Goal: Communication & Community: Answer question/provide support

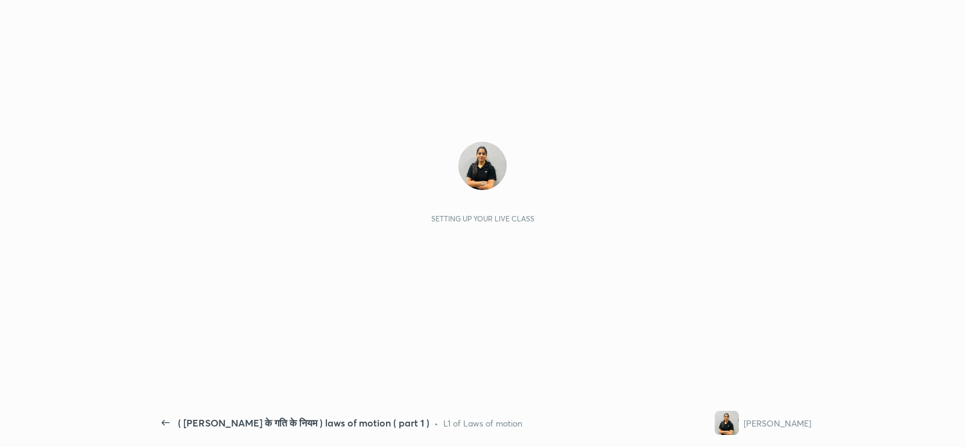
scroll to position [4, 0]
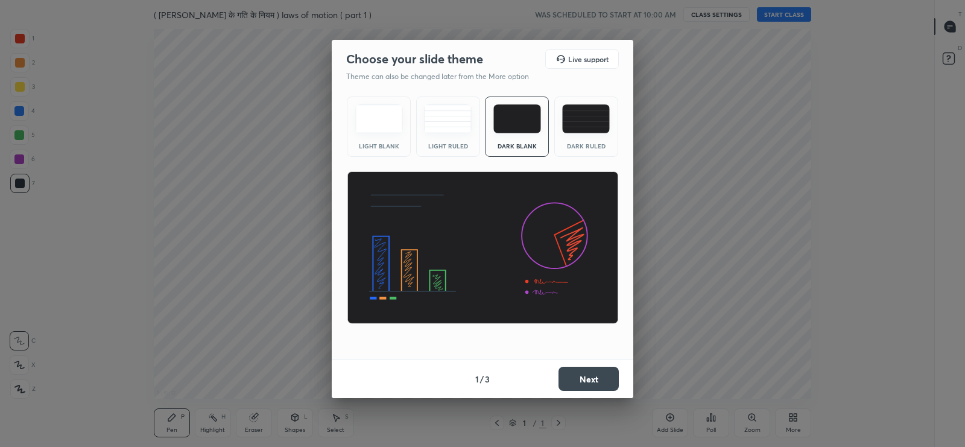
click at [595, 111] on img at bounding box center [586, 118] width 48 height 29
click at [604, 378] on button "Next" at bounding box center [588, 379] width 60 height 24
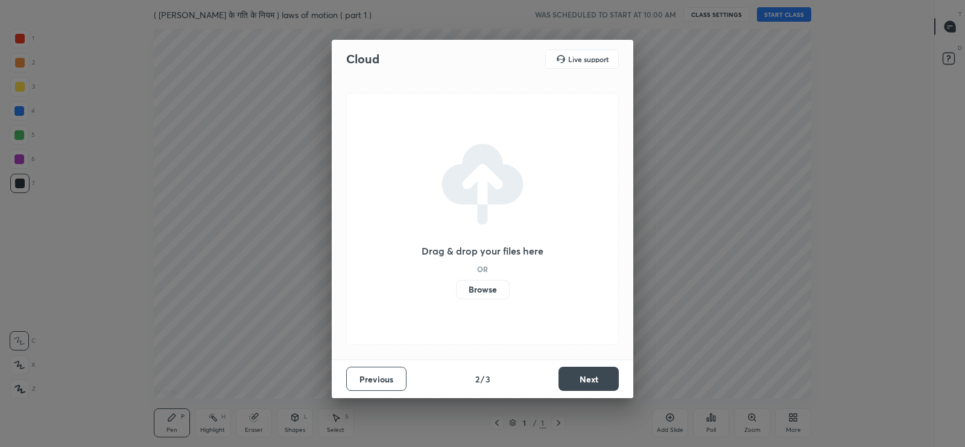
click at [504, 290] on label "Browse" at bounding box center [483, 289] width 54 height 19
click at [456, 290] on input "Browse" at bounding box center [456, 289] width 0 height 19
click at [489, 285] on label "Browse" at bounding box center [483, 289] width 54 height 19
click at [456, 285] on input "Browse" at bounding box center [456, 289] width 0 height 19
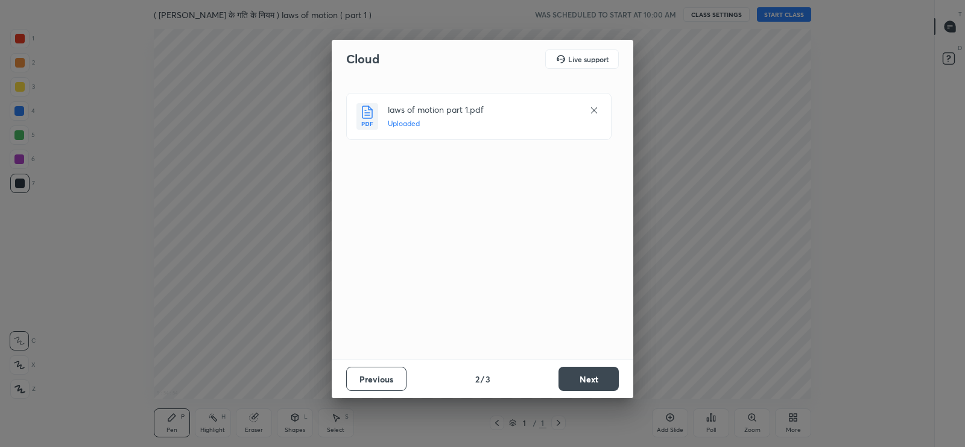
click at [586, 376] on button "Next" at bounding box center [588, 379] width 60 height 24
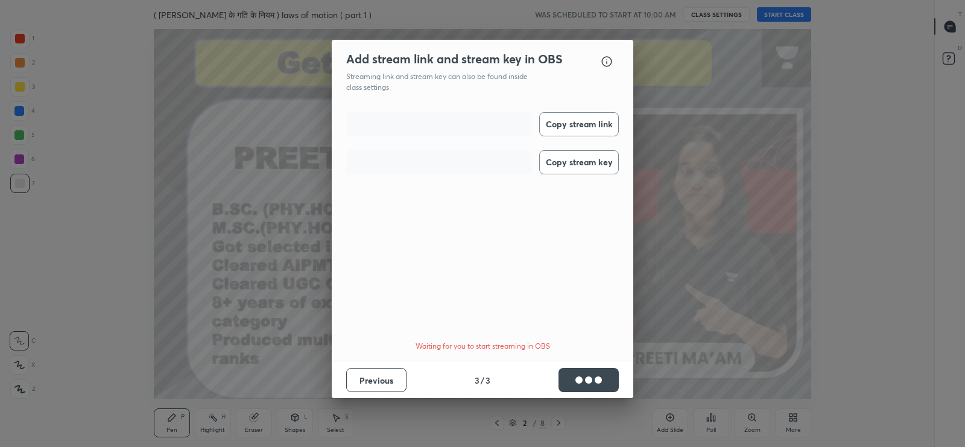
click at [576, 116] on button "Copy stream link" at bounding box center [579, 124] width 80 height 24
click at [575, 163] on button "Copy stream key" at bounding box center [579, 162] width 80 height 24
click at [601, 372] on button "Done" at bounding box center [588, 380] width 60 height 24
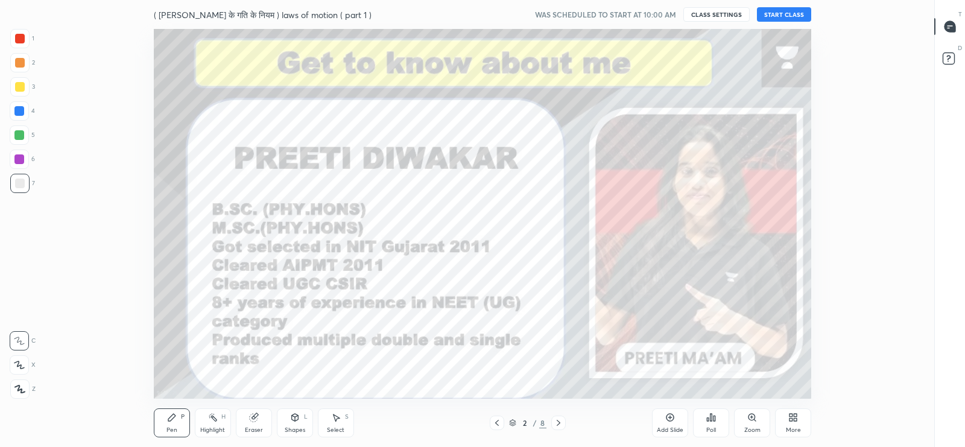
click at [948, 28] on icon at bounding box center [948, 28] width 2 height 0
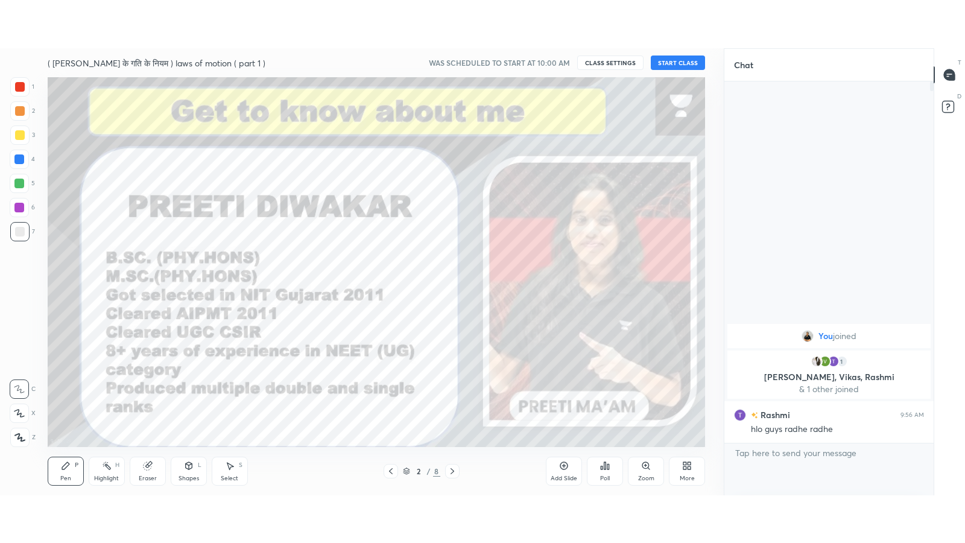
scroll to position [59941, 59635]
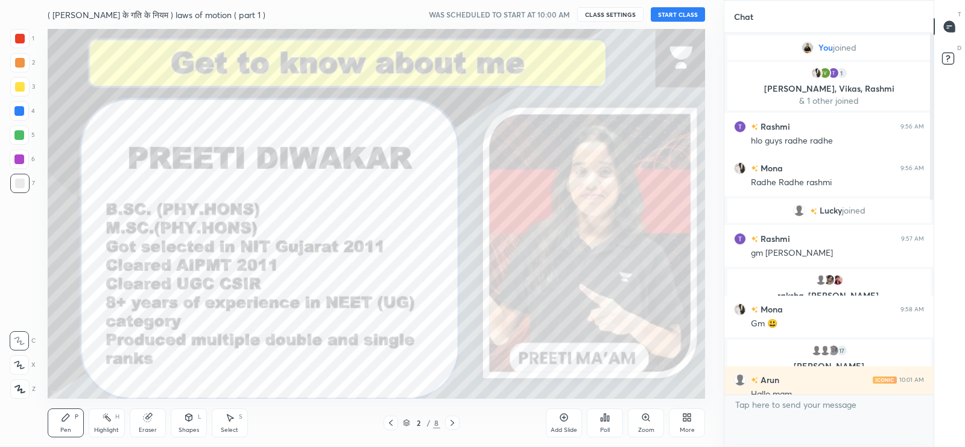
click at [691, 16] on button "START CLASS" at bounding box center [678, 14] width 54 height 14
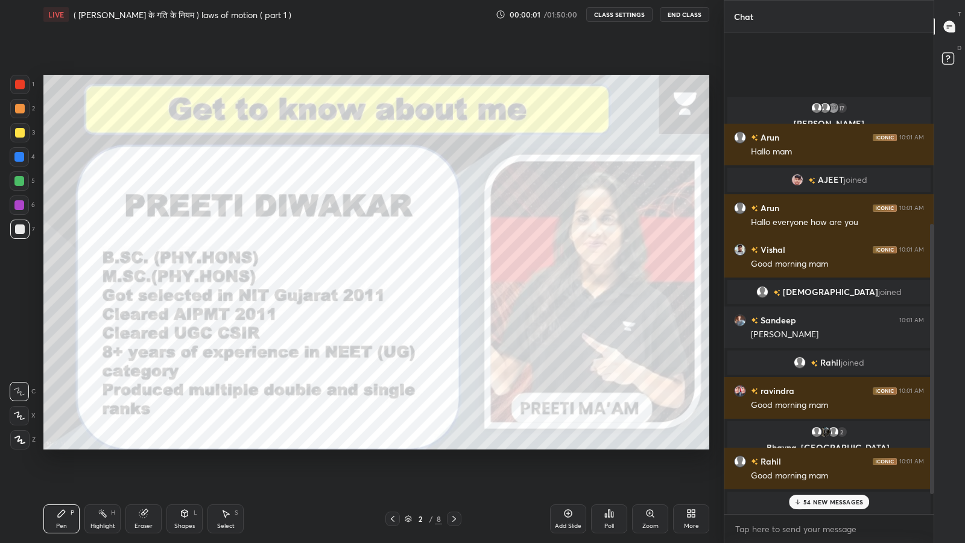
scroll to position [373, 0]
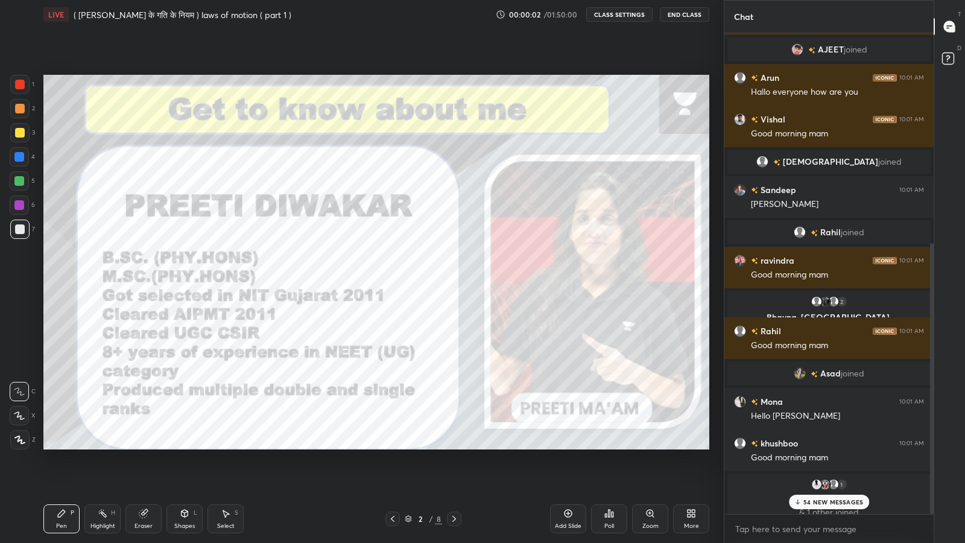
click at [827, 446] on p "54 NEW MESSAGES" at bounding box center [833, 501] width 60 height 7
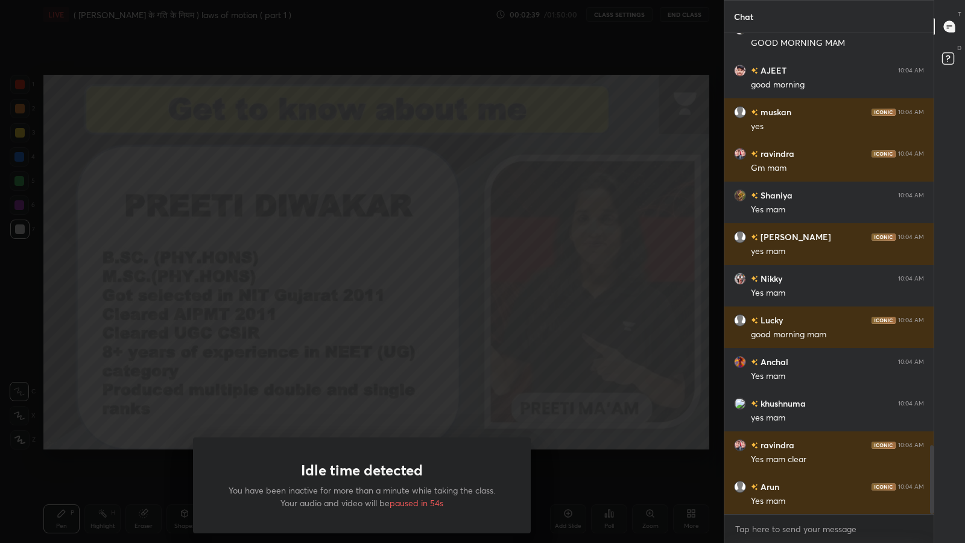
scroll to position [2889, 0]
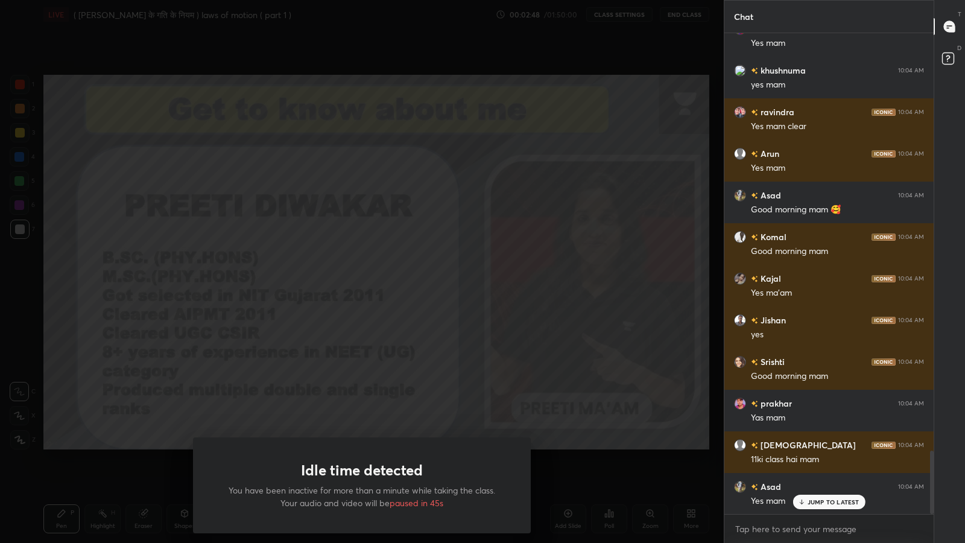
click at [470, 365] on div "Idle time detected You have been inactive for more than a minute while taking t…" at bounding box center [362, 271] width 724 height 543
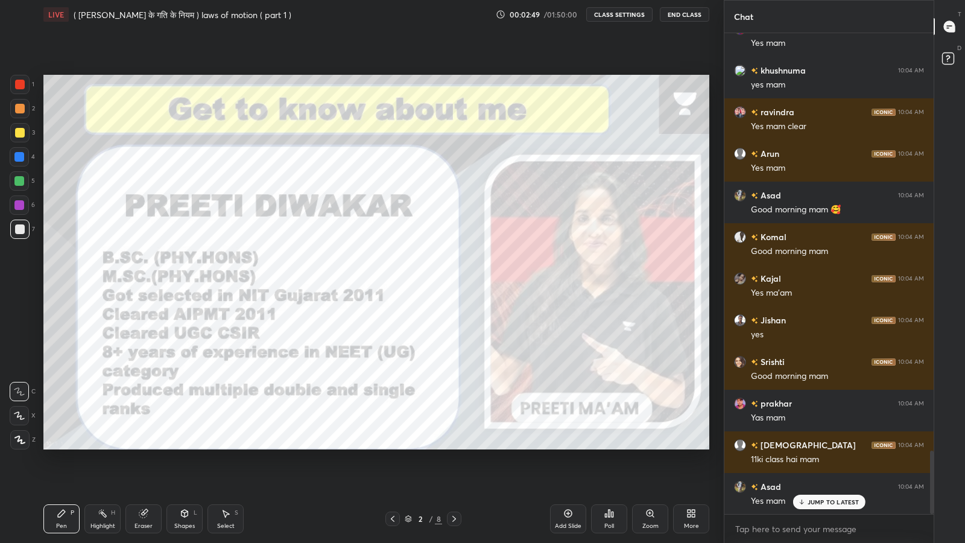
click at [810, 446] on p "JUMP TO LATEST" at bounding box center [834, 501] width 52 height 7
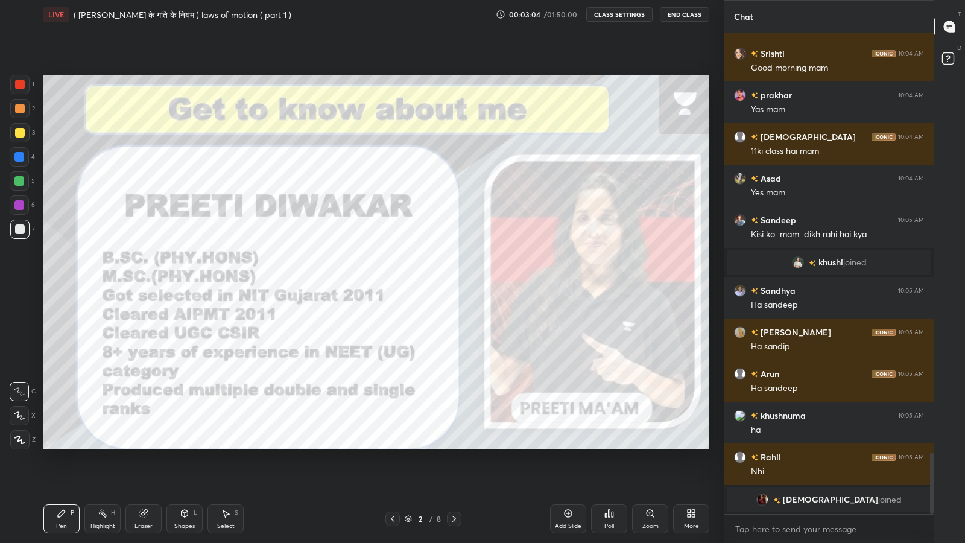
scroll to position [3278, 0]
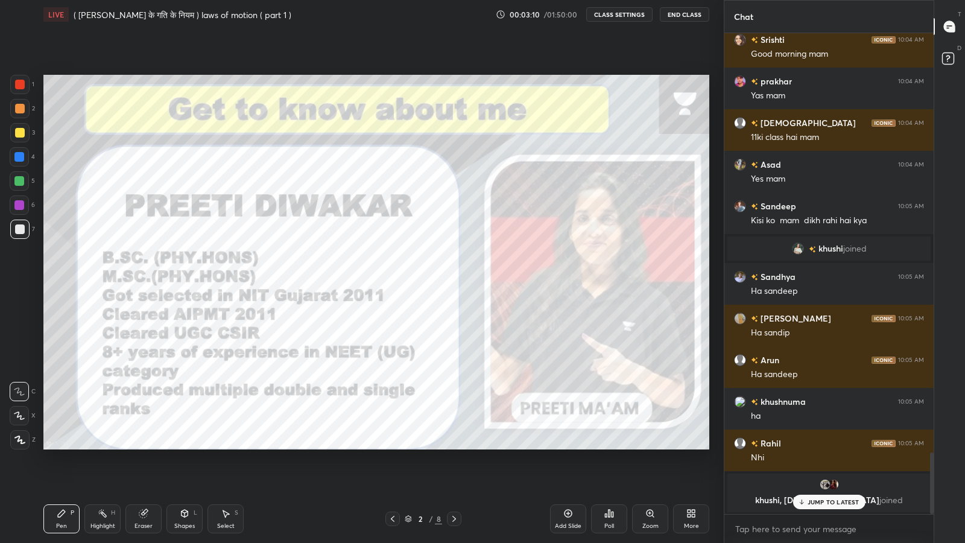
click at [818, 446] on p "JUMP TO LATEST" at bounding box center [834, 501] width 52 height 7
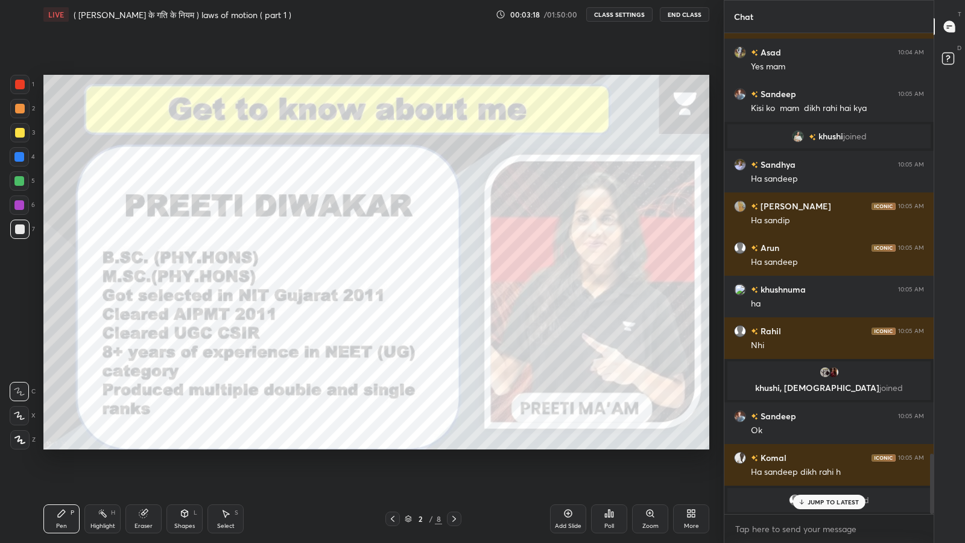
scroll to position [3352, 0]
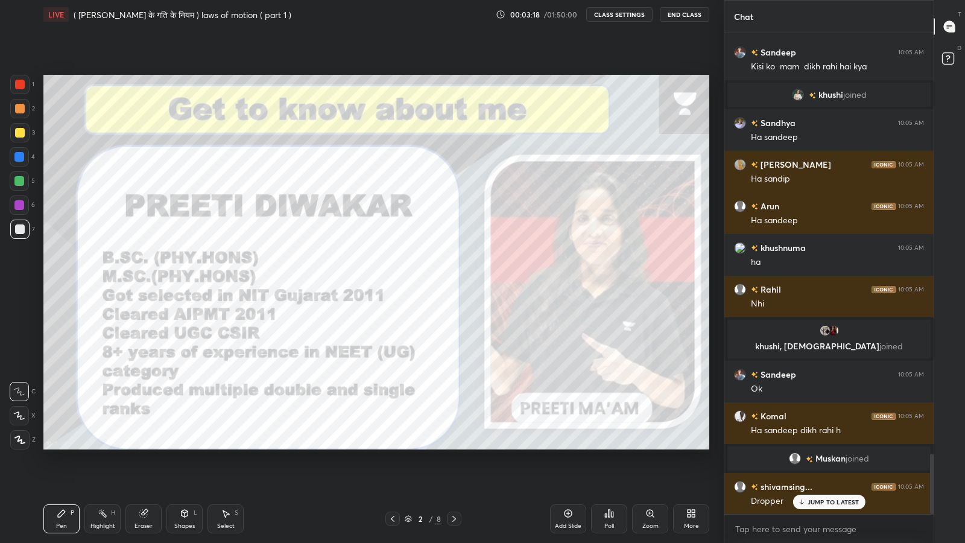
click at [831, 446] on p "JUMP TO LATEST" at bounding box center [834, 501] width 52 height 7
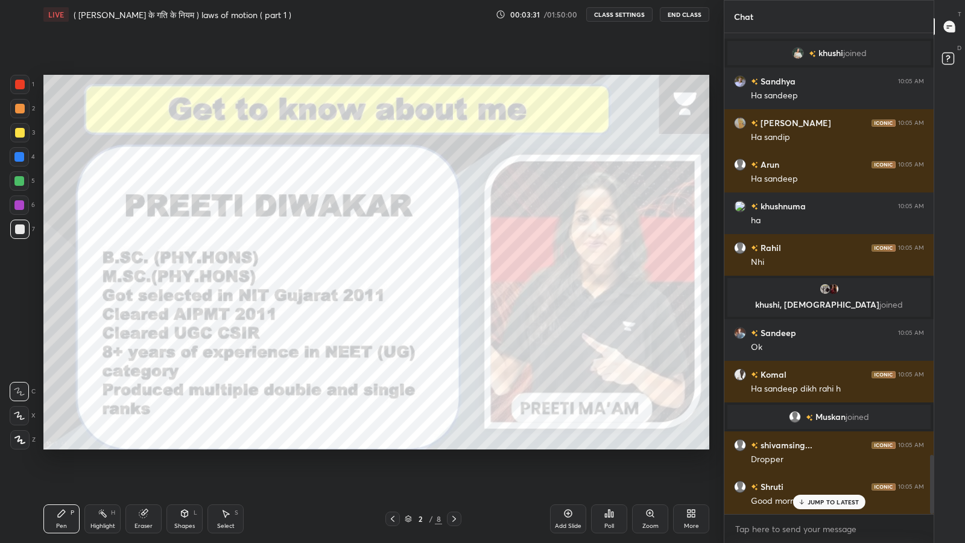
click at [816, 446] on p "JUMP TO LATEST" at bounding box center [834, 501] width 52 height 7
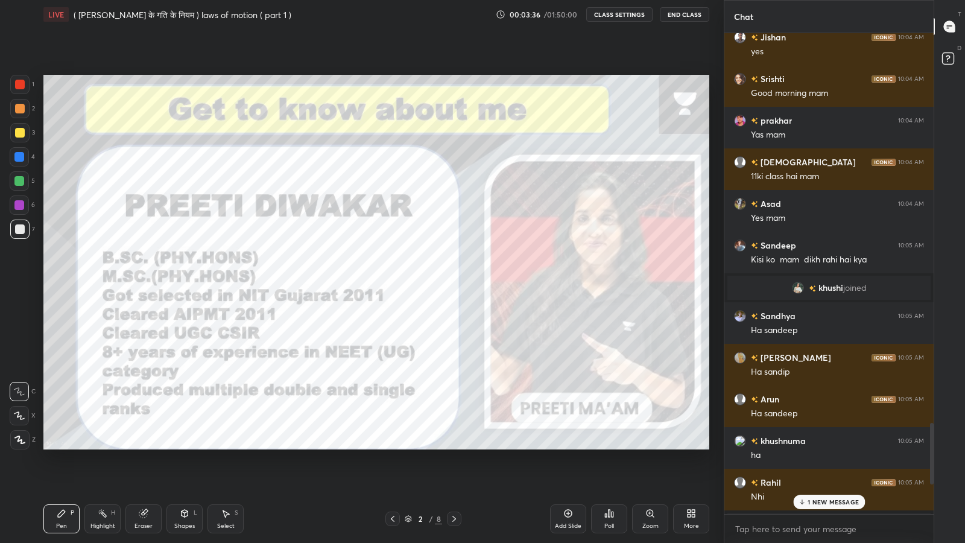
scroll to position [3241, 0]
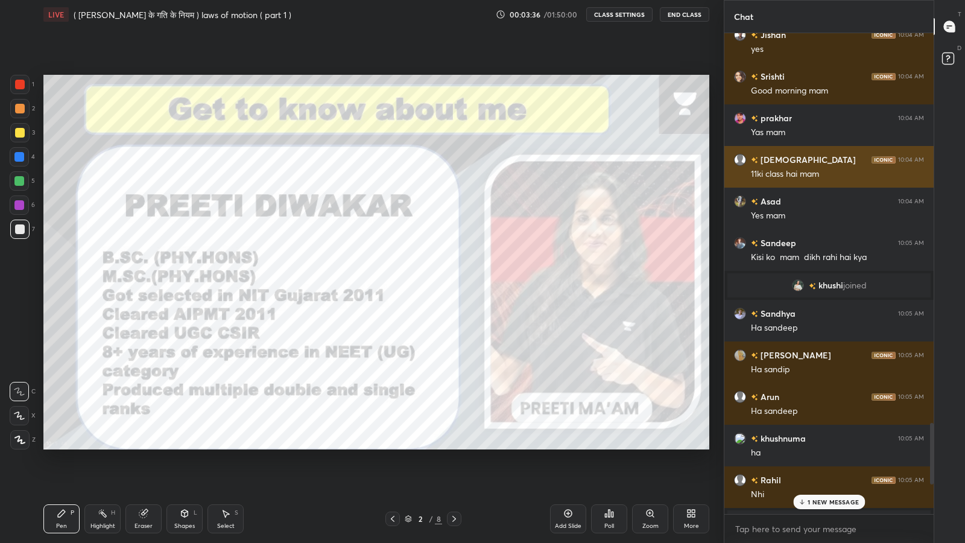
click at [801, 158] on div "[DEMOGRAPHIC_DATA] 10:04 AM" at bounding box center [829, 159] width 190 height 13
click at [801, 163] on div "[DEMOGRAPHIC_DATA]" at bounding box center [844, 271] width 241 height 543
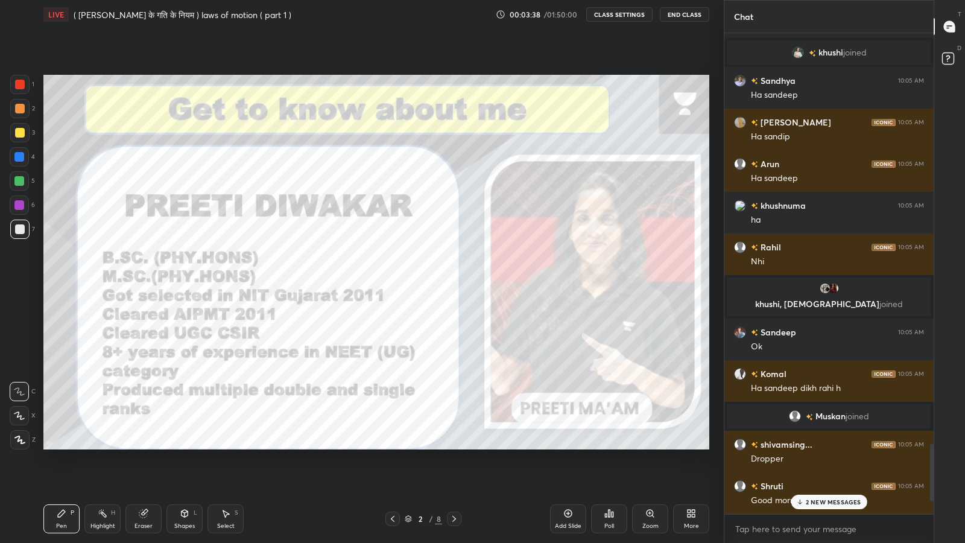
scroll to position [3557, 0]
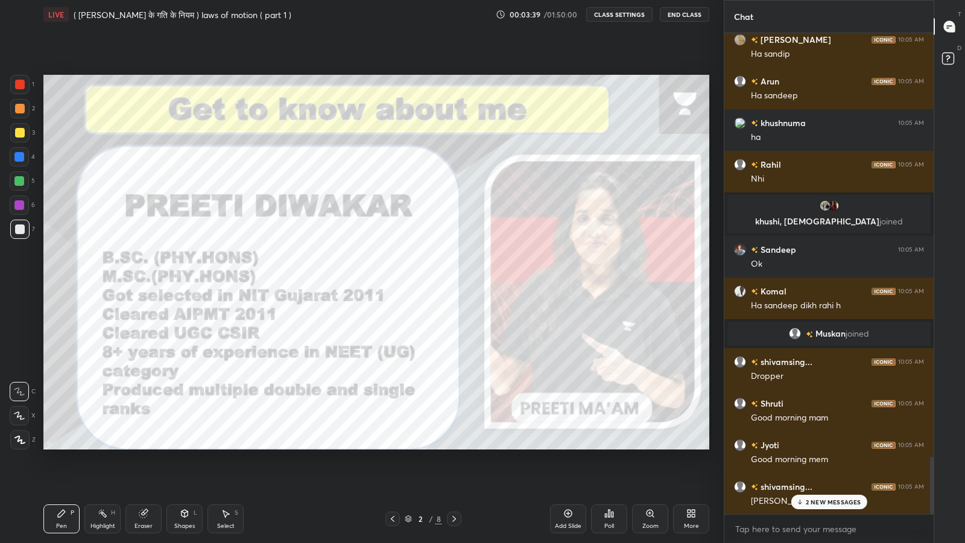
click at [815, 446] on p "2 NEW MESSAGES" at bounding box center [833, 501] width 55 height 7
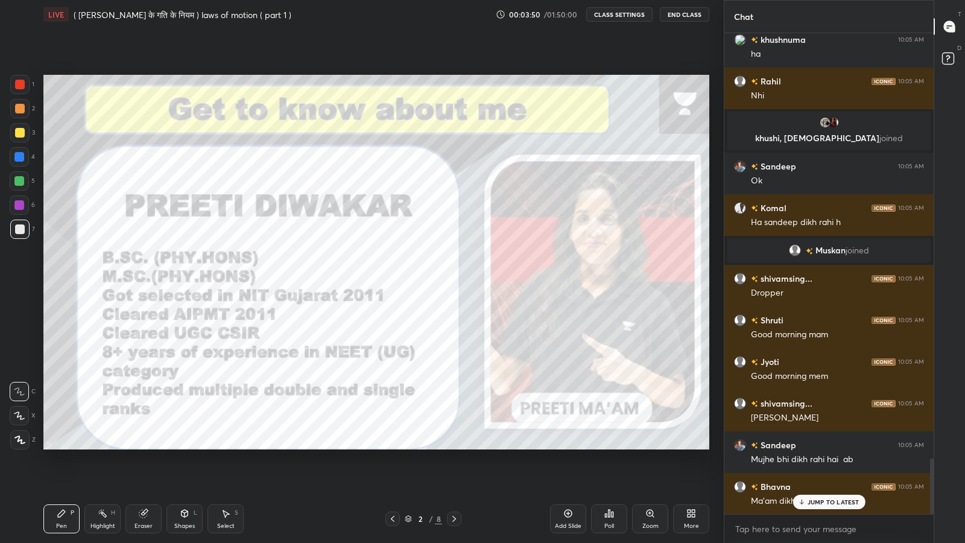
scroll to position [3669, 0]
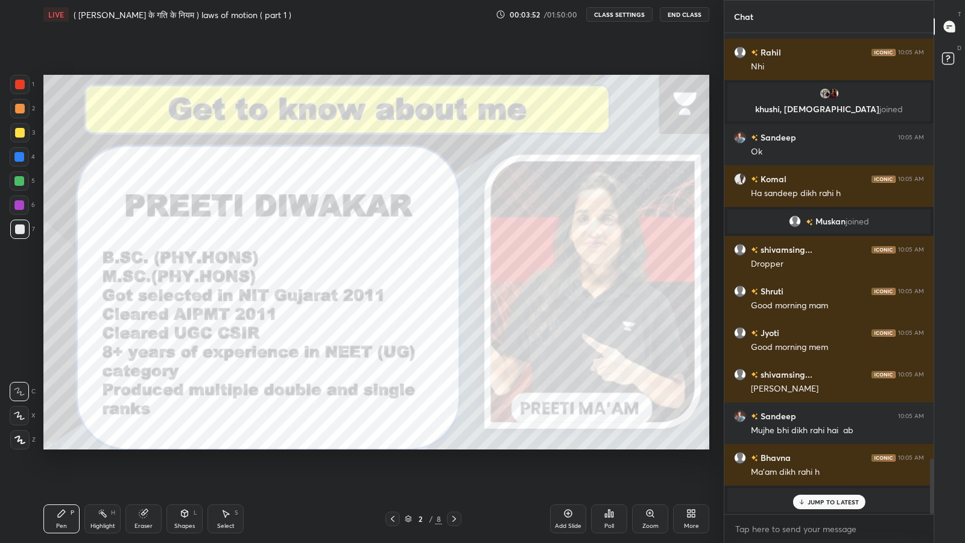
click at [811, 446] on p "JUMP TO LATEST" at bounding box center [834, 501] width 52 height 7
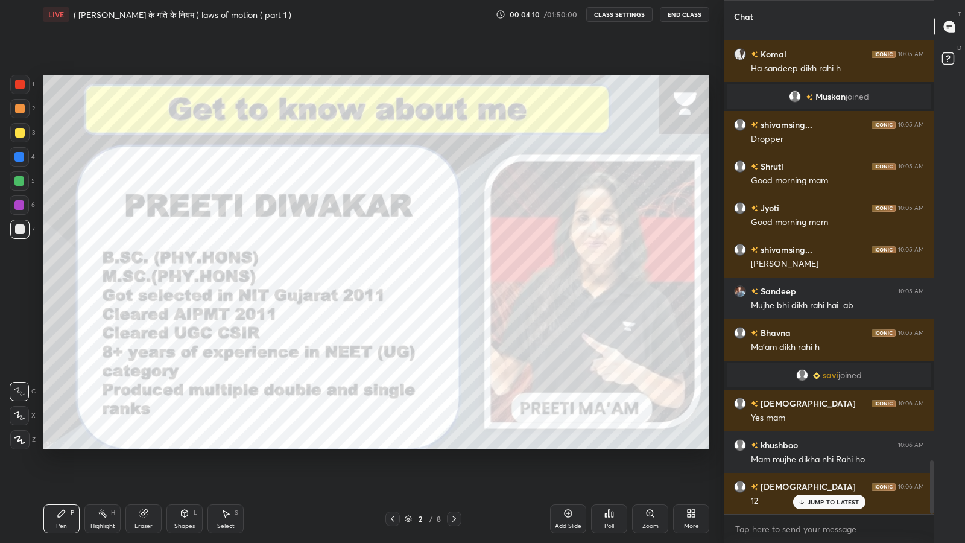
scroll to position [3823, 0]
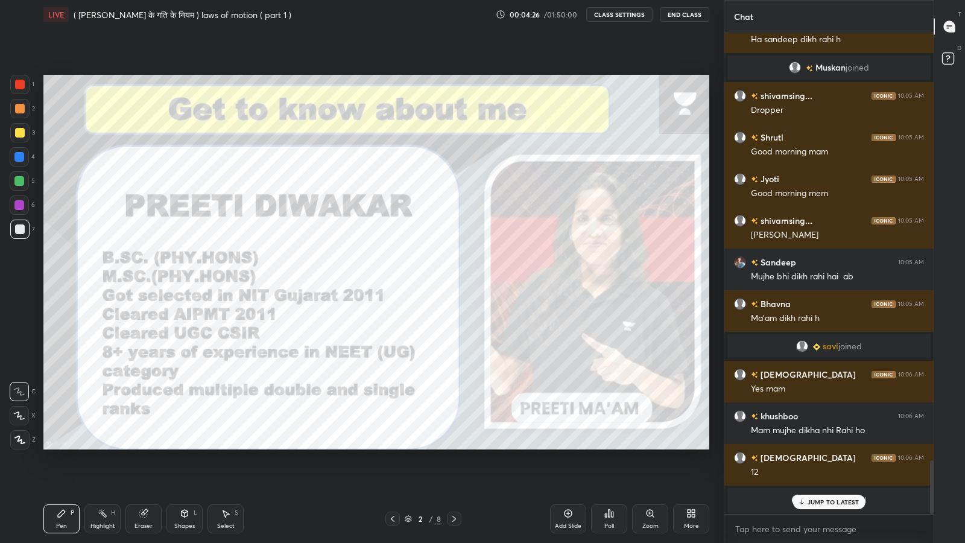
click at [821, 446] on p "JUMP TO LATEST" at bounding box center [834, 501] width 52 height 7
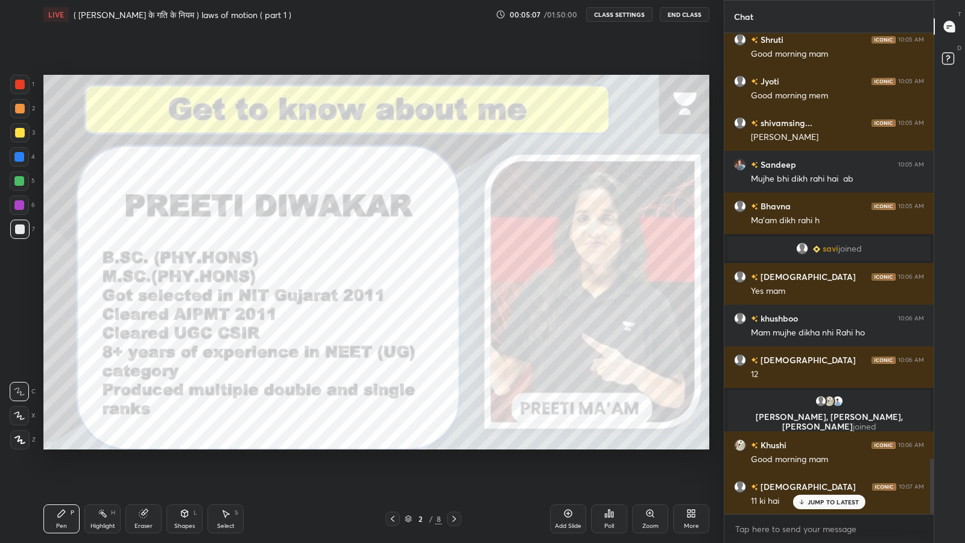
scroll to position [3720, 0]
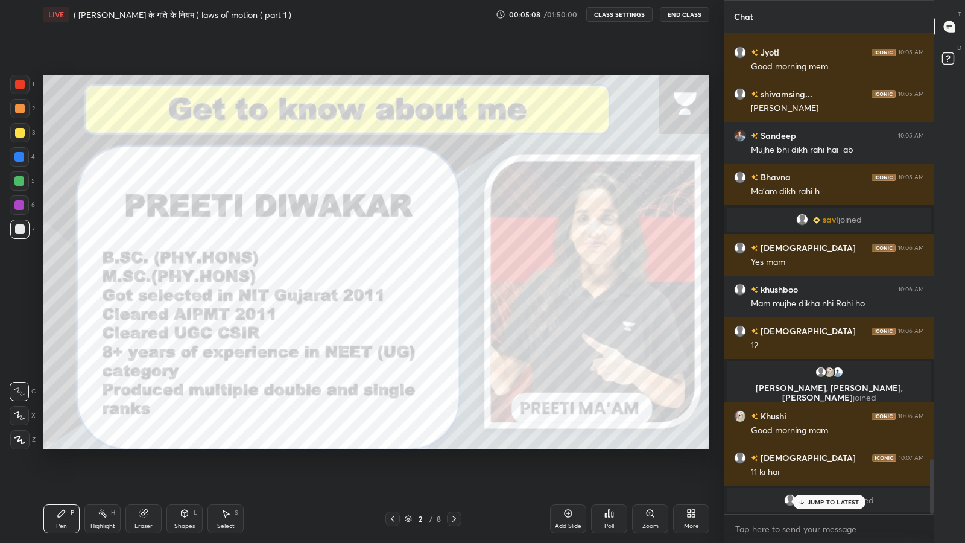
click at [820, 446] on p "JUMP TO LATEST" at bounding box center [834, 501] width 52 height 7
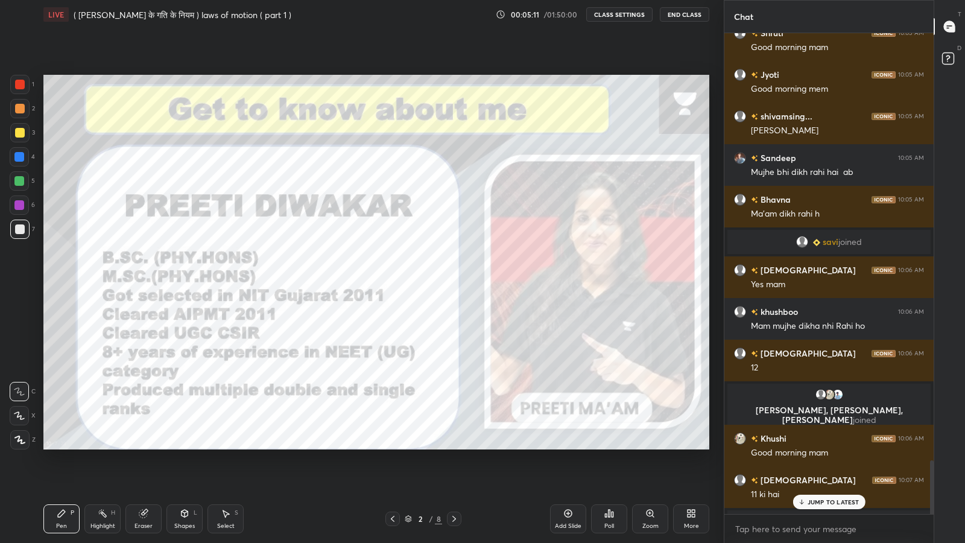
scroll to position [3815, 0]
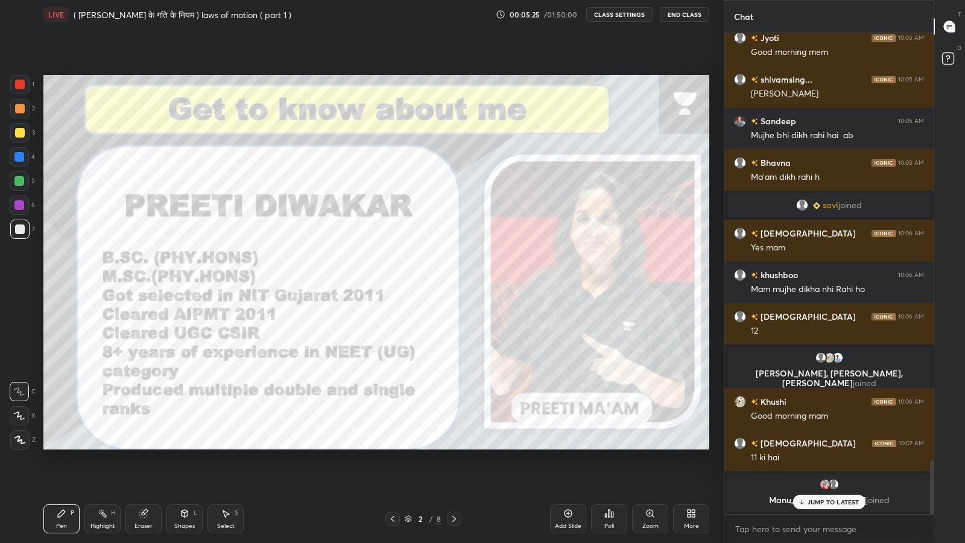
click at [834, 446] on p "JUMP TO LATEST" at bounding box center [834, 501] width 52 height 7
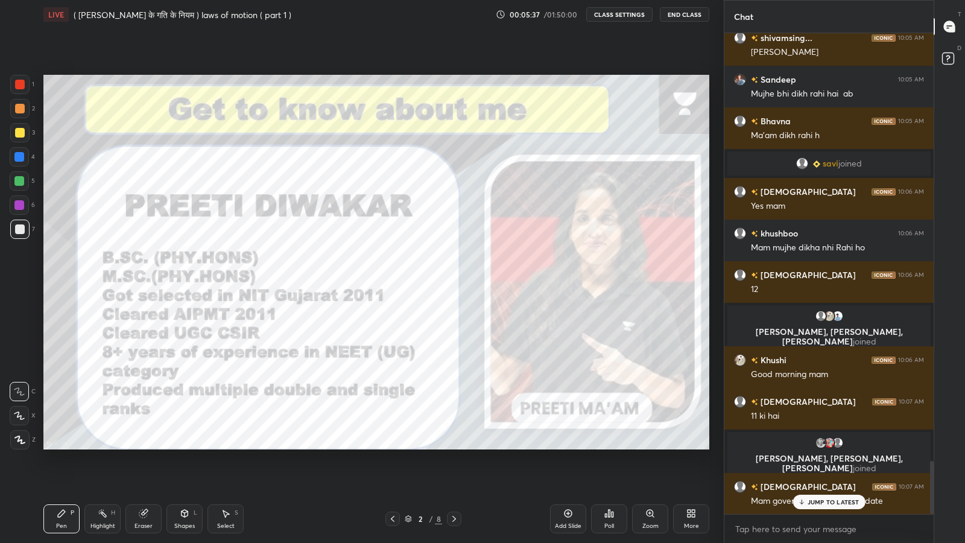
click at [812, 446] on p "JUMP TO LATEST" at bounding box center [834, 501] width 52 height 7
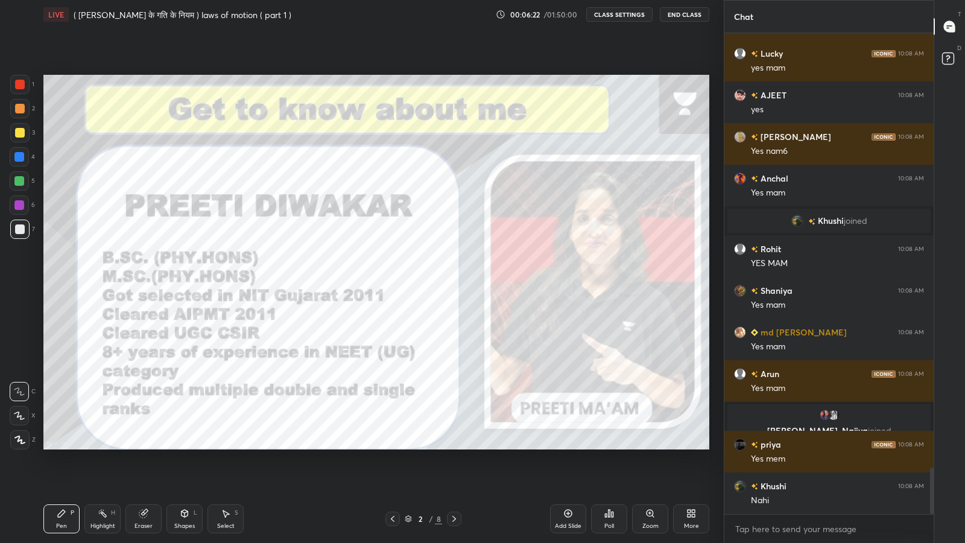
scroll to position [4538, 0]
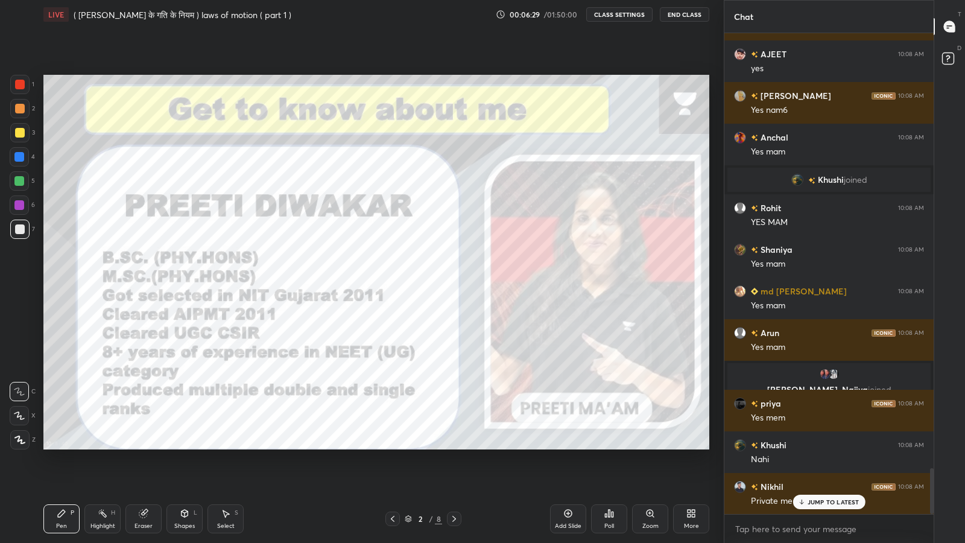
click at [809, 446] on p "JUMP TO LATEST" at bounding box center [834, 501] width 52 height 7
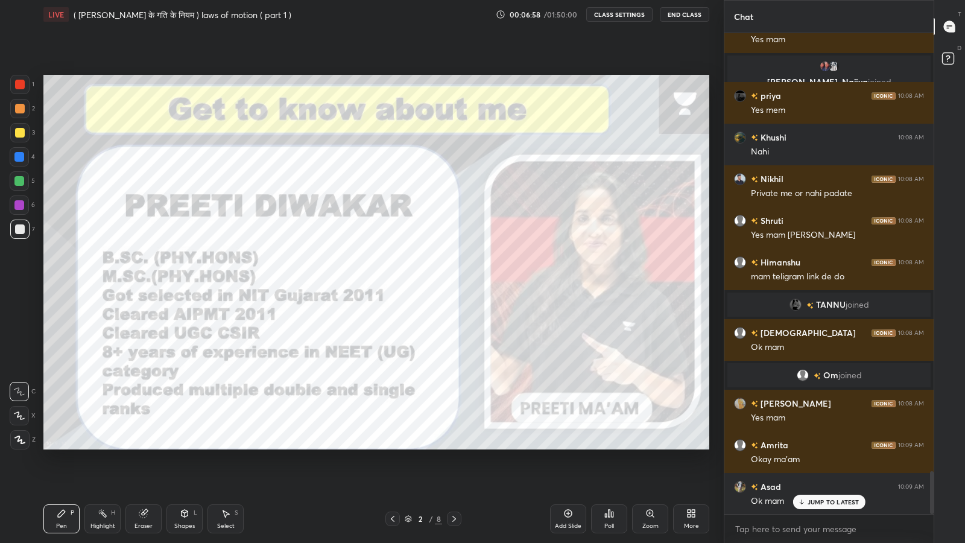
scroll to position [4888, 0]
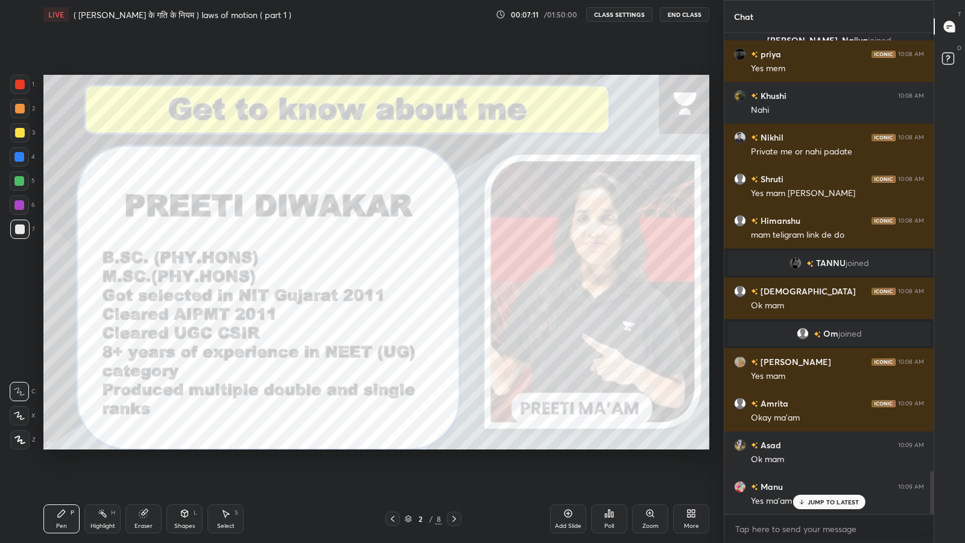
click at [815, 446] on p "JUMP TO LATEST" at bounding box center [834, 501] width 52 height 7
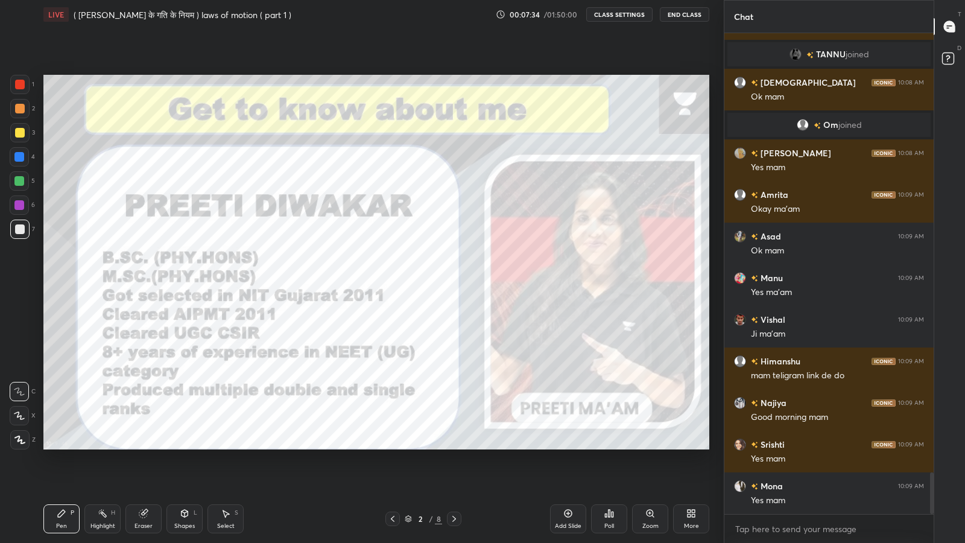
scroll to position [5125, 0]
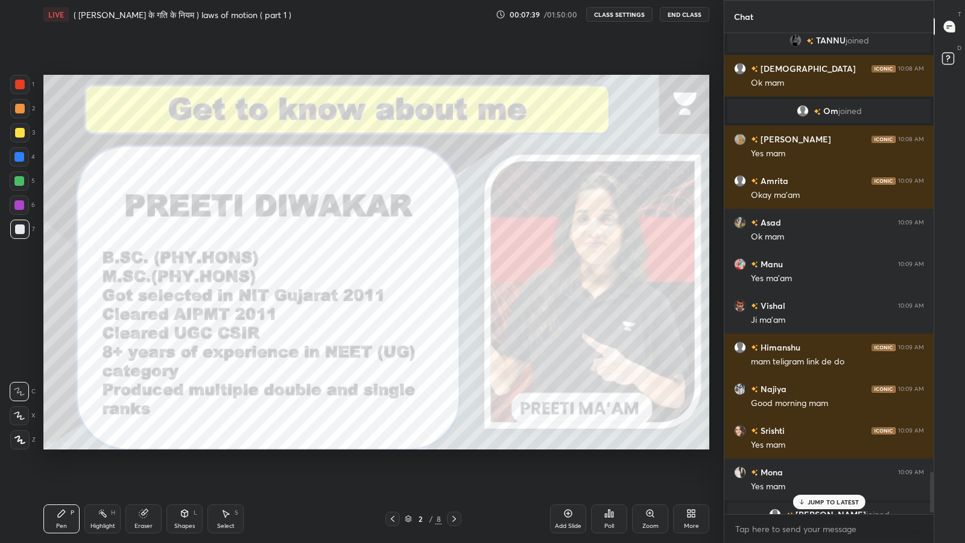
click at [813, 446] on p "JUMP TO LATEST" at bounding box center [834, 501] width 52 height 7
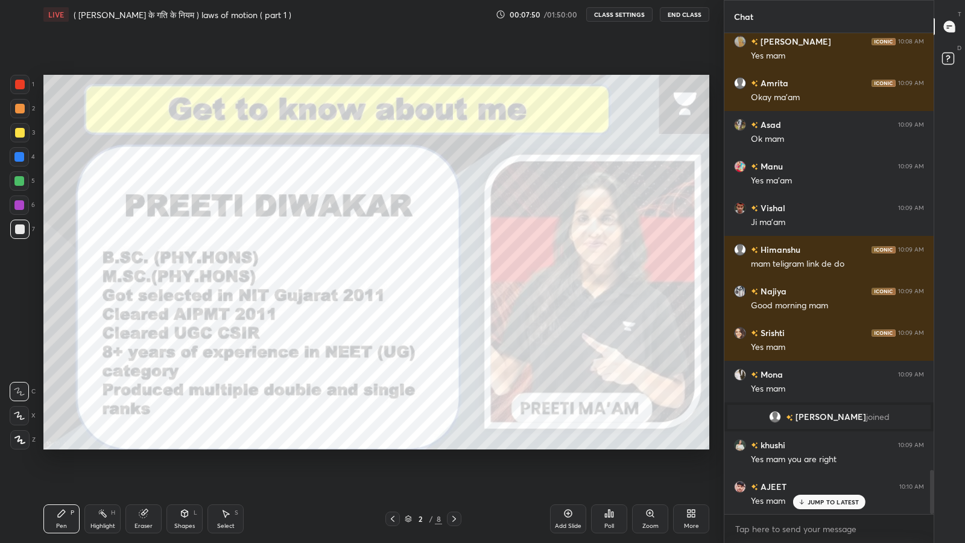
scroll to position [4804, 0]
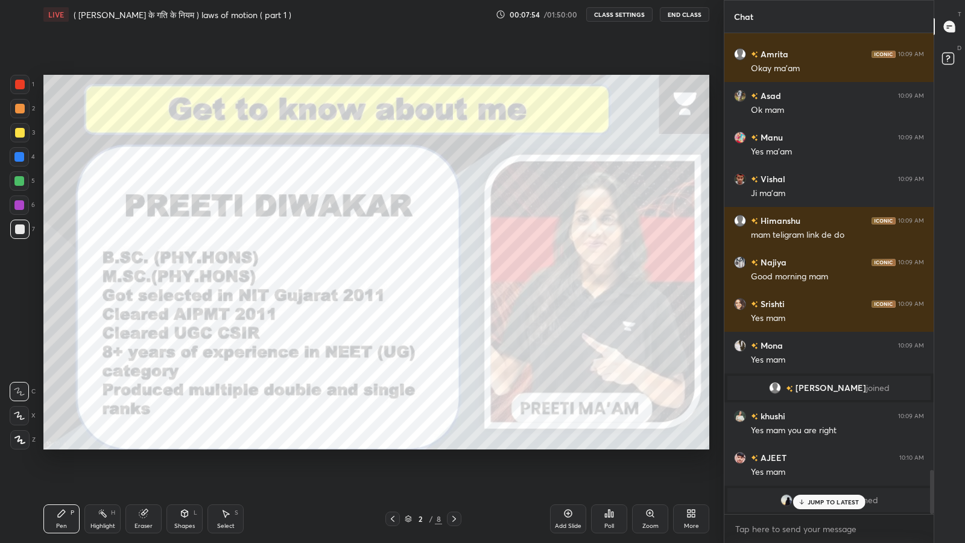
click at [820, 446] on p "JUMP TO LATEST" at bounding box center [834, 501] width 52 height 7
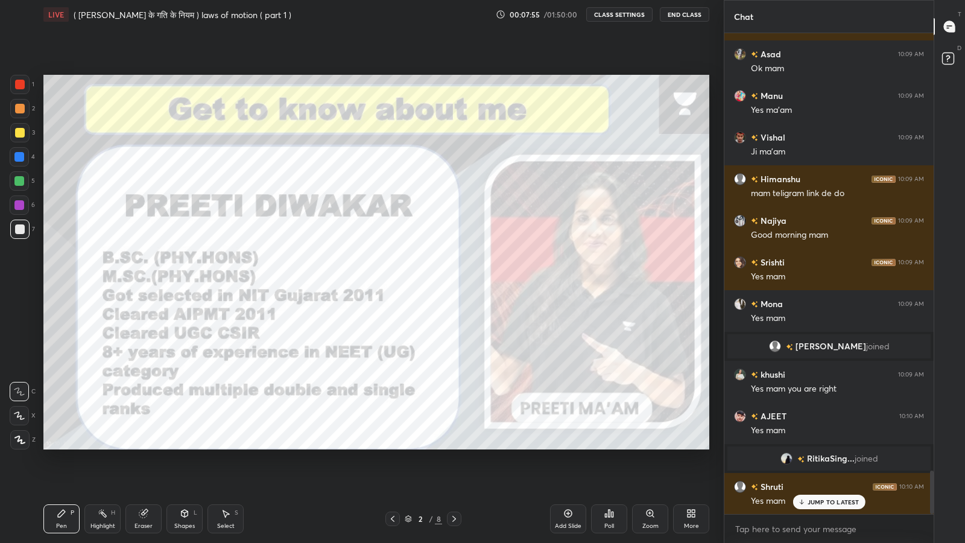
scroll to position [4874, 0]
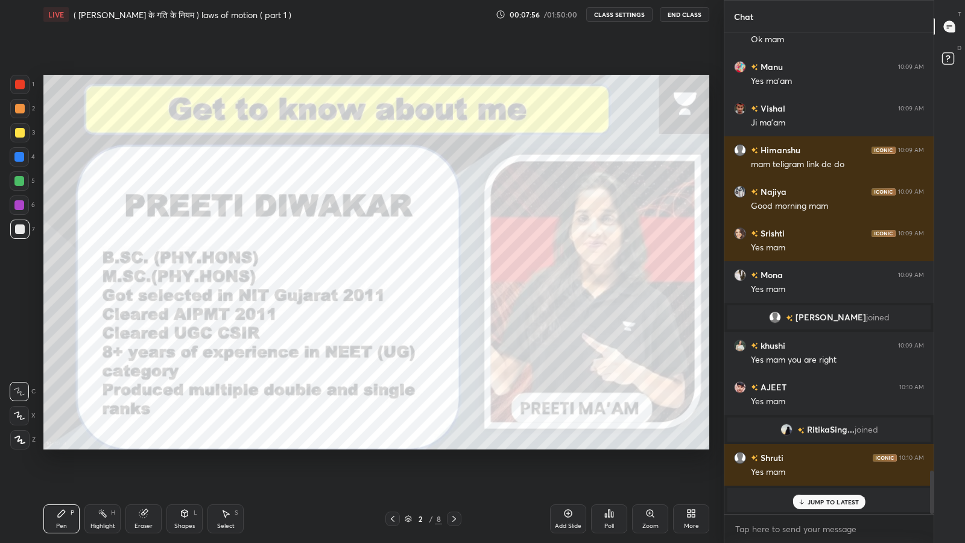
click at [816, 446] on div "JUMP TO LATEST" at bounding box center [828, 502] width 72 height 14
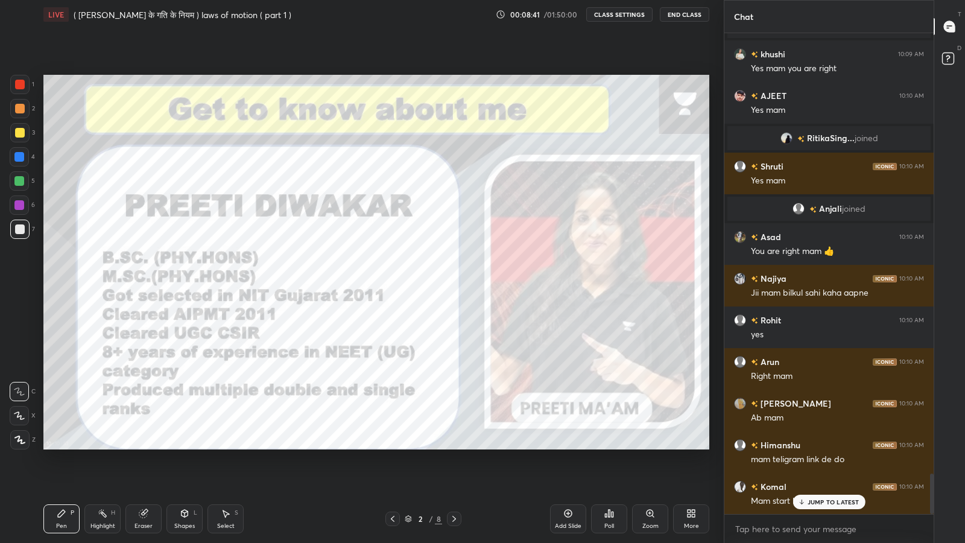
scroll to position [5166, 0]
click at [808, 446] on p "JUMP TO LATEST" at bounding box center [834, 501] width 52 height 7
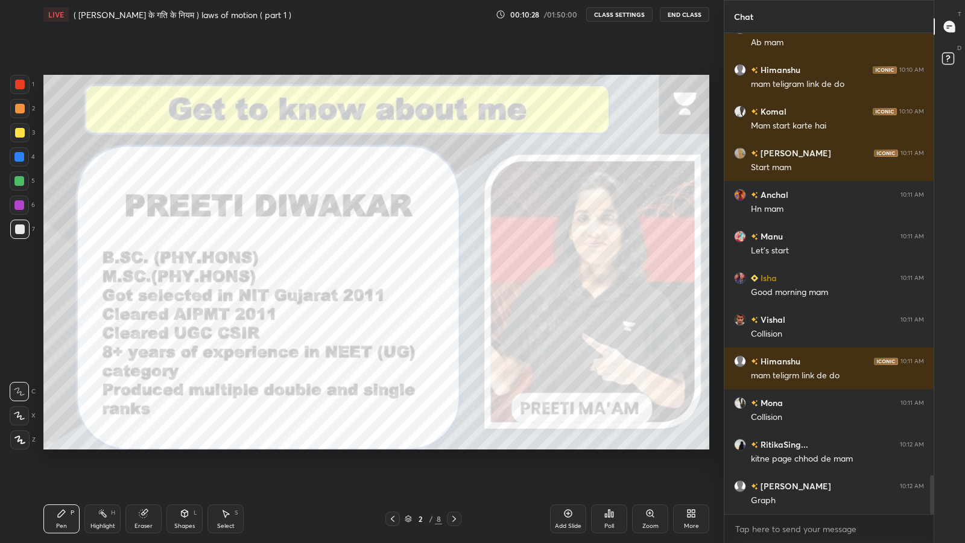
scroll to position [5582, 0]
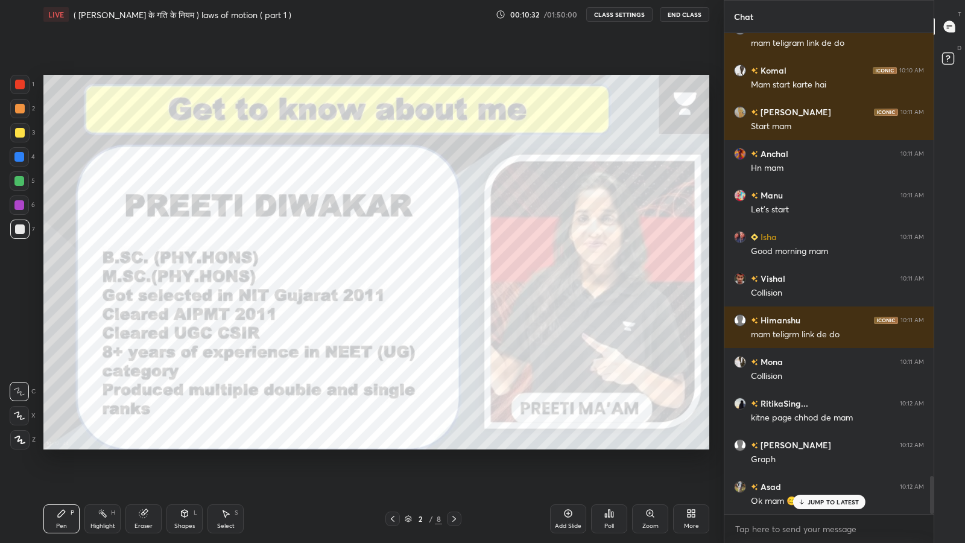
click at [812, 446] on p "JUMP TO LATEST" at bounding box center [834, 501] width 52 height 7
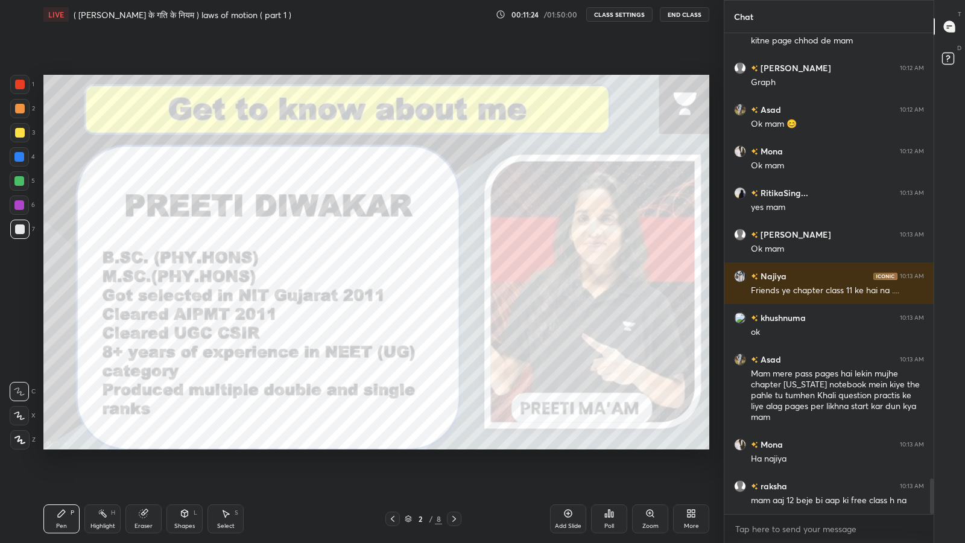
scroll to position [6000, 0]
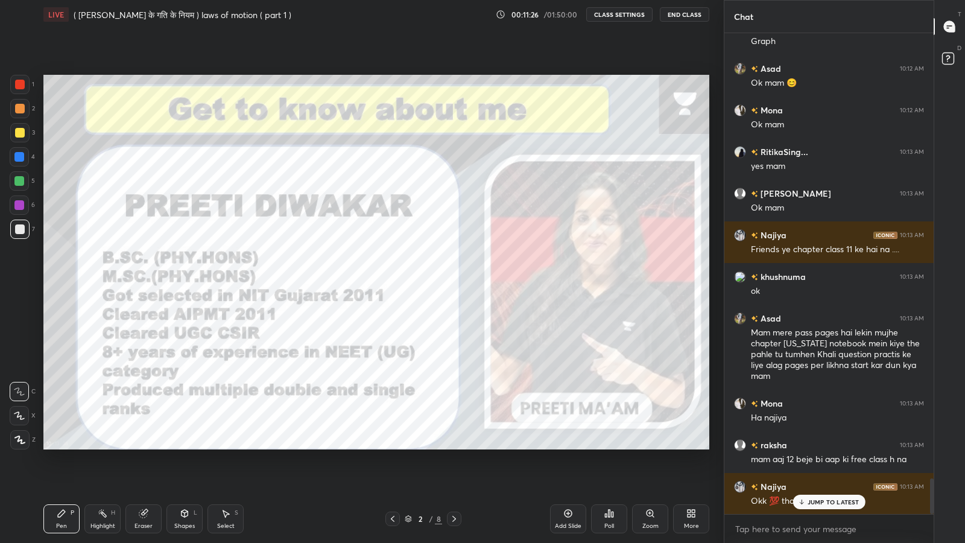
click at [818, 446] on p "JUMP TO LATEST" at bounding box center [834, 501] width 52 height 7
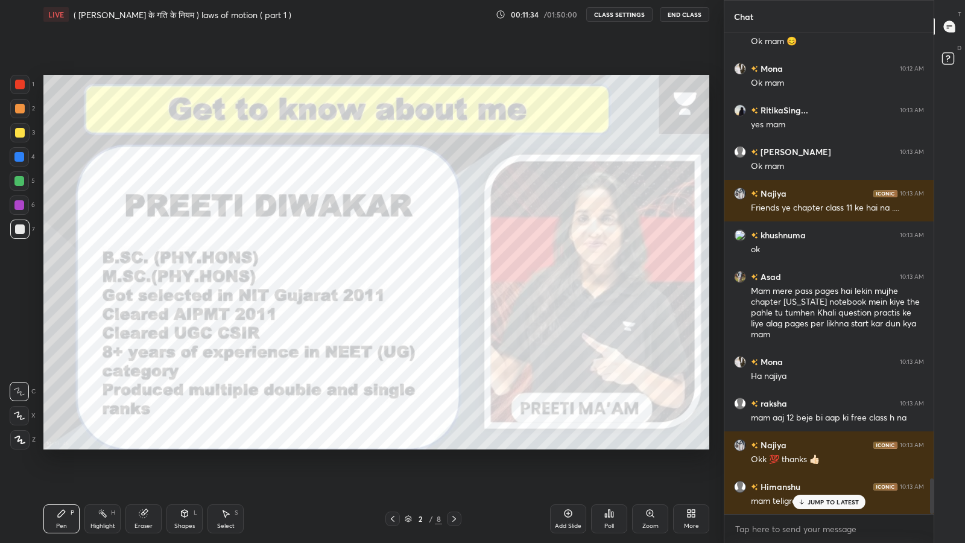
scroll to position [6084, 0]
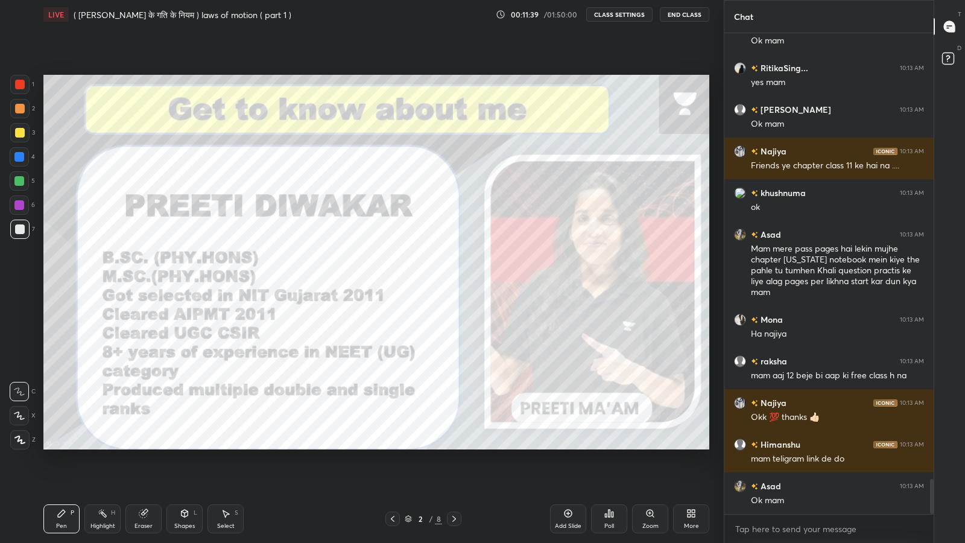
click at [694, 446] on div "More" at bounding box center [691, 526] width 15 height 6
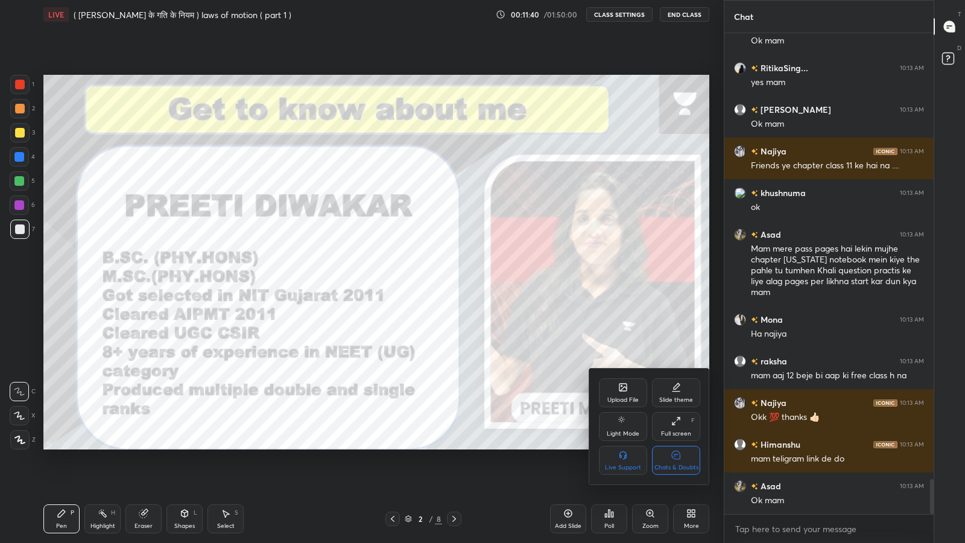
click at [679, 446] on div "Chats & Doubts" at bounding box center [676, 460] width 48 height 29
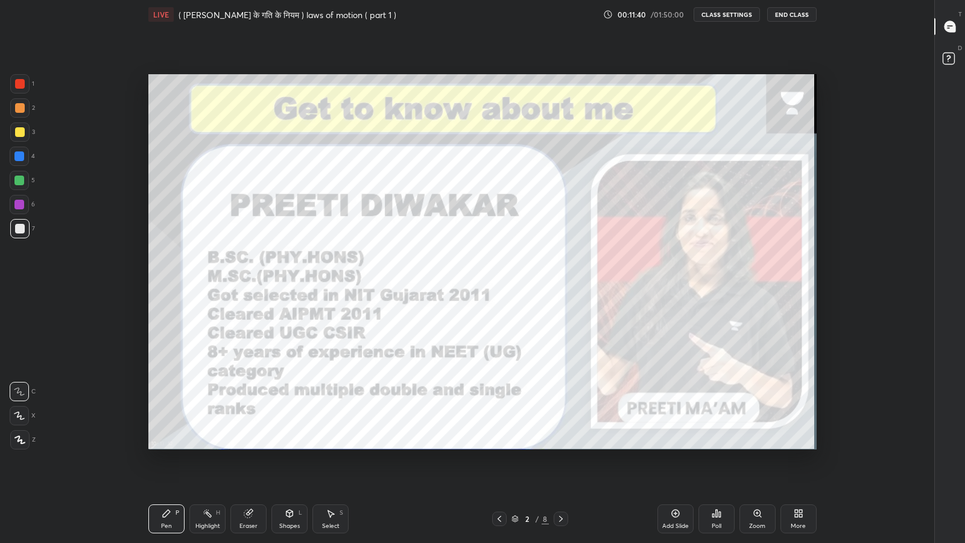
scroll to position [4, 0]
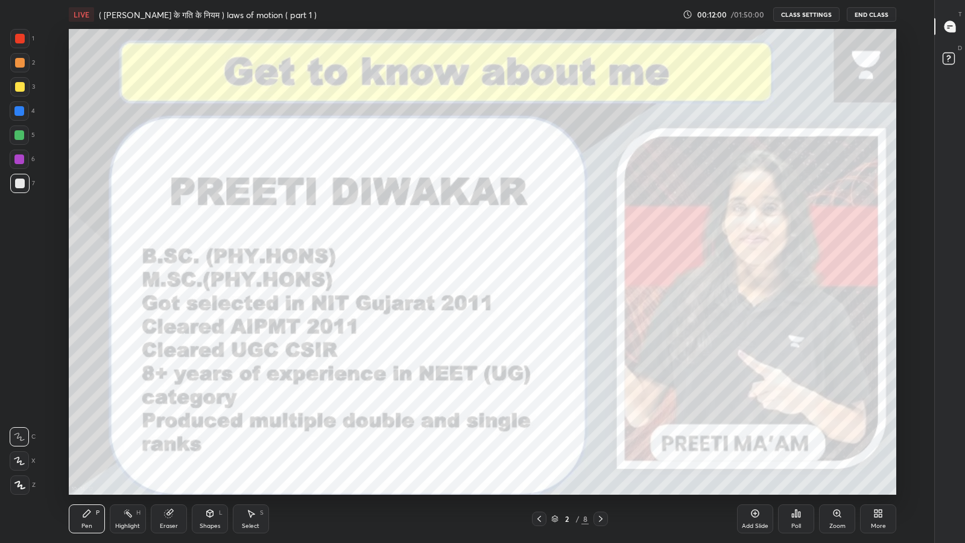
click at [600, 446] on icon at bounding box center [601, 519] width 10 height 10
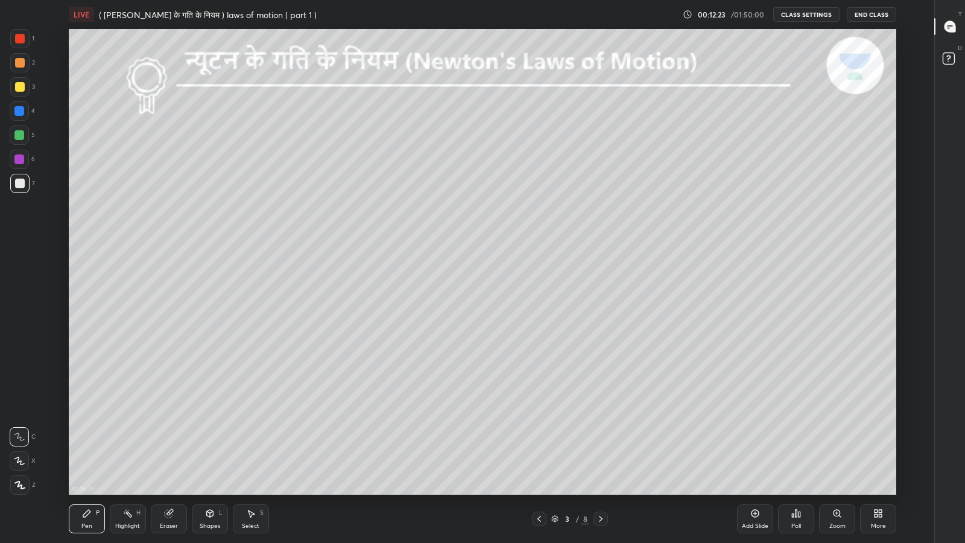
click at [539, 446] on icon at bounding box center [539, 519] width 10 height 10
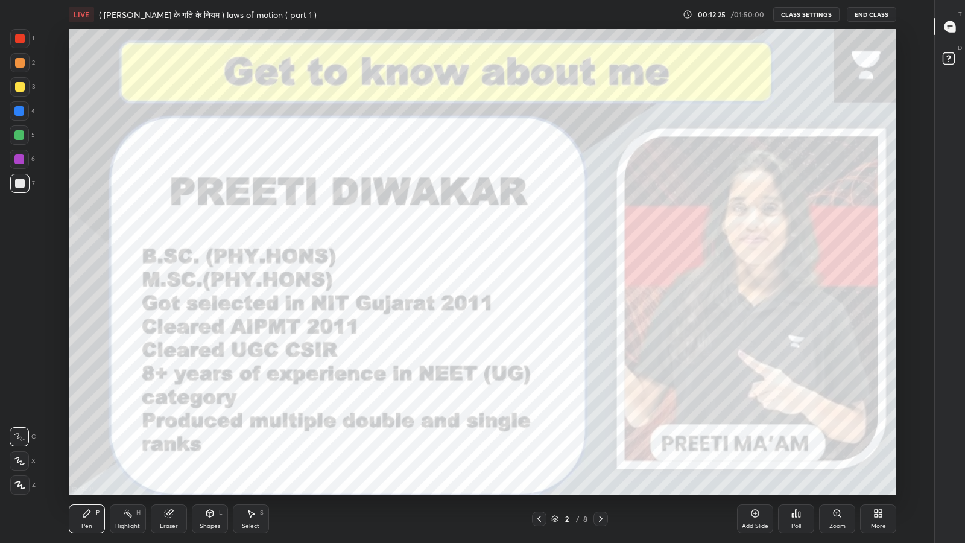
click at [759, 446] on div "Add Slide" at bounding box center [755, 518] width 36 height 29
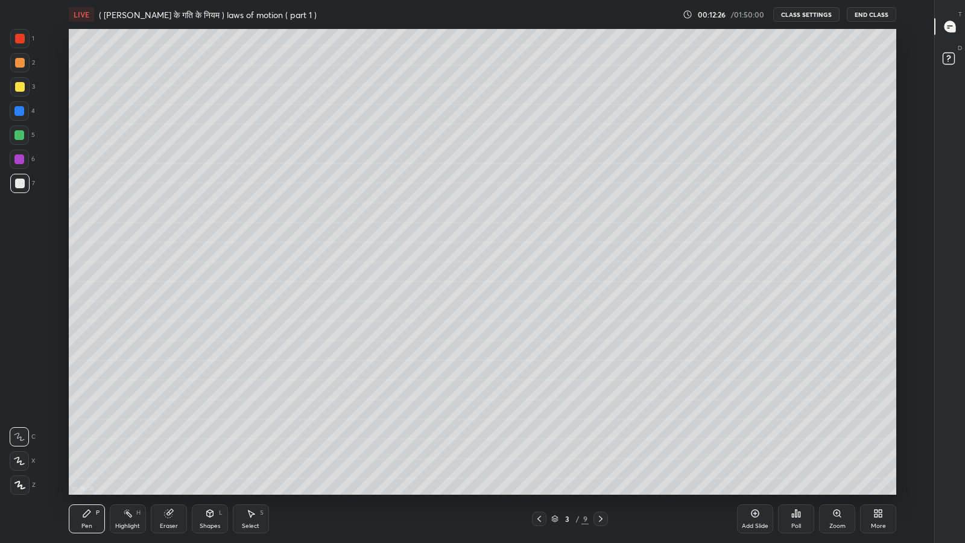
click at [18, 89] on div at bounding box center [20, 87] width 10 height 10
click at [13, 191] on div at bounding box center [19, 183] width 19 height 19
click at [754, 446] on div "Add Slide" at bounding box center [755, 518] width 36 height 29
click at [18, 88] on div at bounding box center [20, 87] width 10 height 10
click at [539, 446] on icon at bounding box center [539, 519] width 10 height 10
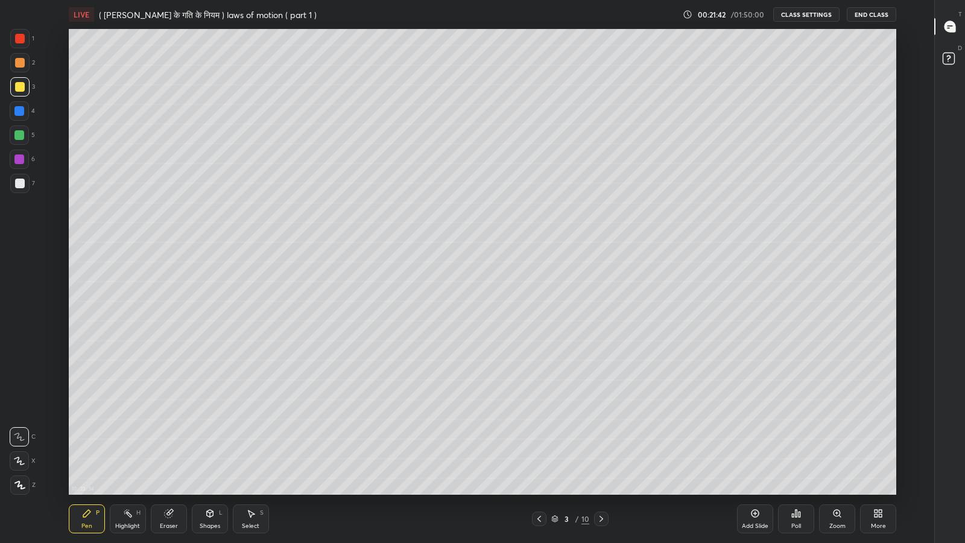
click at [601, 446] on icon at bounding box center [601, 519] width 10 height 10
click at [539, 446] on icon at bounding box center [539, 519] width 10 height 10
click at [601, 446] on icon at bounding box center [601, 519] width 10 height 10
click at [19, 185] on div at bounding box center [20, 184] width 10 height 10
click at [16, 188] on div at bounding box center [19, 183] width 19 height 19
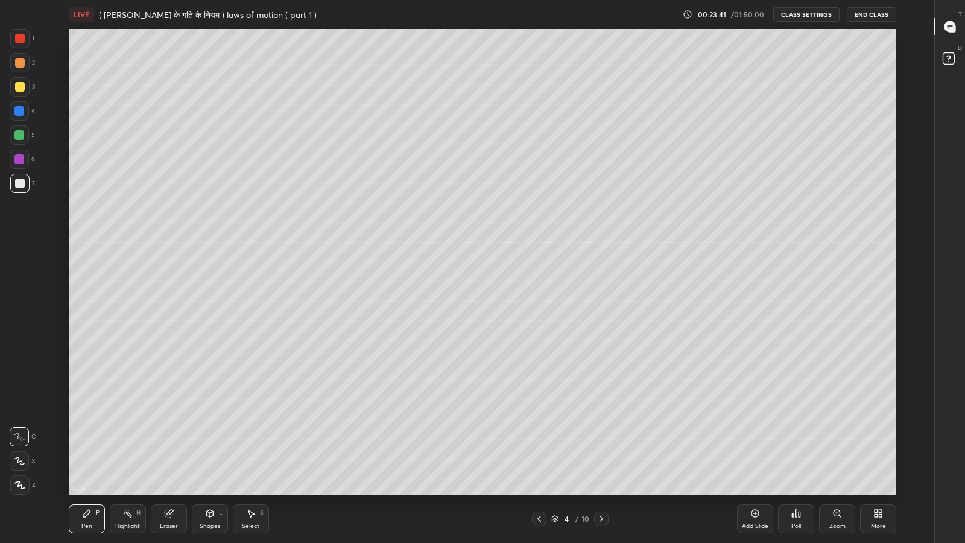
click at [756, 446] on icon at bounding box center [755, 513] width 10 height 10
click at [875, 446] on div "More" at bounding box center [878, 518] width 36 height 29
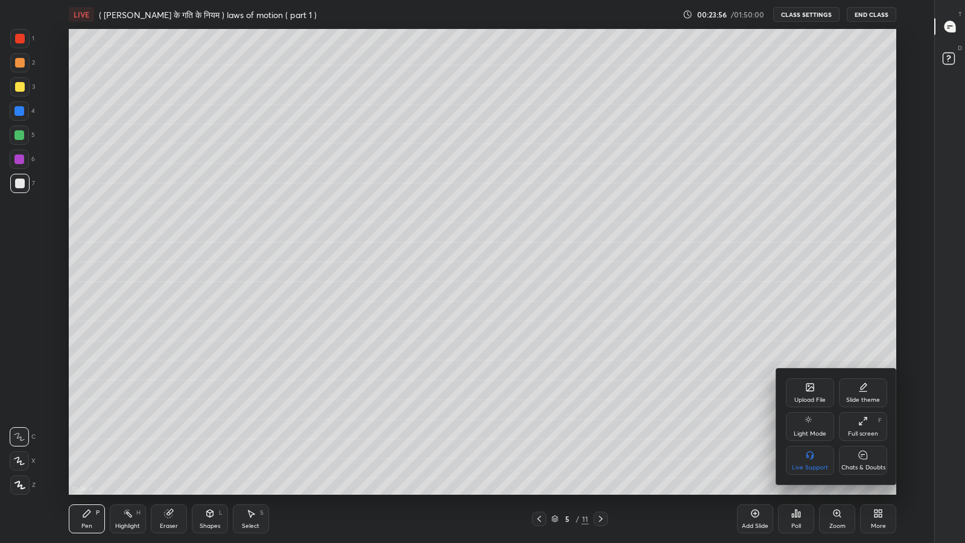
click at [864, 446] on div "Chats & Doubts" at bounding box center [863, 460] width 48 height 29
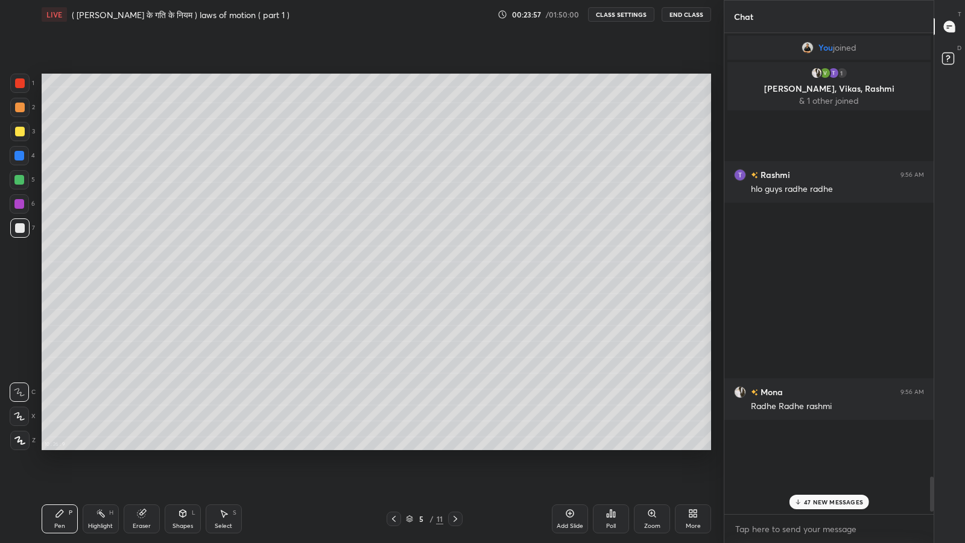
scroll to position [59845, 59635]
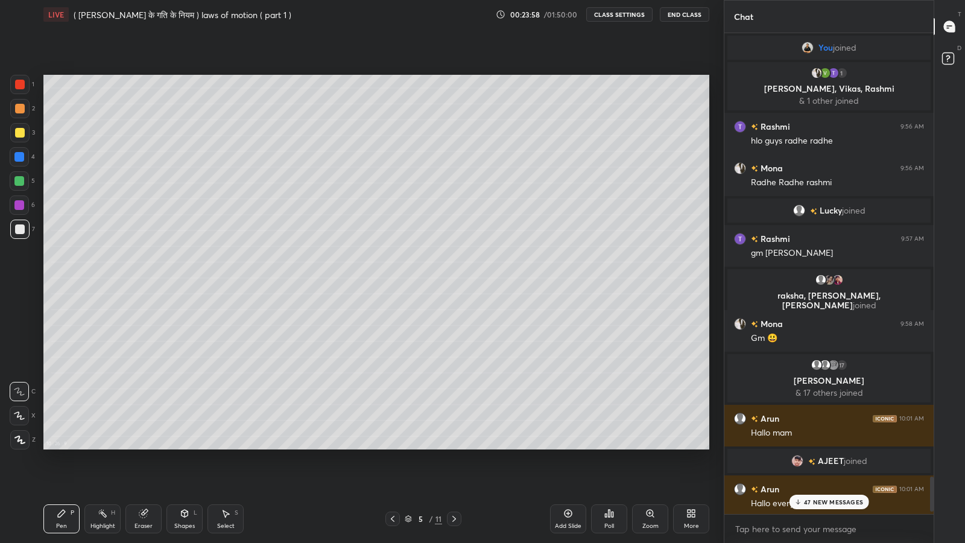
click at [834, 446] on p "47 NEW MESSAGES" at bounding box center [833, 501] width 59 height 7
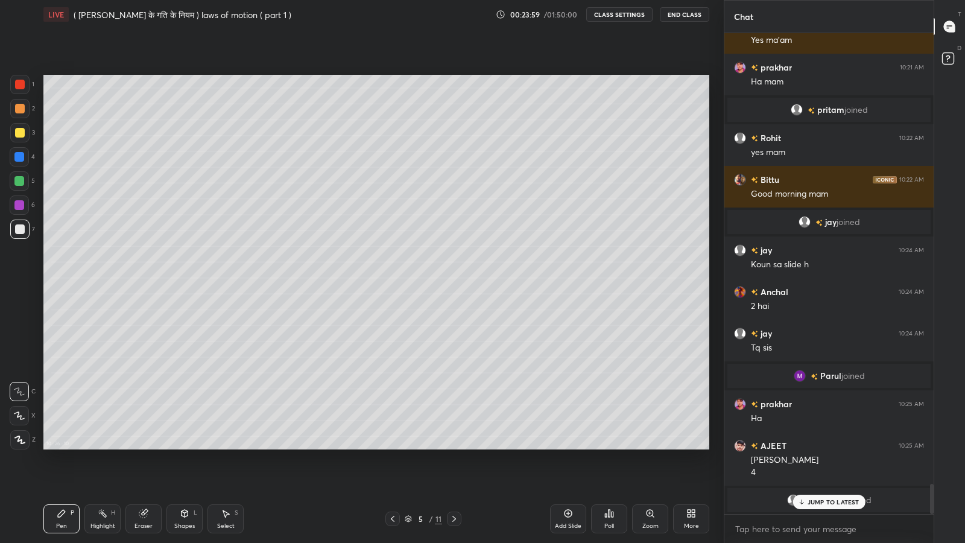
click at [827, 446] on p "JUMP TO LATEST" at bounding box center [834, 501] width 52 height 7
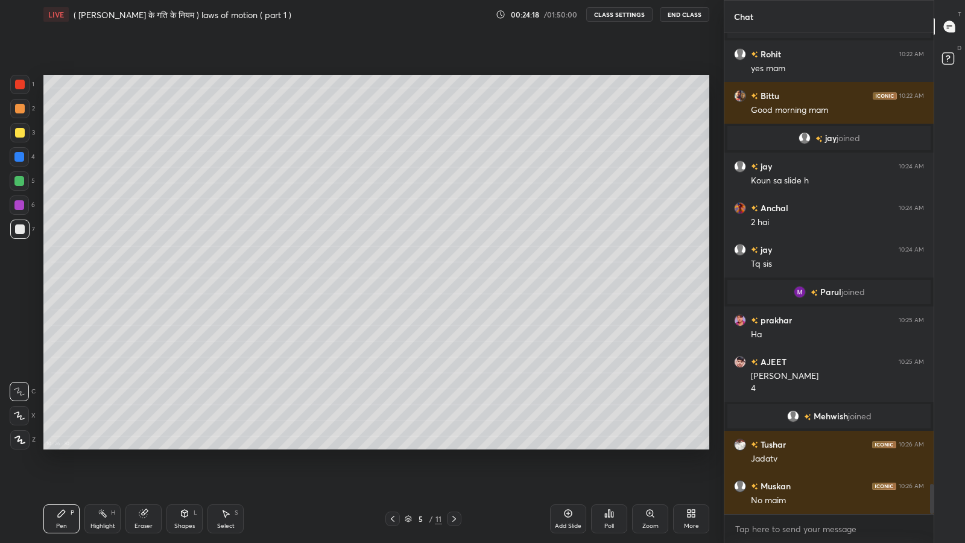
scroll to position [7261, 0]
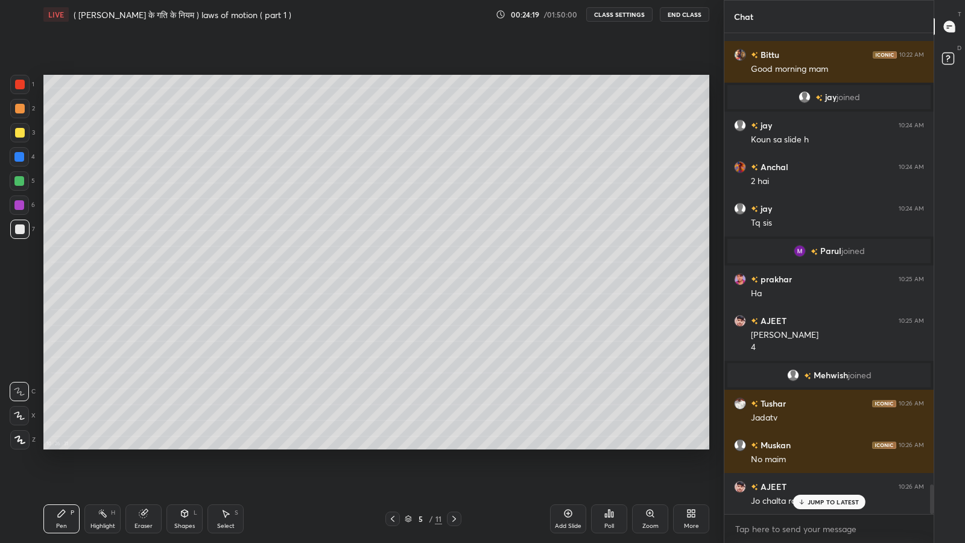
click at [817, 446] on div "JUMP TO LATEST" at bounding box center [828, 502] width 72 height 14
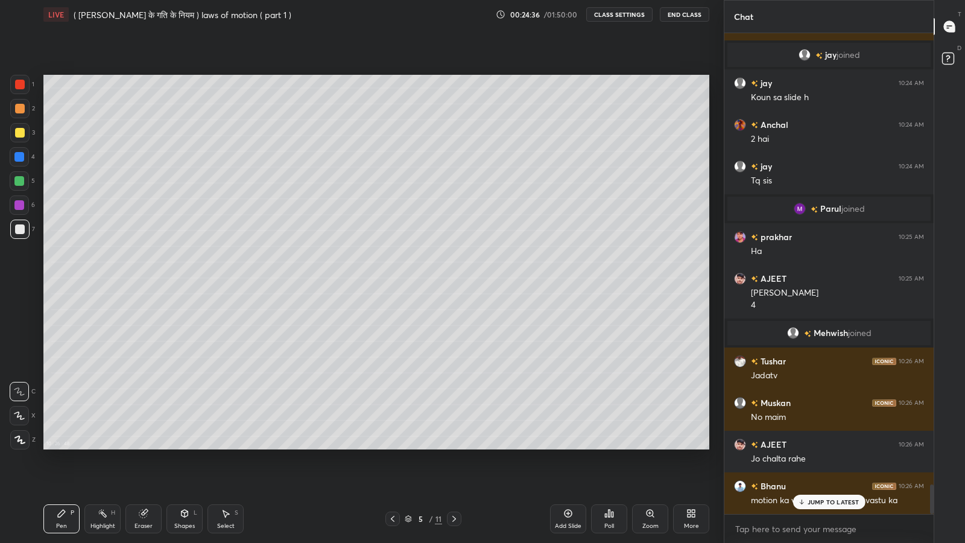
scroll to position [7345, 0]
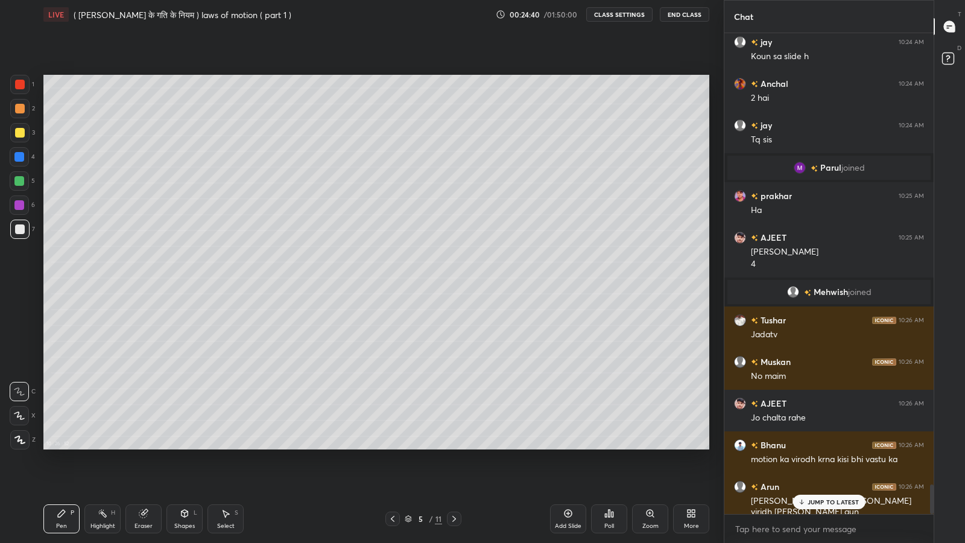
click at [811, 446] on p "JUMP TO LATEST" at bounding box center [834, 501] width 52 height 7
click at [686, 446] on div "More" at bounding box center [691, 526] width 15 height 6
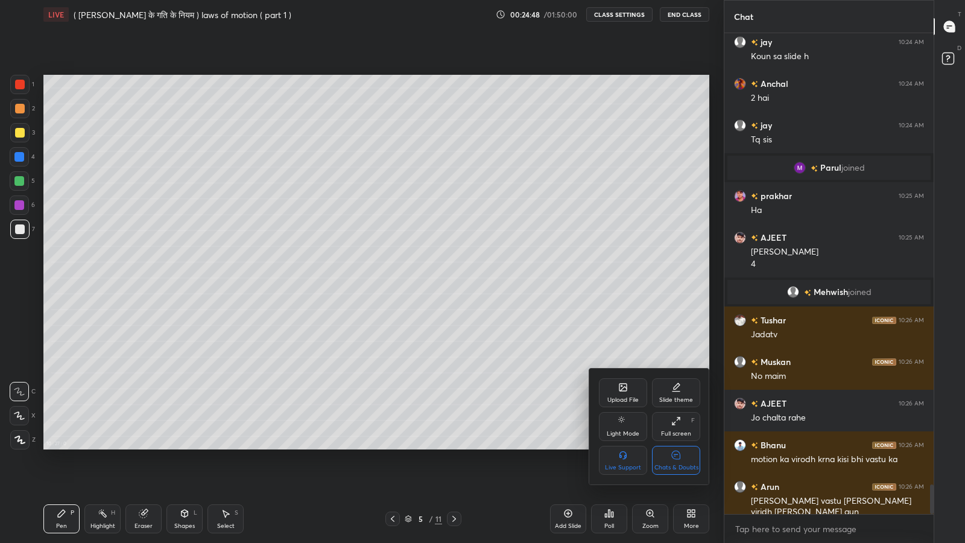
click at [677, 446] on div "Chats & Doubts" at bounding box center [676, 460] width 48 height 29
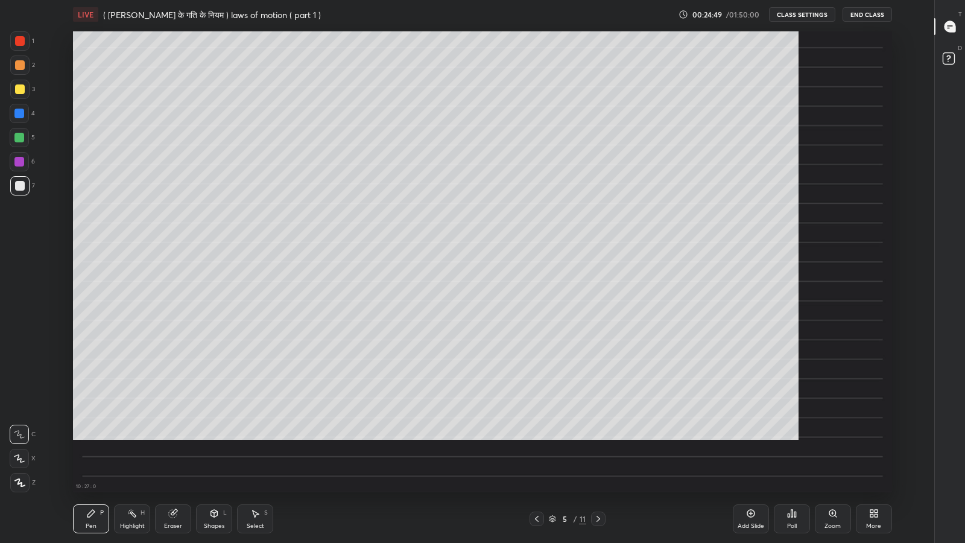
scroll to position [4, 0]
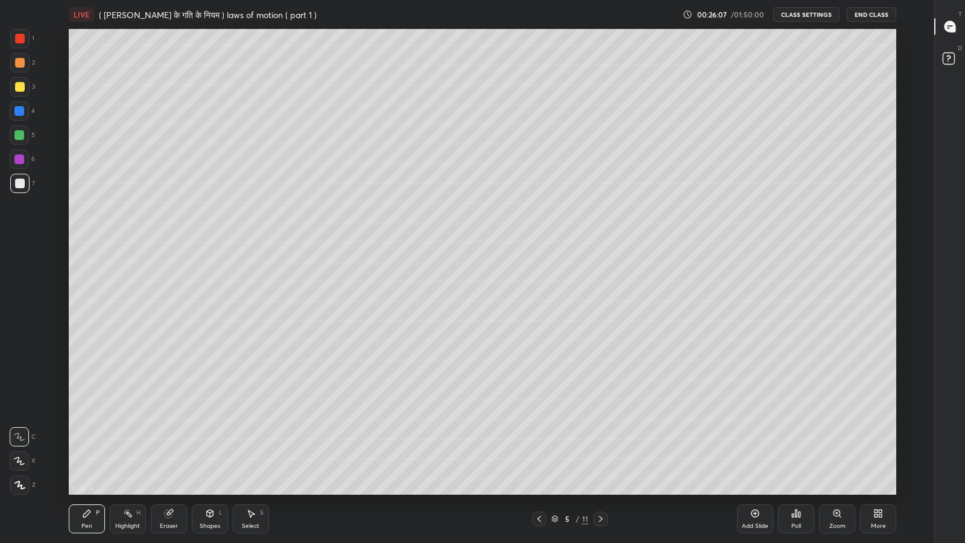
click at [539, 446] on icon at bounding box center [539, 519] width 10 height 10
click at [598, 446] on div at bounding box center [600, 518] width 14 height 14
click at [16, 96] on div at bounding box center [19, 86] width 19 height 19
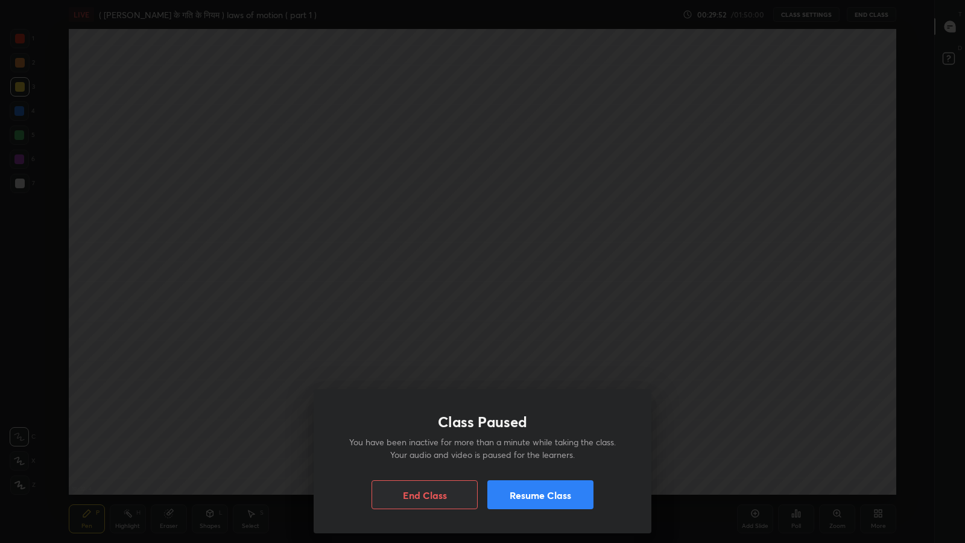
click at [557, 446] on div "Class Paused You have been inactive for more than a minute while taking the cla…" at bounding box center [483, 461] width 338 height 144
click at [381, 333] on div "Class Paused You have been inactive for more than a minute while taking the cla…" at bounding box center [482, 271] width 965 height 543
click at [289, 343] on div "Class Paused You have been inactive for more than a minute while taking the cla…" at bounding box center [482, 271] width 965 height 543
click at [531, 446] on button "Resume Class" at bounding box center [540, 494] width 106 height 29
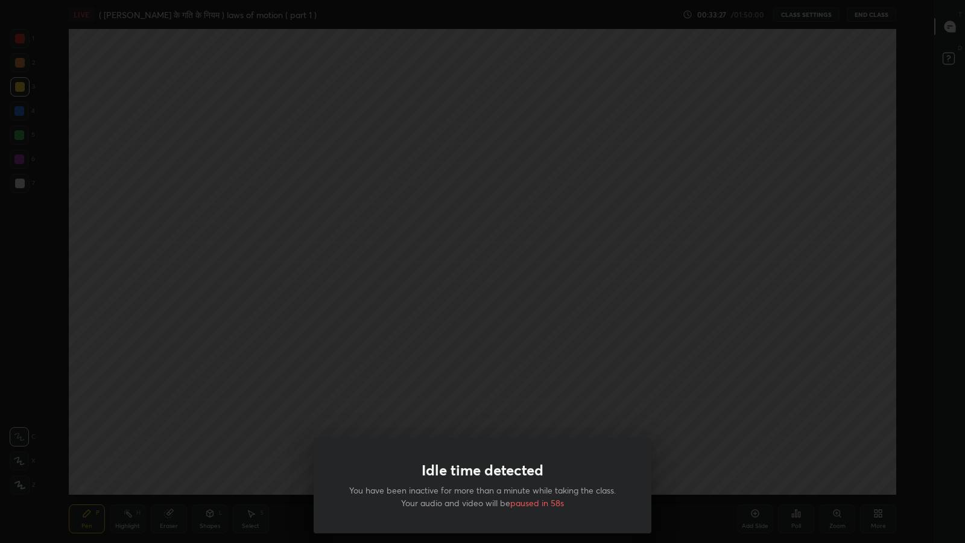
click at [509, 402] on div "Idle time detected You have been inactive for more than a minute while taking t…" at bounding box center [482, 271] width 965 height 543
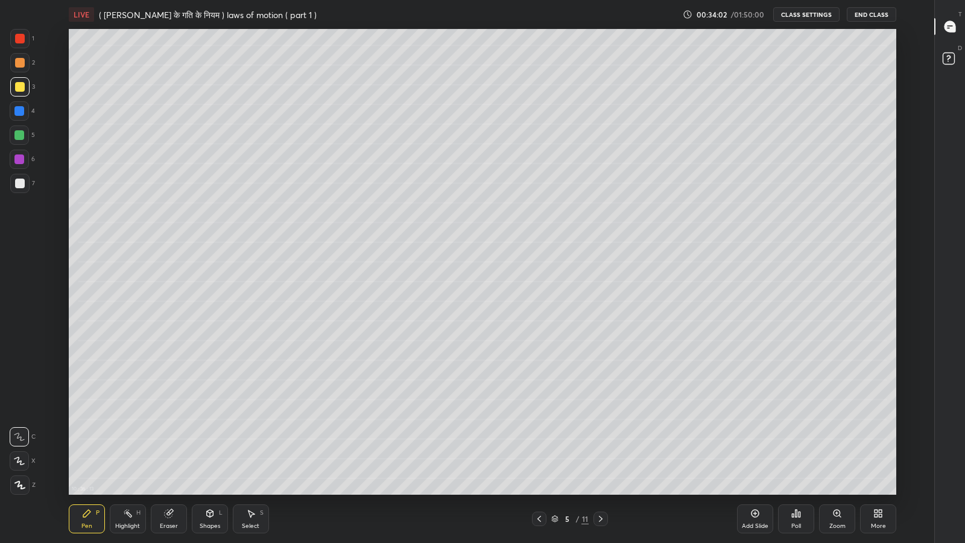
click at [879, 446] on div "More" at bounding box center [878, 518] width 36 height 29
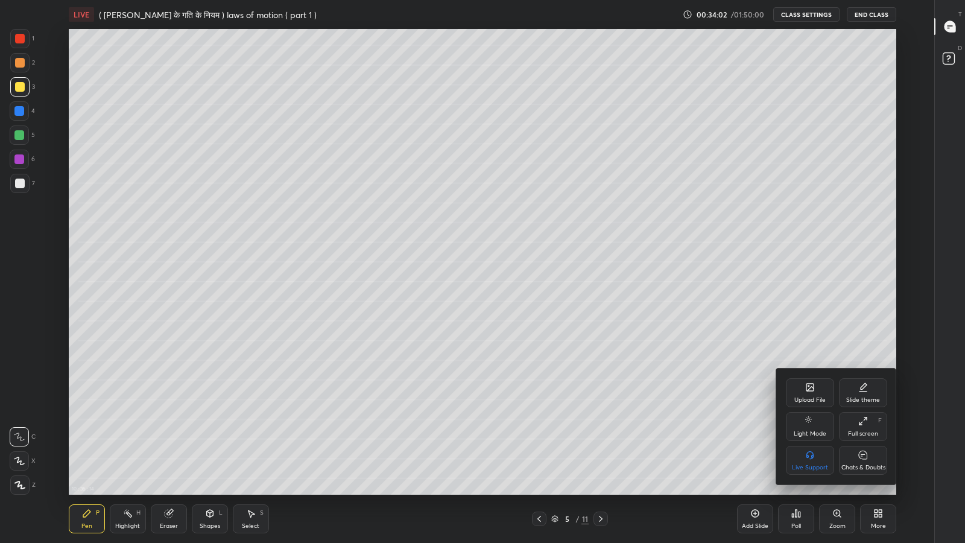
click at [868, 446] on div "Chats & Doubts" at bounding box center [863, 467] width 44 height 6
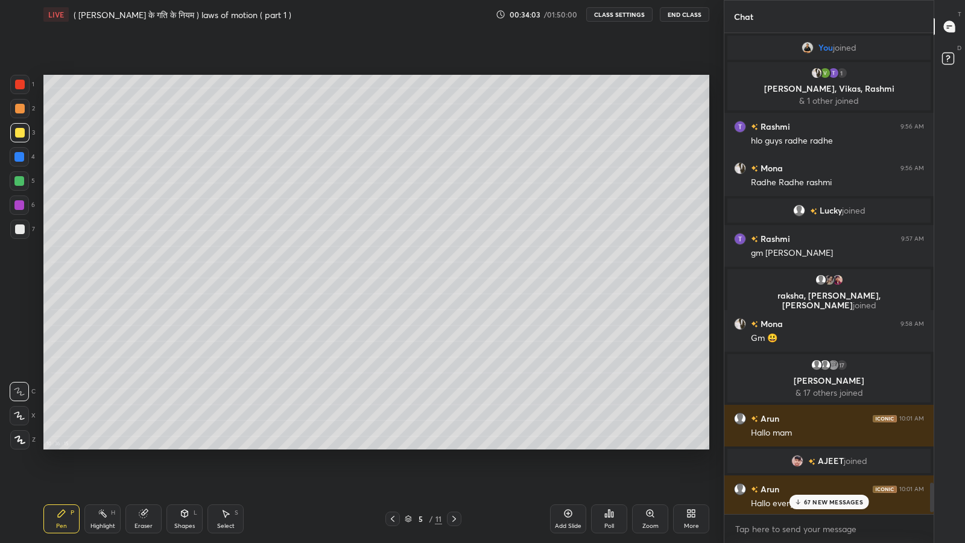
scroll to position [59845, 59635]
click at [819, 446] on p "67 NEW MESSAGES" at bounding box center [833, 501] width 59 height 7
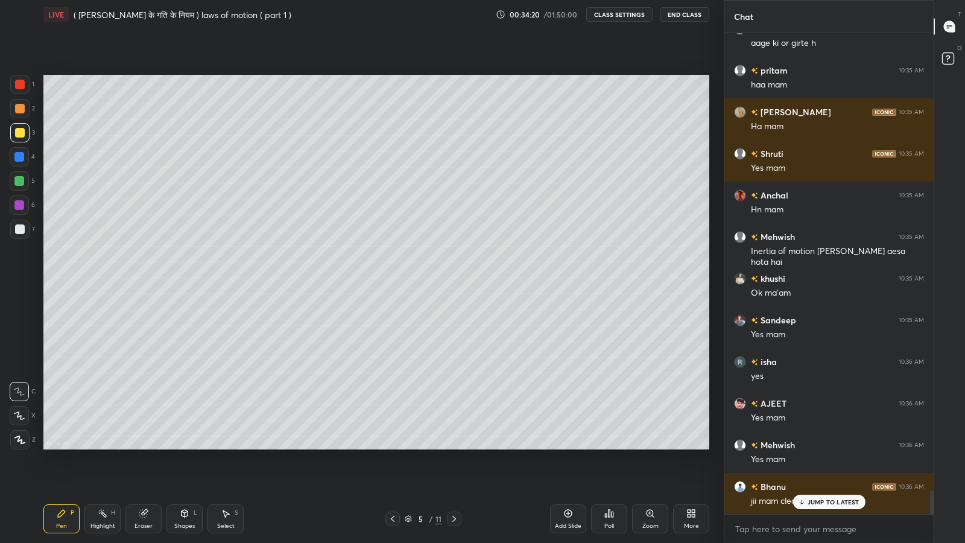
scroll to position [9432, 0]
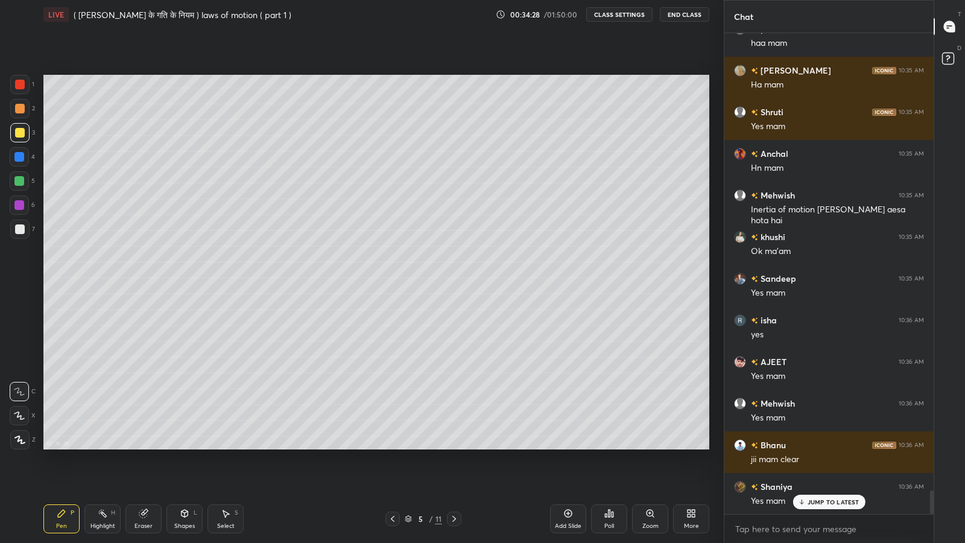
click at [812, 446] on p "JUMP TO LATEST" at bounding box center [834, 501] width 52 height 7
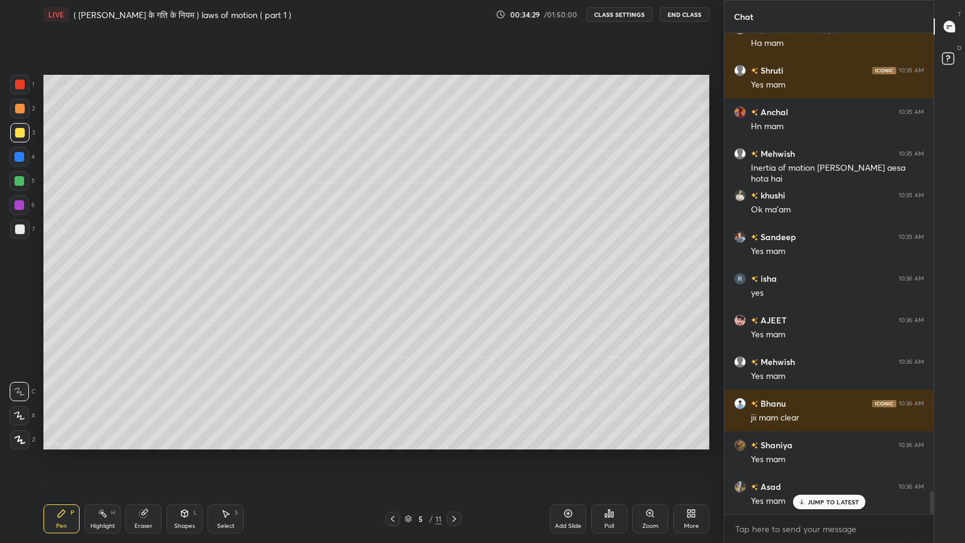
click at [826, 446] on p "JUMP TO LATEST" at bounding box center [834, 501] width 52 height 7
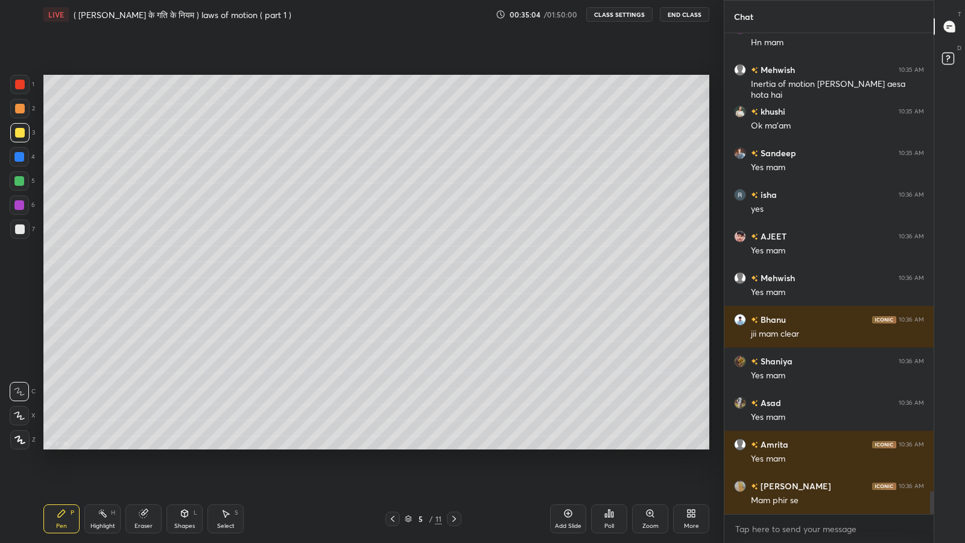
scroll to position [9599, 0]
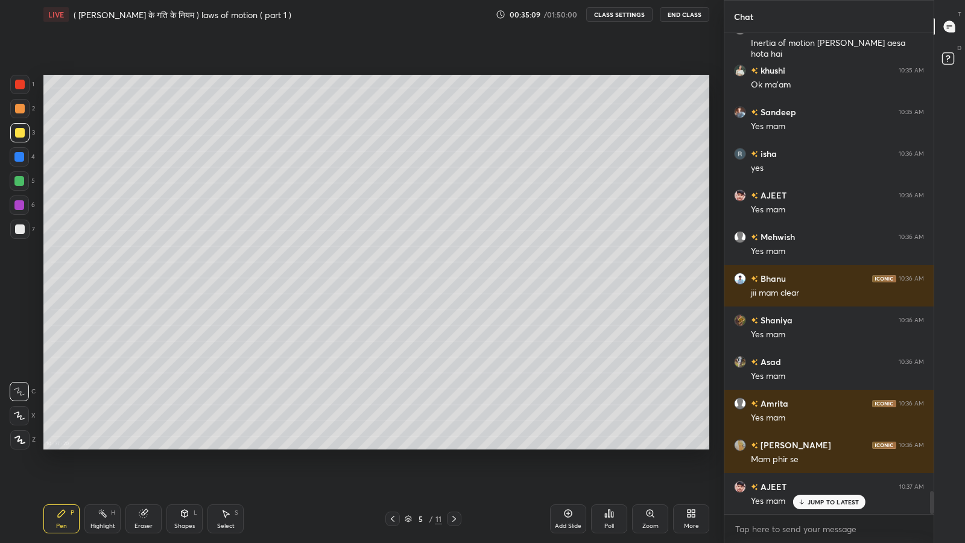
click at [22, 231] on div at bounding box center [20, 229] width 10 height 10
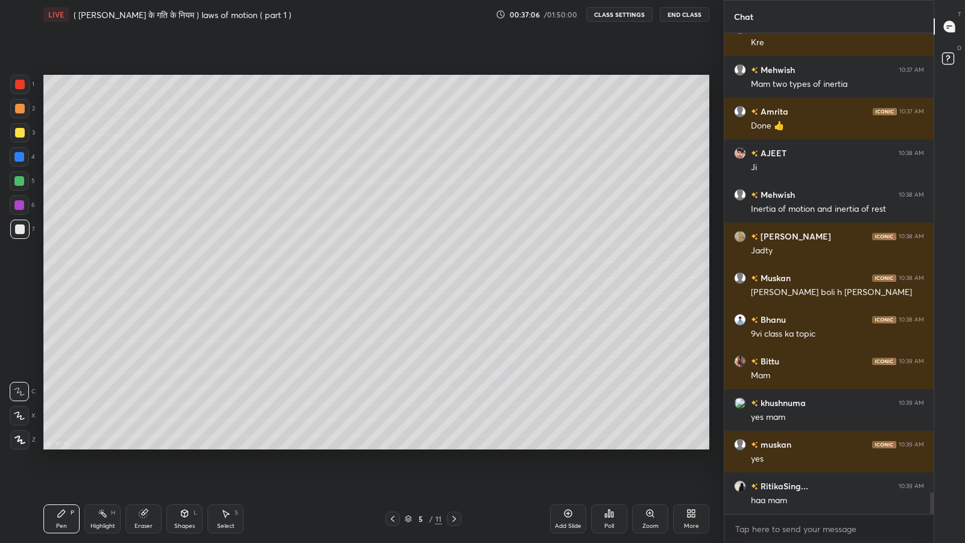
scroll to position [10223, 0]
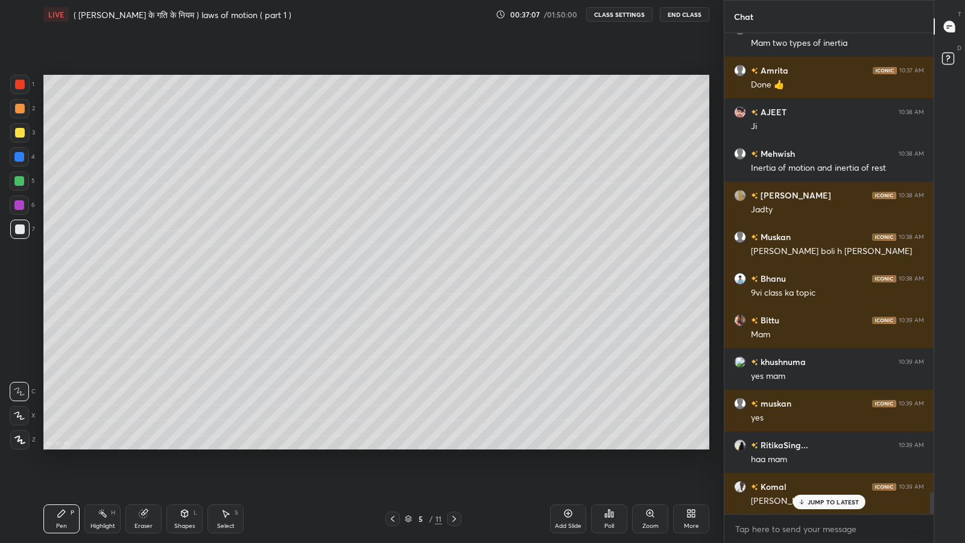
click at [697, 446] on div "More" at bounding box center [691, 526] width 15 height 6
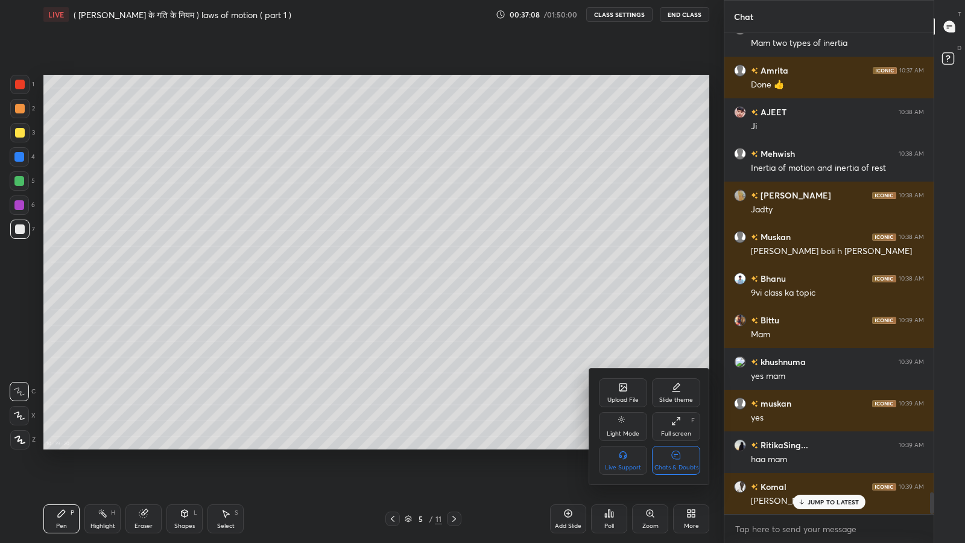
click at [680, 446] on div "Chats & Doubts" at bounding box center [676, 467] width 44 height 6
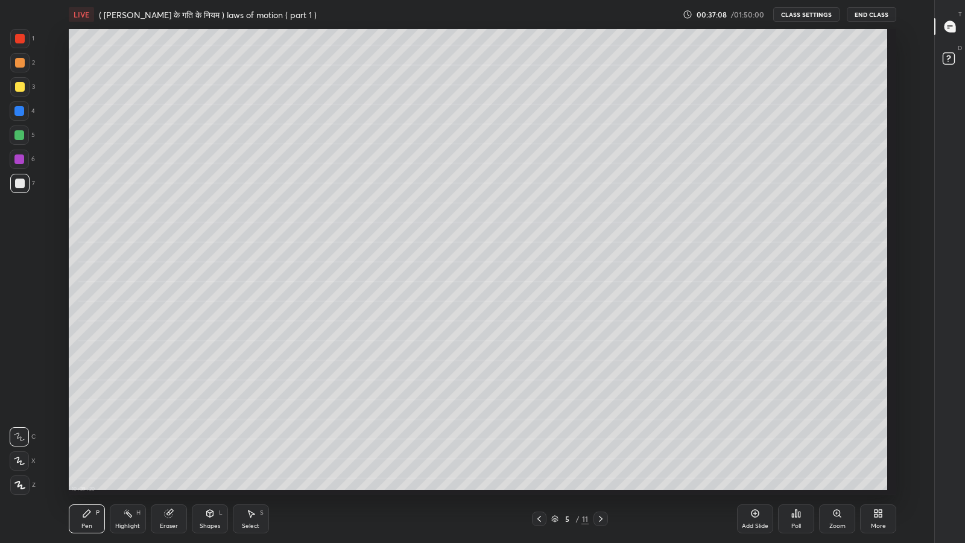
scroll to position [466, 888]
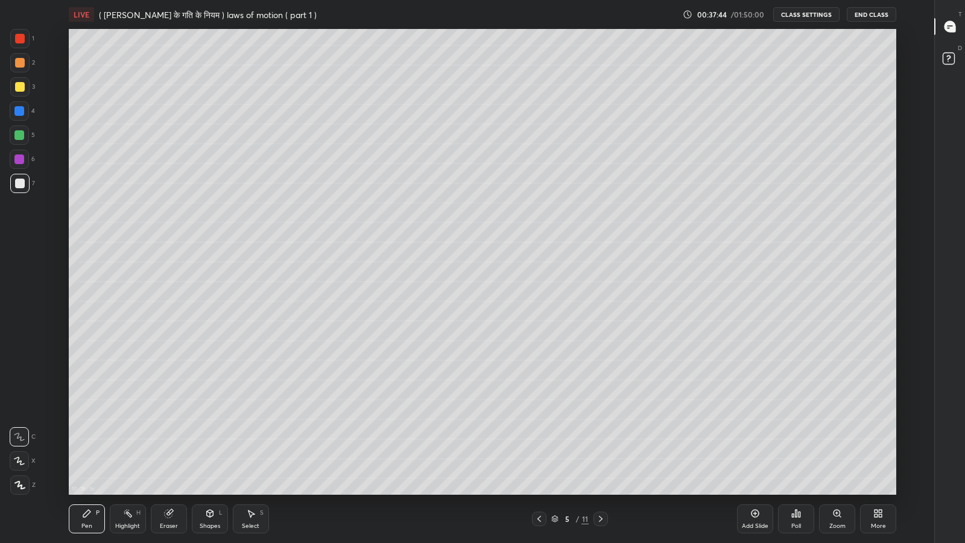
click at [758, 446] on div "Add Slide" at bounding box center [755, 526] width 27 height 6
click at [21, 180] on div at bounding box center [20, 184] width 10 height 10
click at [22, 87] on div at bounding box center [20, 87] width 10 height 10
click at [21, 181] on div at bounding box center [20, 184] width 10 height 10
click at [164, 446] on icon at bounding box center [169, 513] width 10 height 10
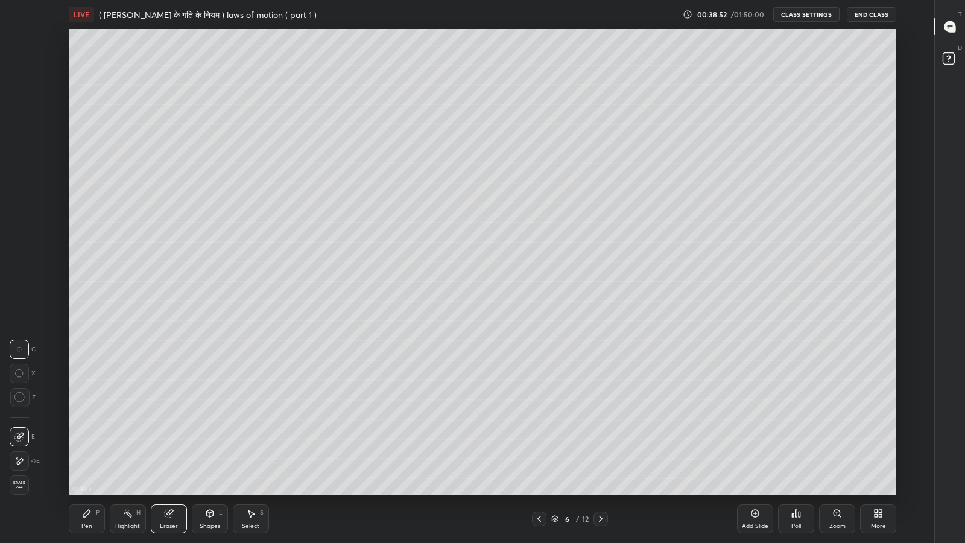
click at [85, 446] on icon at bounding box center [86, 513] width 7 height 7
click at [19, 182] on div at bounding box center [20, 184] width 10 height 10
click at [16, 92] on div at bounding box center [19, 86] width 19 height 19
click at [753, 446] on icon at bounding box center [755, 513] width 10 height 10
click at [14, 182] on div at bounding box center [19, 183] width 19 height 19
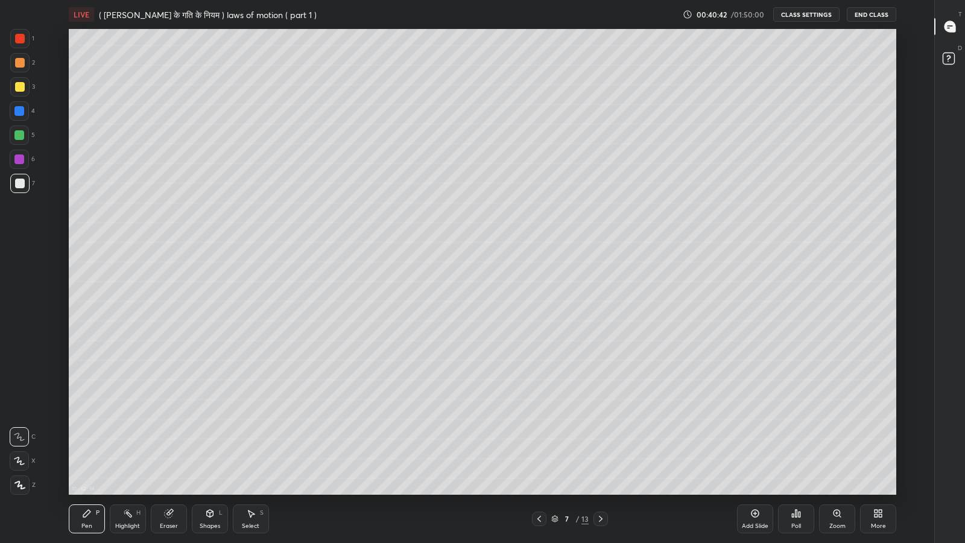
click at [17, 95] on div at bounding box center [19, 86] width 19 height 19
click at [16, 181] on div at bounding box center [20, 184] width 10 height 10
click at [167, 446] on icon at bounding box center [168, 514] width 8 height 8
click at [84, 446] on icon at bounding box center [87, 513] width 10 height 10
click at [16, 81] on div at bounding box center [19, 86] width 19 height 19
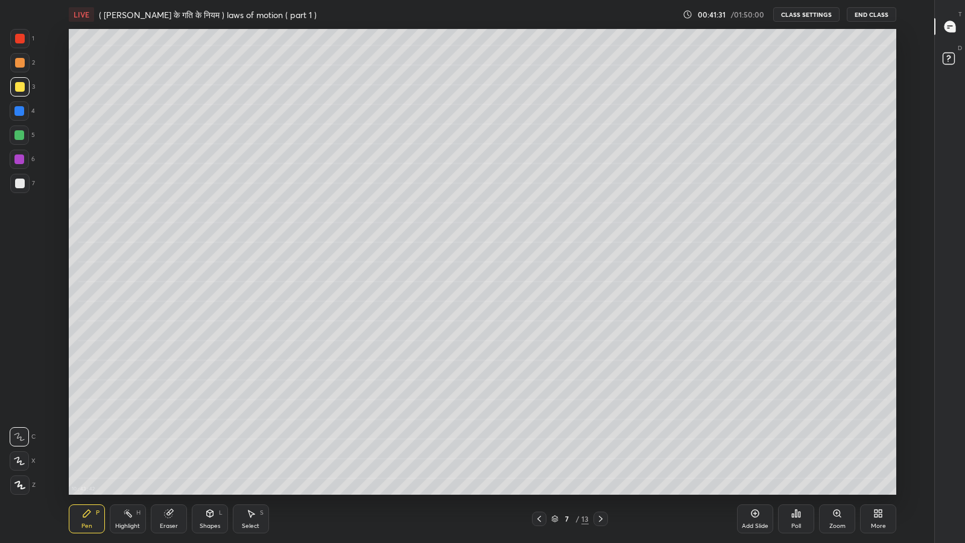
click at [21, 182] on div at bounding box center [20, 184] width 10 height 10
click at [166, 446] on div "Eraser" at bounding box center [169, 518] width 36 height 29
click at [89, 446] on div "Pen" at bounding box center [86, 526] width 11 height 6
click at [13, 86] on div at bounding box center [19, 86] width 19 height 19
click at [539, 446] on icon at bounding box center [539, 519] width 10 height 10
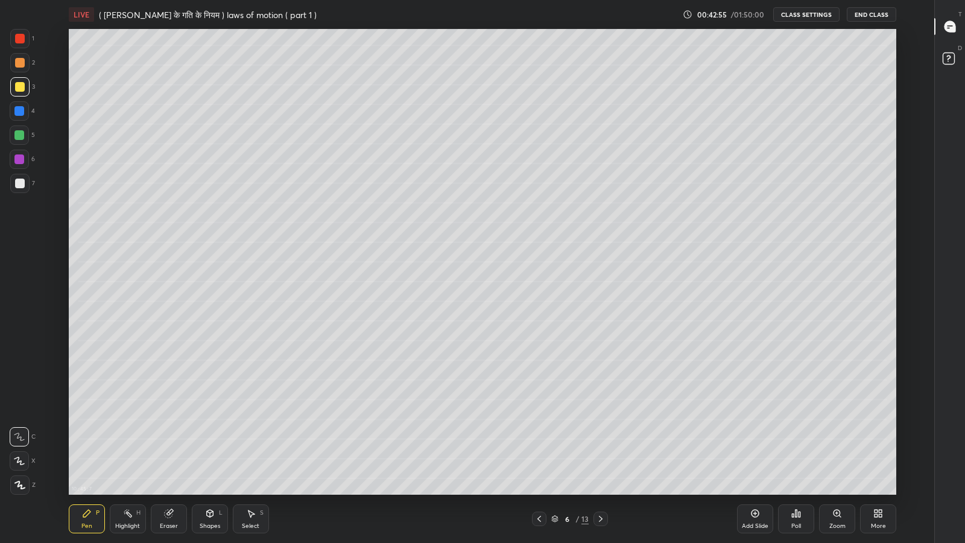
click at [600, 446] on icon at bounding box center [601, 519] width 10 height 10
click at [879, 446] on div "More" at bounding box center [878, 526] width 15 height 6
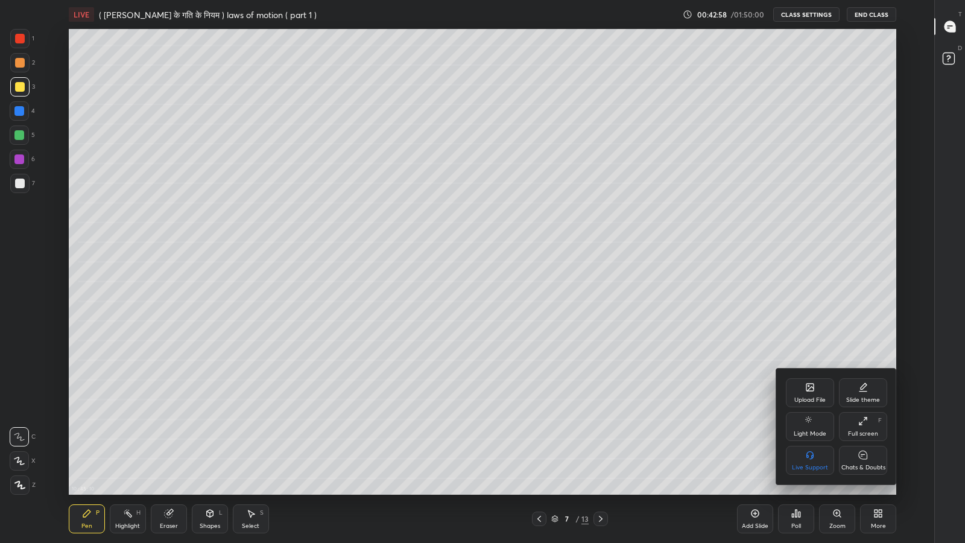
click at [858, 446] on div "Chats & Doubts" at bounding box center [863, 460] width 48 height 29
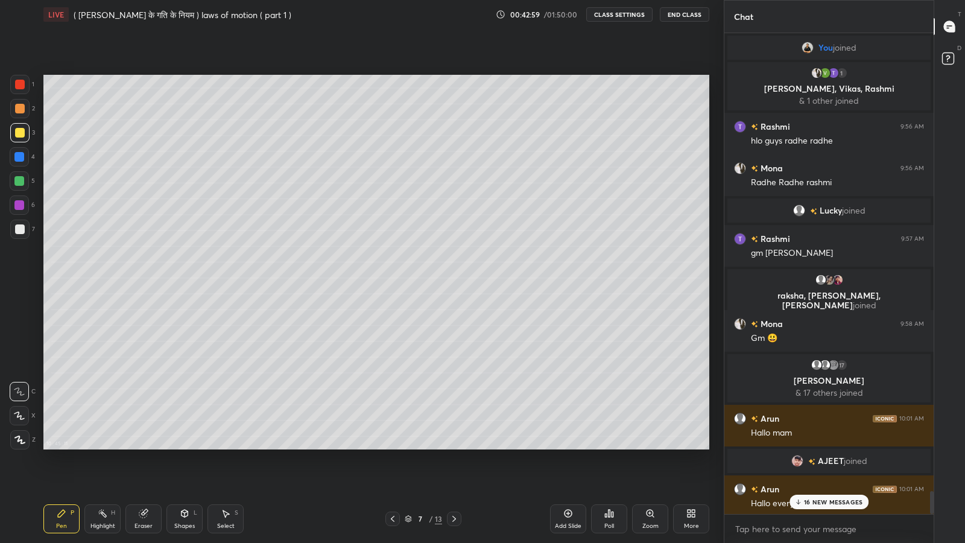
scroll to position [59845, 59635]
click at [820, 446] on p "16 NEW MESSAGES" at bounding box center [833, 501] width 59 height 7
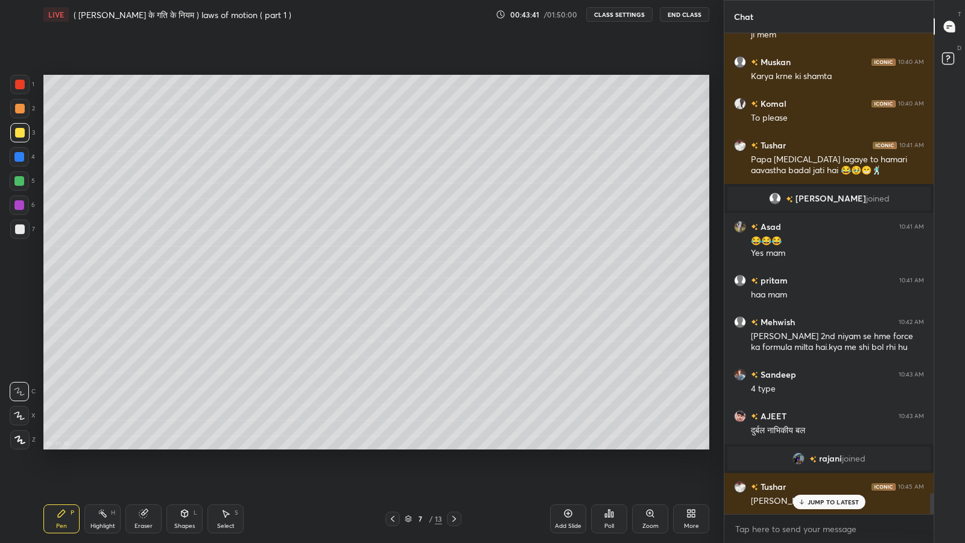
scroll to position [10482, 0]
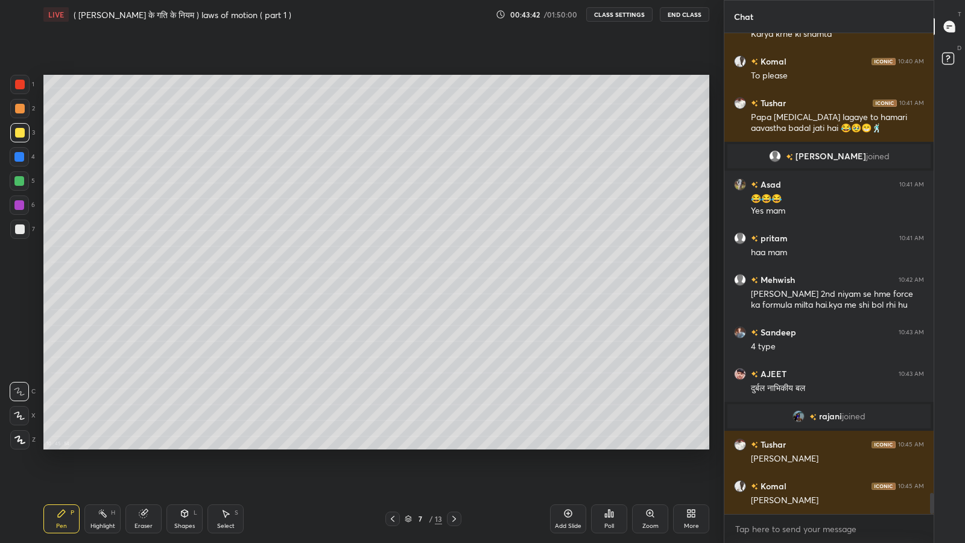
click at [19, 182] on div at bounding box center [19, 181] width 10 height 10
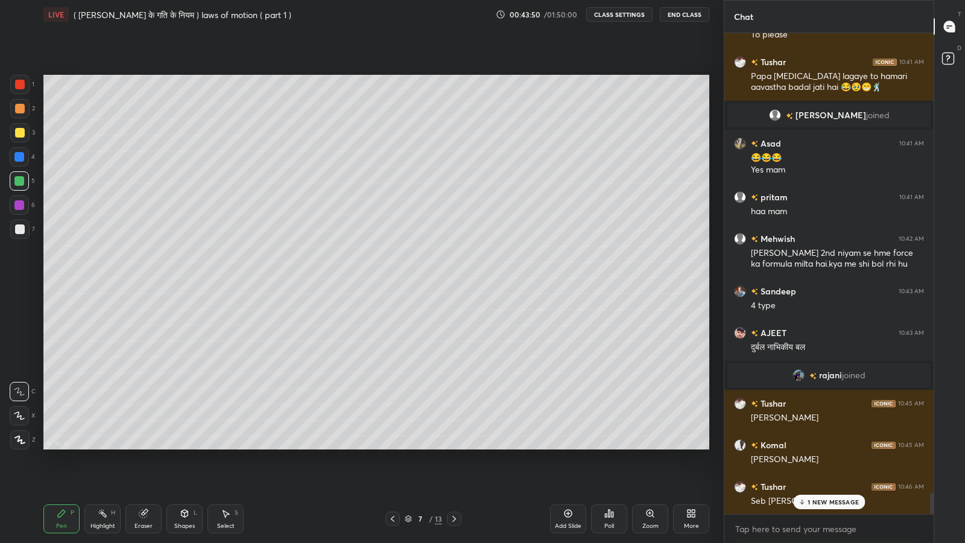
scroll to position [10565, 0]
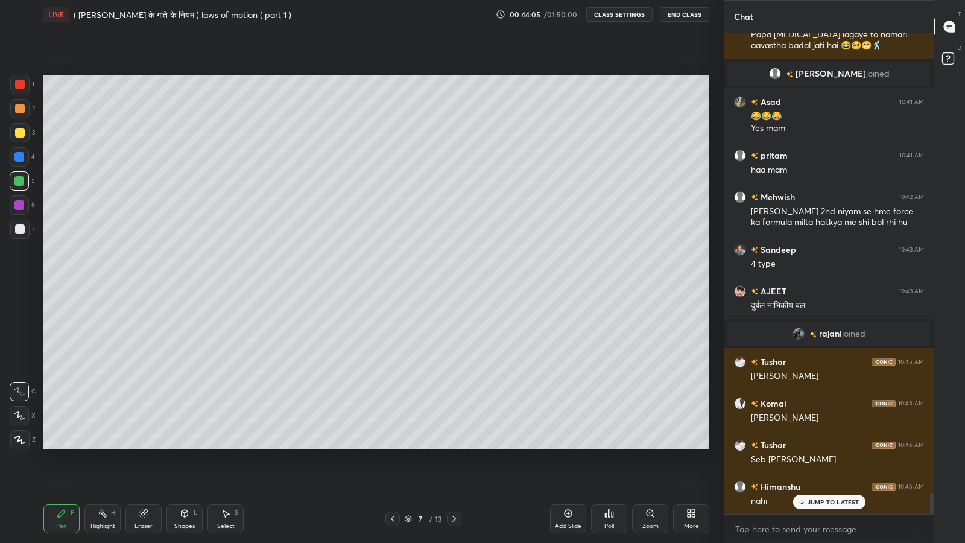
click at [834, 446] on p "JUMP TO LATEST" at bounding box center [834, 501] width 52 height 7
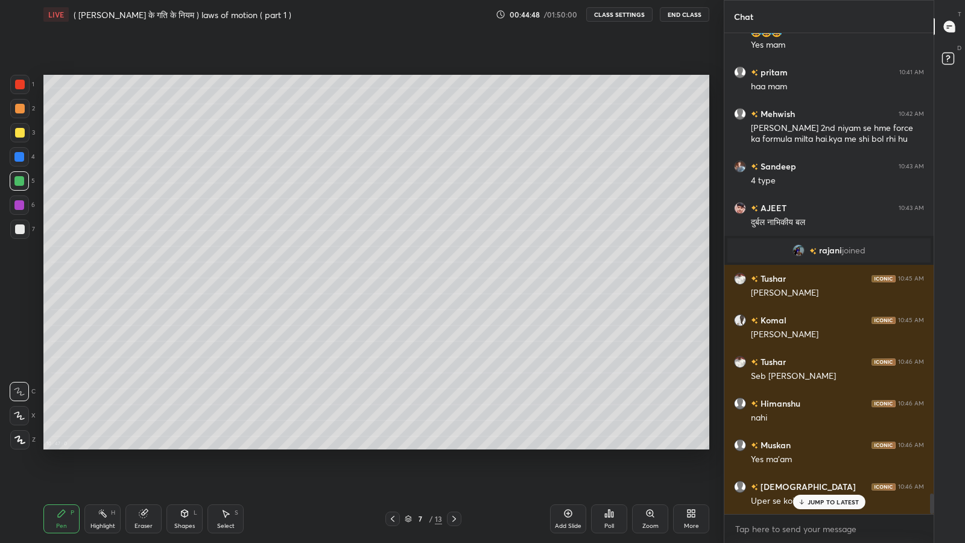
scroll to position [10690, 0]
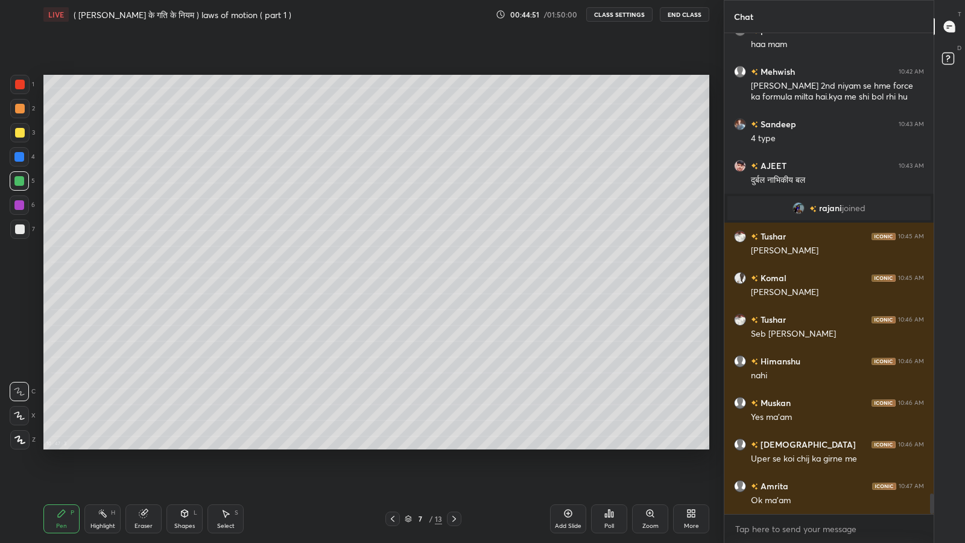
click at [63, 446] on icon at bounding box center [62, 513] width 10 height 10
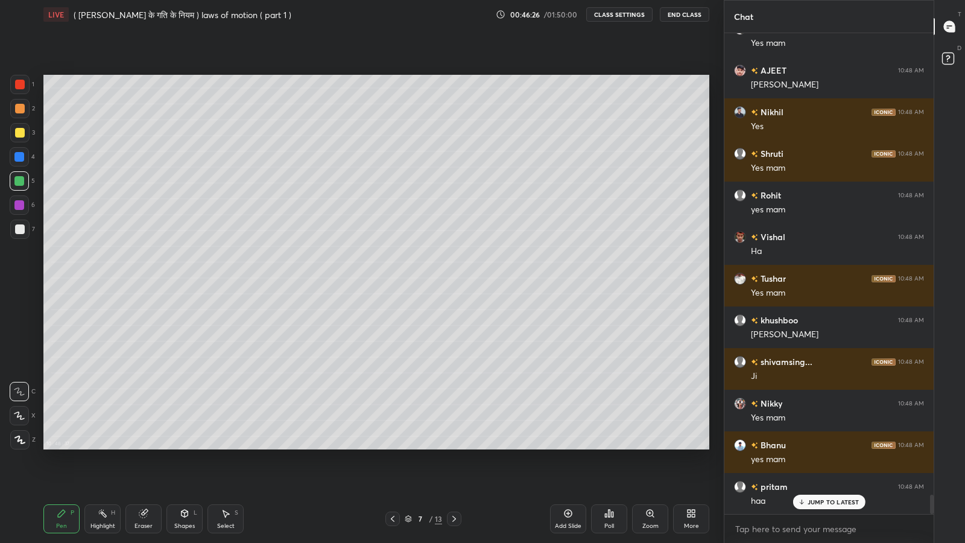
scroll to position [11355, 0]
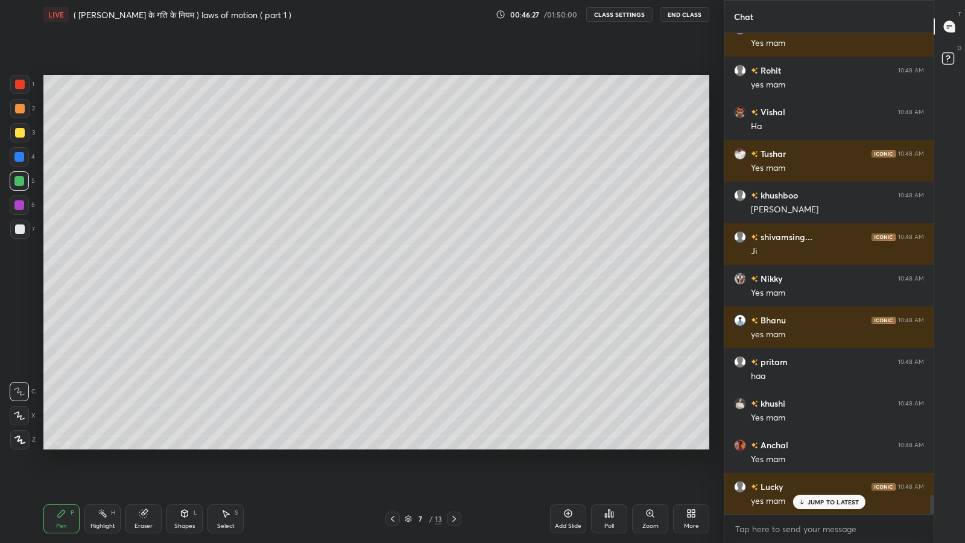
click at [818, 446] on p "JUMP TO LATEST" at bounding box center [834, 501] width 52 height 7
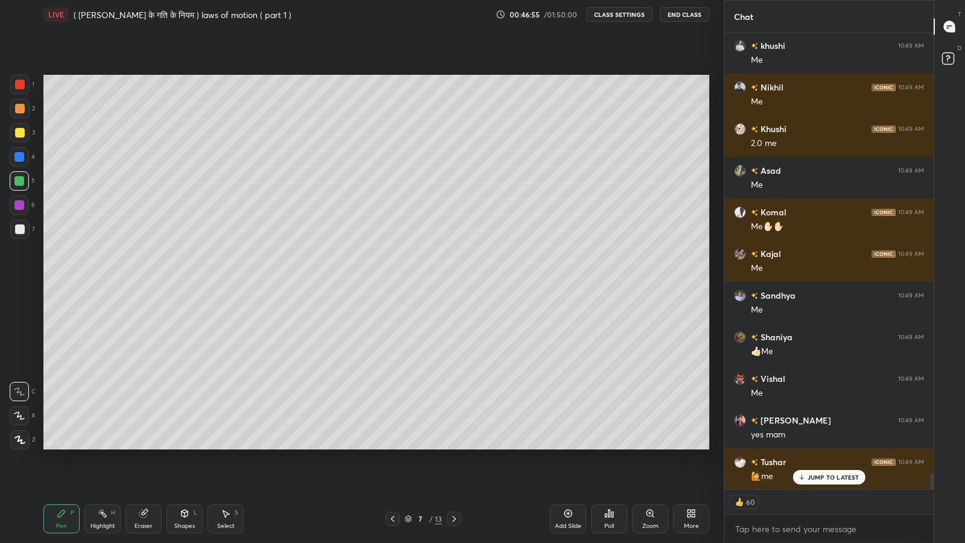
scroll to position [13045, 0]
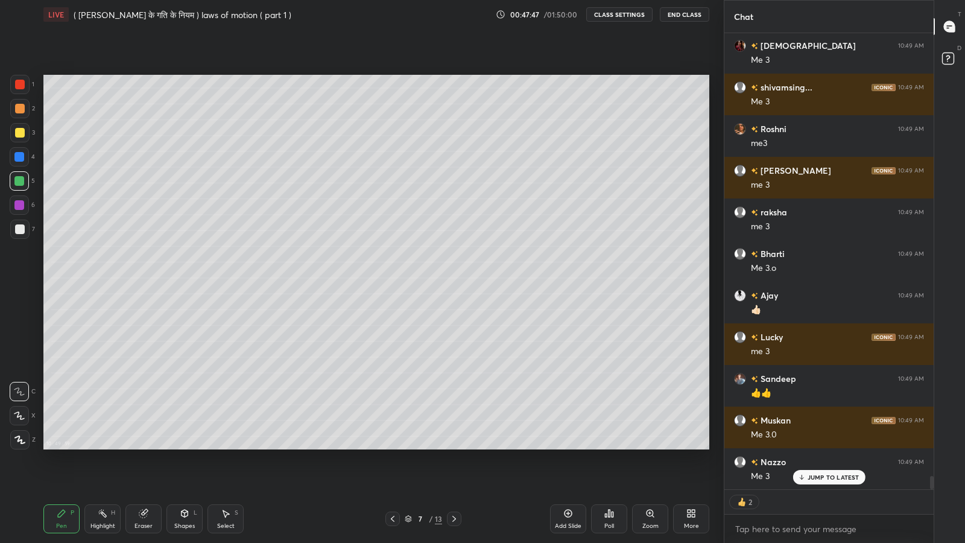
click at [812, 446] on p "JUMP TO LATEST" at bounding box center [834, 476] width 52 height 7
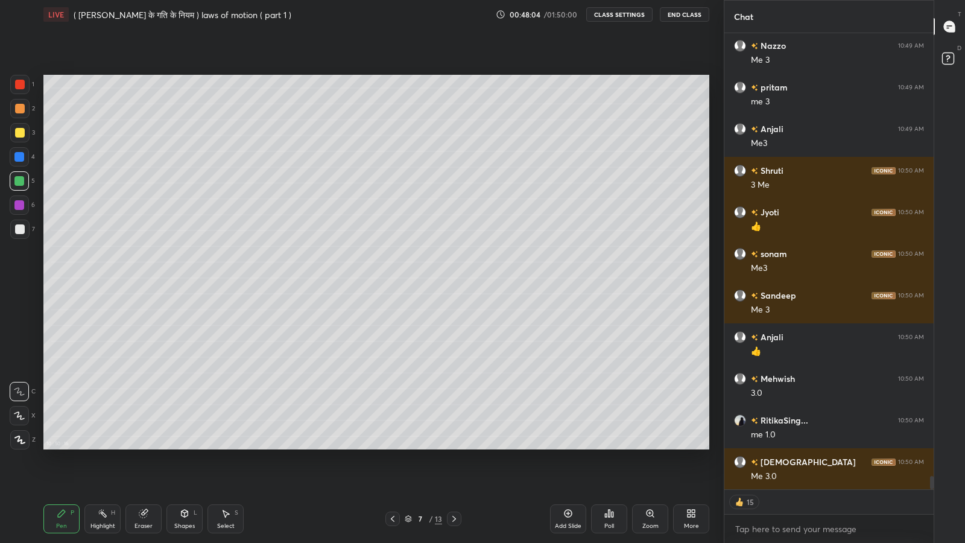
click at [819, 446] on div "Nazzo 10:49 AM Me 3 pritam 10:49 AM me 3 Anjali 10:49 AM Me3 Shruti 10:50 AM 3 …" at bounding box center [828, 261] width 209 height 456
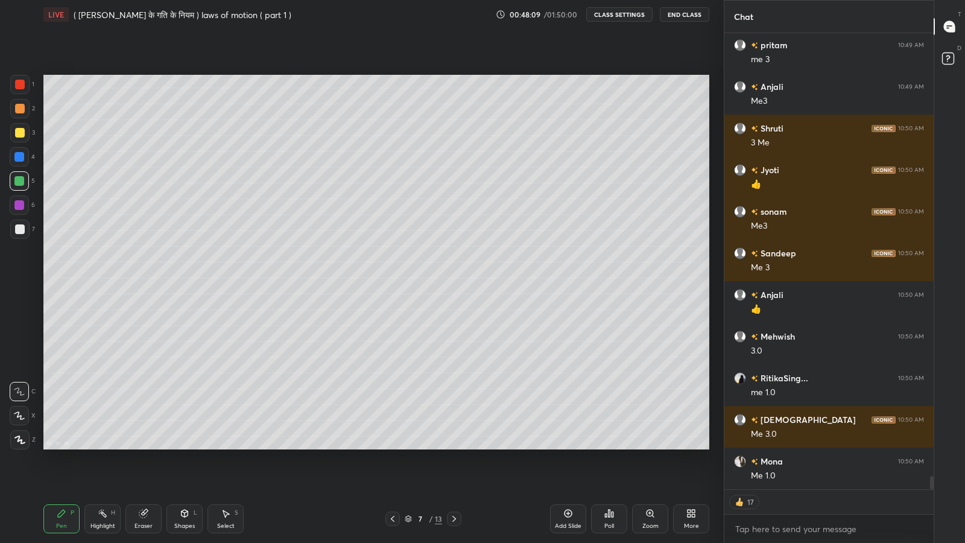
click at [692, 446] on div "More" at bounding box center [691, 526] width 15 height 6
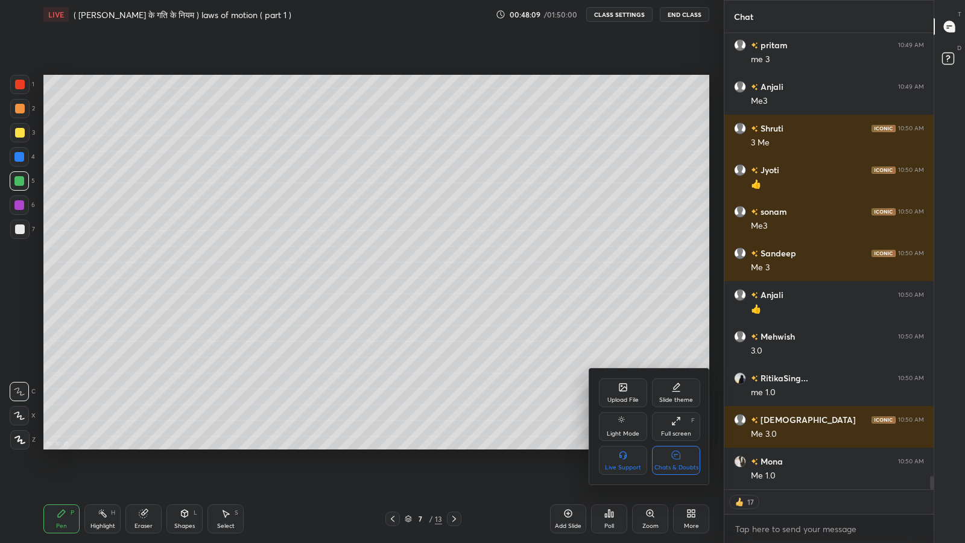
scroll to position [15417, 0]
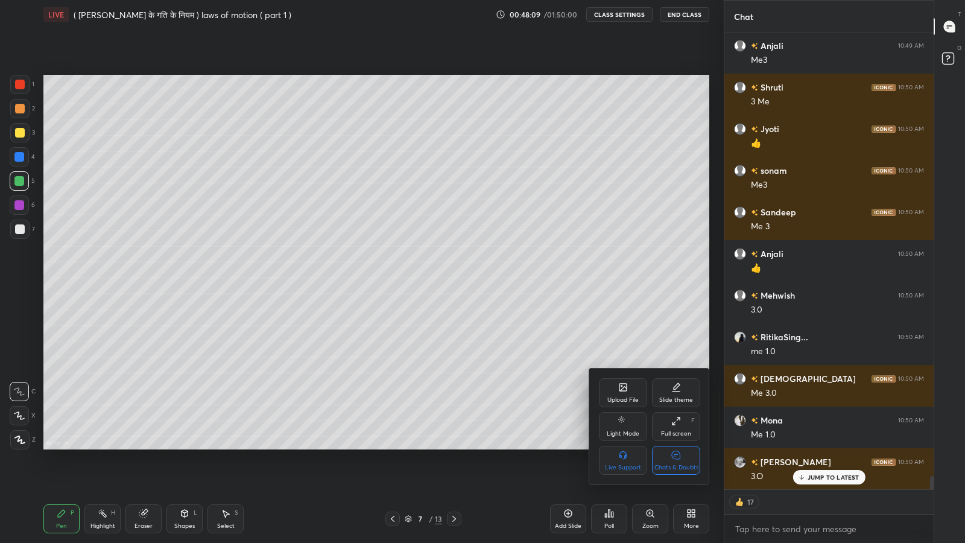
click at [683, 446] on div "Chats & Doubts" at bounding box center [676, 467] width 44 height 6
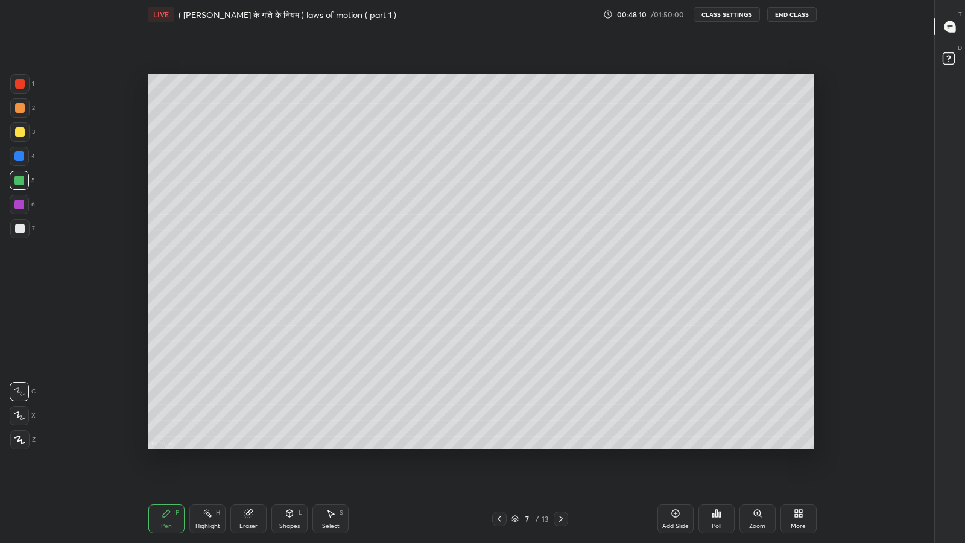
scroll to position [4, 0]
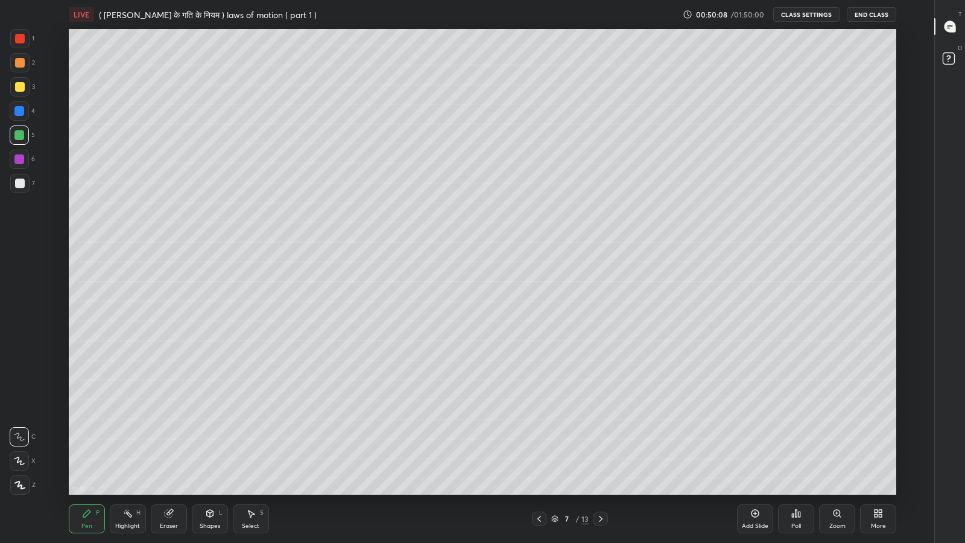
click at [540, 446] on icon at bounding box center [539, 519] width 10 height 10
click at [882, 446] on icon at bounding box center [878, 513] width 10 height 10
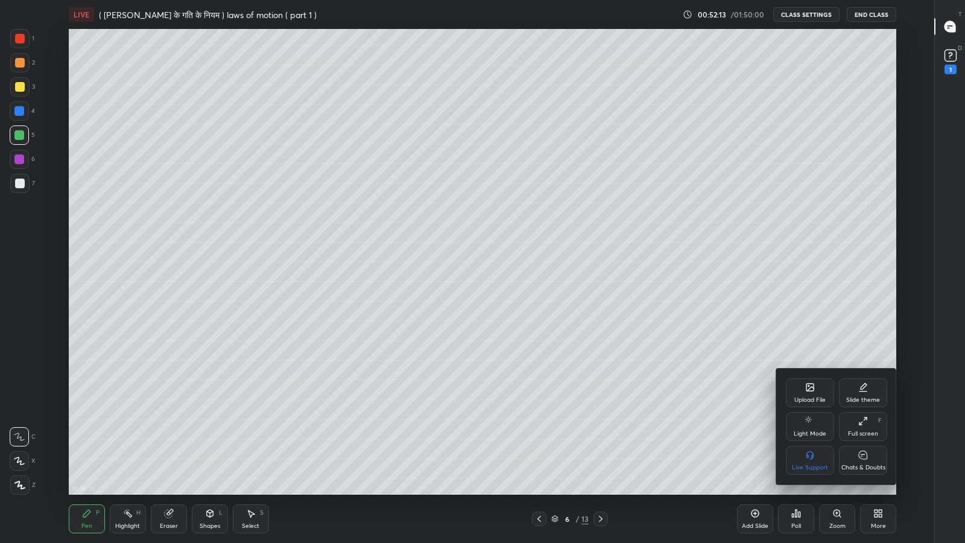
click at [865, 446] on icon at bounding box center [863, 455] width 8 height 8
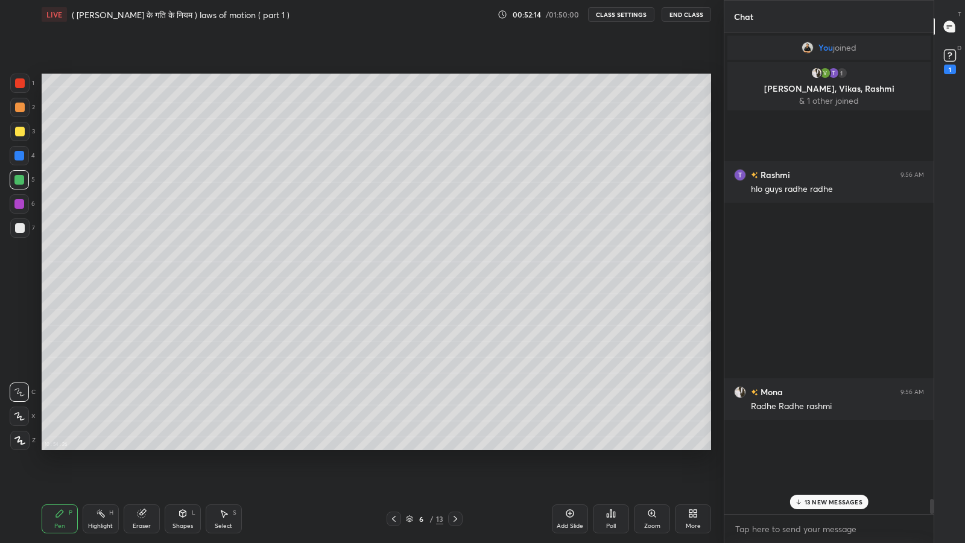
scroll to position [59845, 59635]
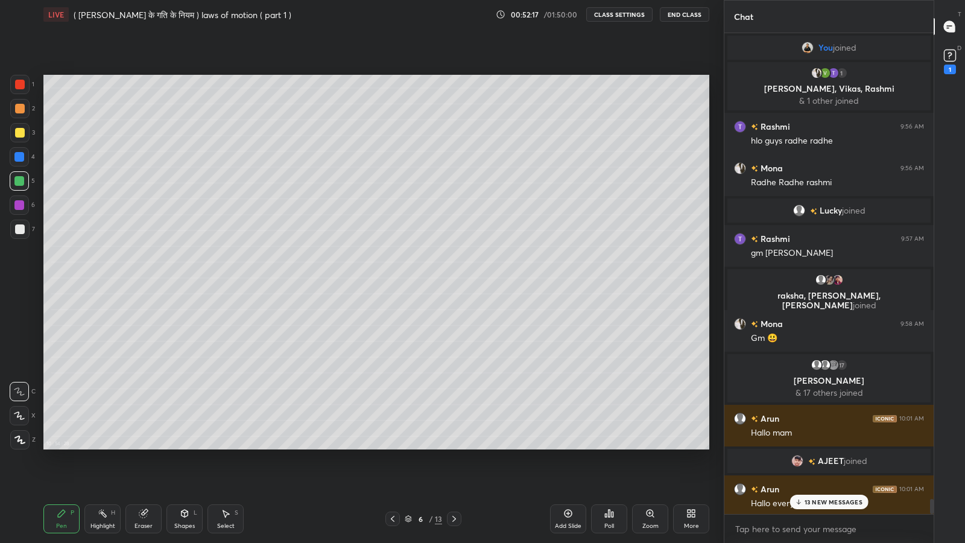
click at [817, 446] on p "13 NEW MESSAGES" at bounding box center [834, 501] width 58 height 7
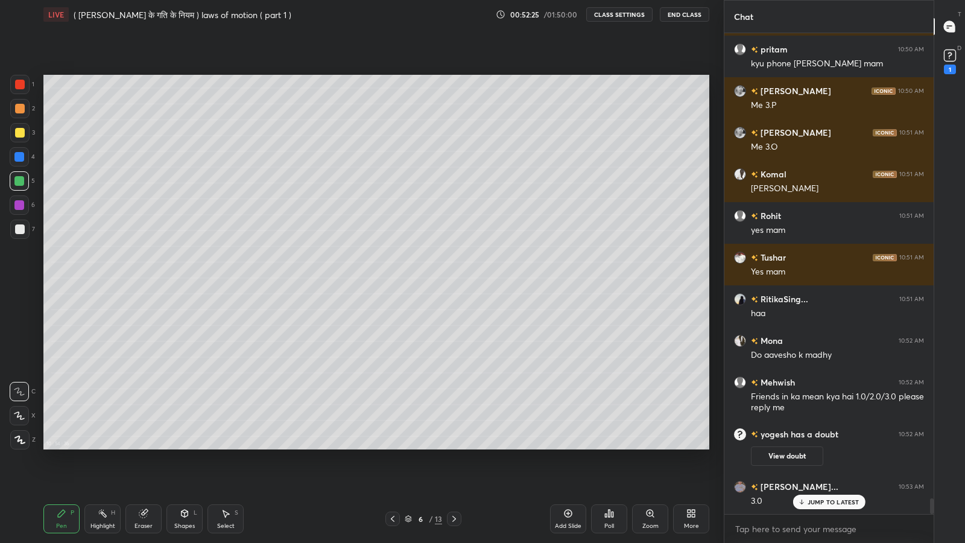
scroll to position [14464, 0]
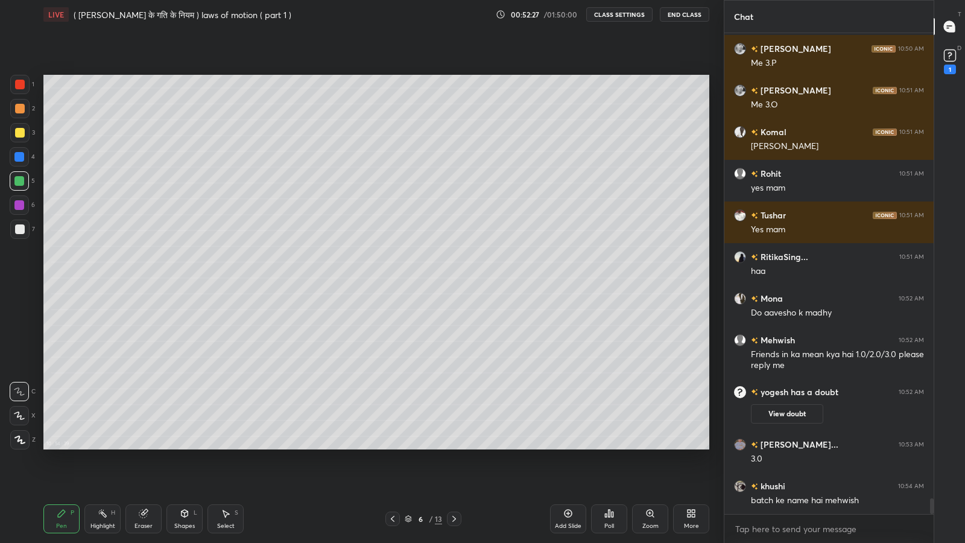
click at [797, 419] on button "View doubt" at bounding box center [787, 413] width 72 height 19
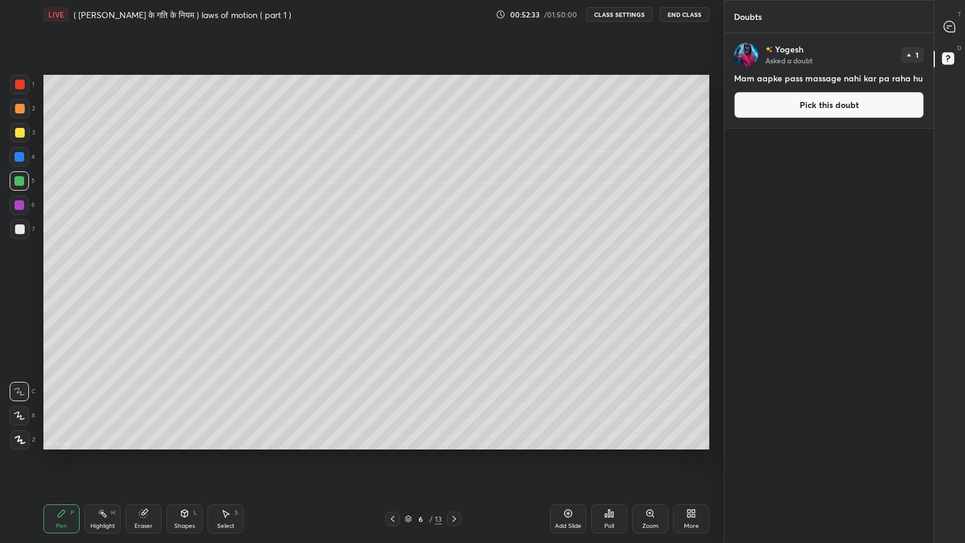
click at [948, 28] on icon at bounding box center [948, 28] width 2 height 0
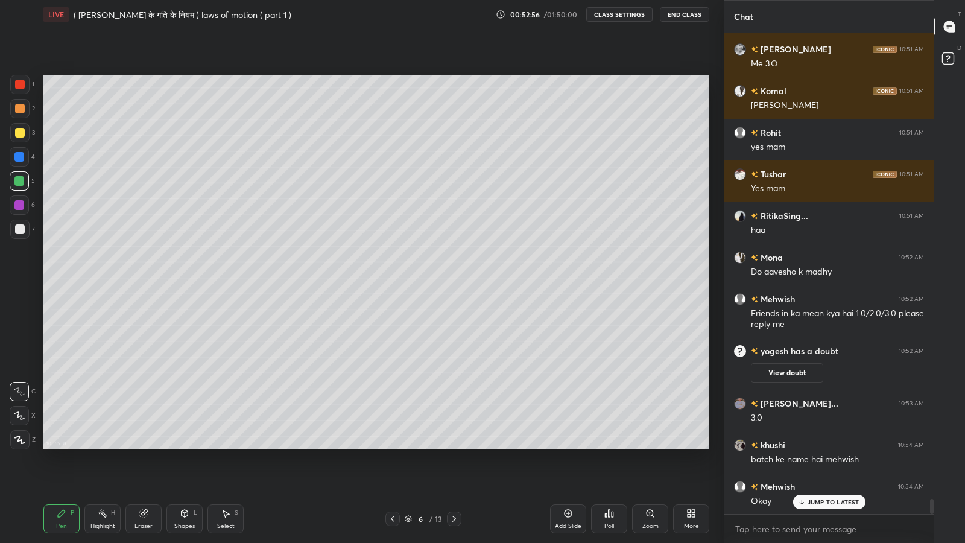
scroll to position [14603, 0]
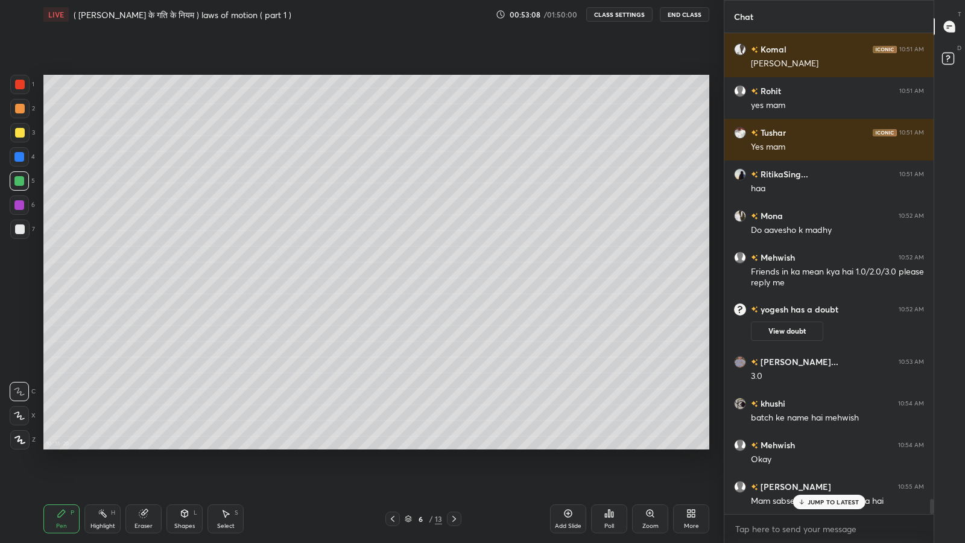
click at [828, 446] on div "JUMP TO LATEST" at bounding box center [828, 502] width 72 height 14
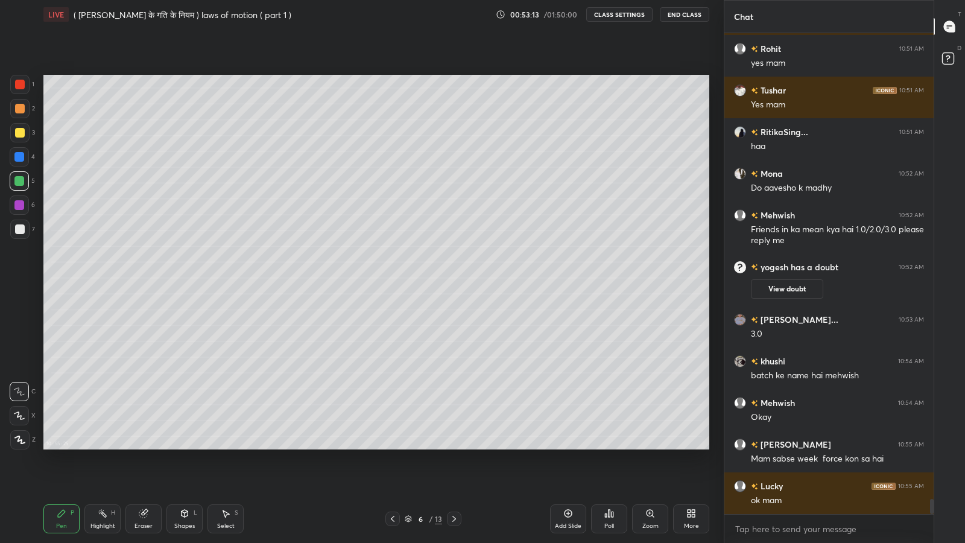
click at [690, 446] on icon at bounding box center [691, 513] width 10 height 10
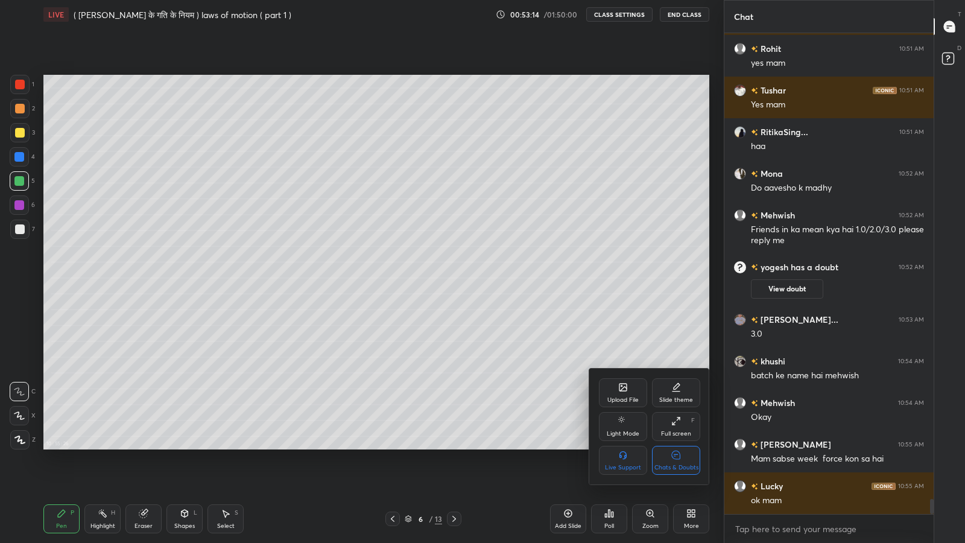
click at [686, 446] on div "Chats & Doubts" at bounding box center [676, 460] width 48 height 29
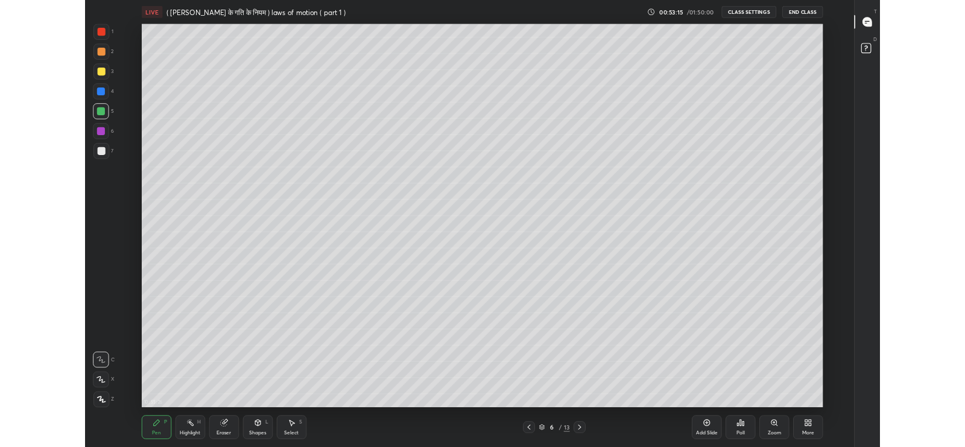
scroll to position [466, 888]
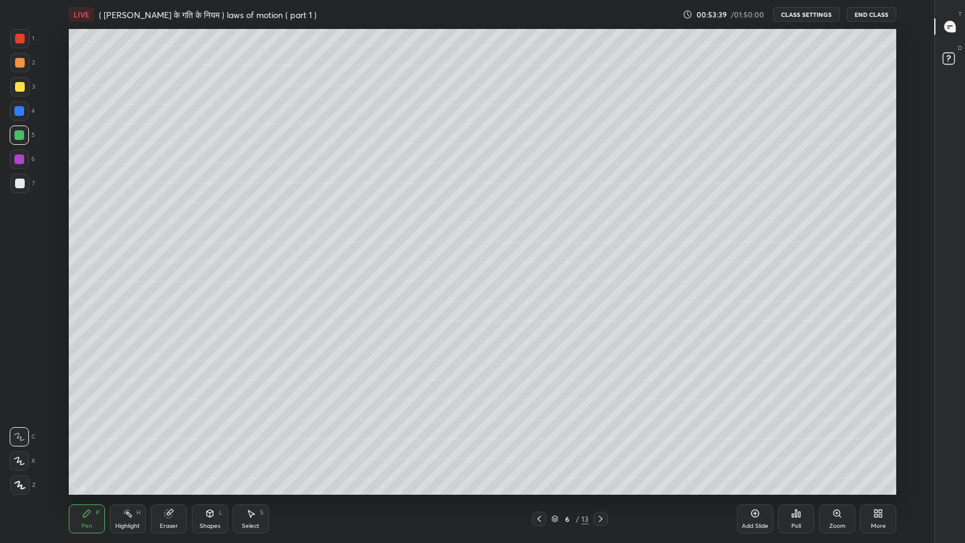
click at [753, 446] on icon at bounding box center [755, 513] width 10 height 10
click at [881, 446] on icon at bounding box center [880, 515] width 3 height 3
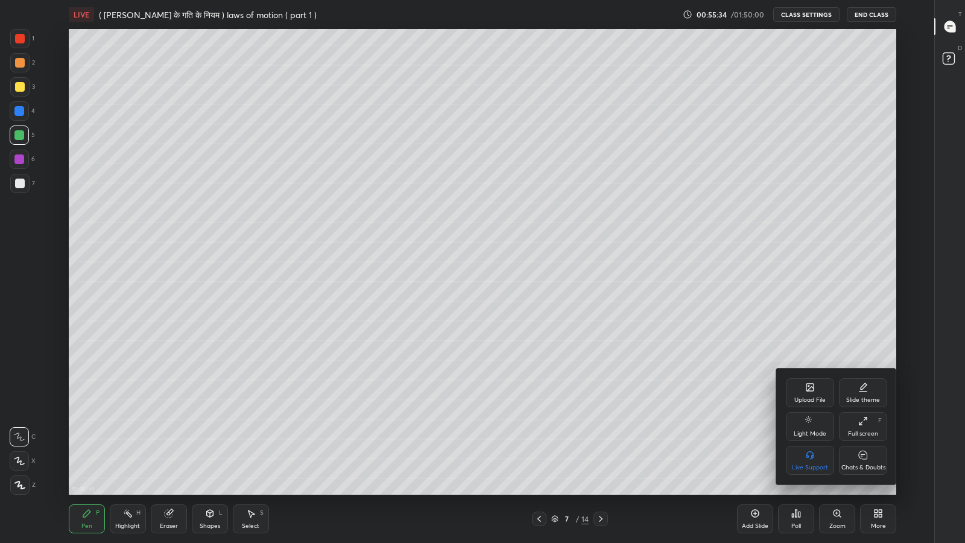
click at [891, 446] on div at bounding box center [482, 271] width 965 height 543
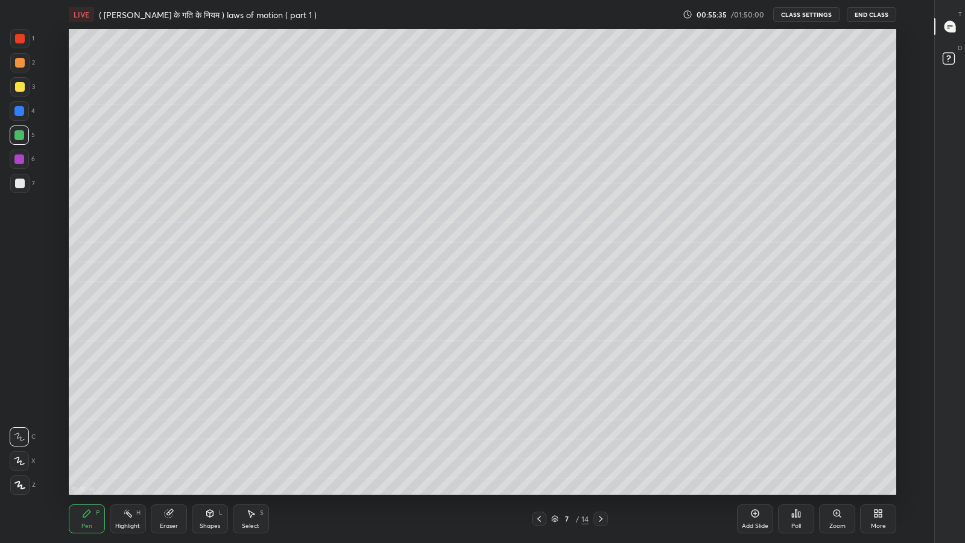
click at [877, 446] on div "More" at bounding box center [878, 518] width 36 height 29
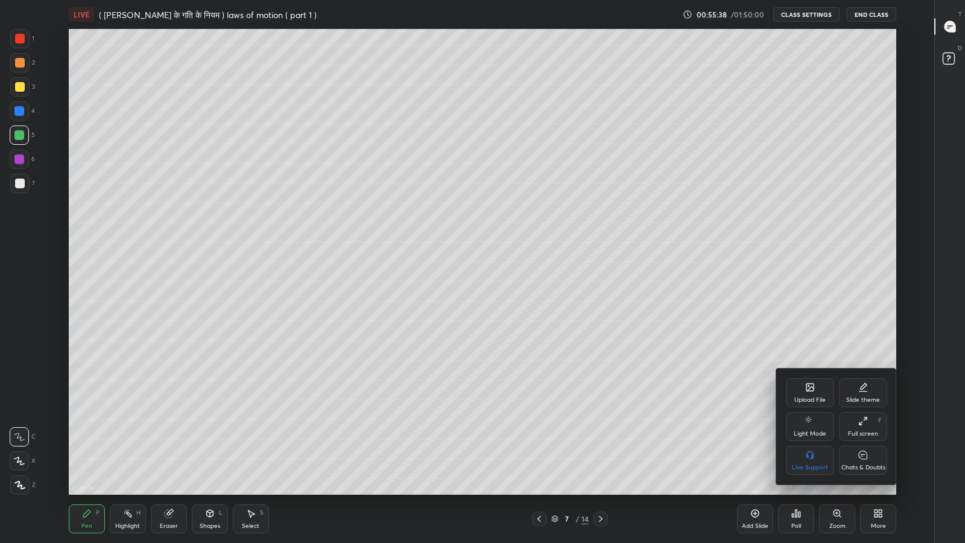
click at [868, 428] on div "Full screen F" at bounding box center [863, 426] width 48 height 29
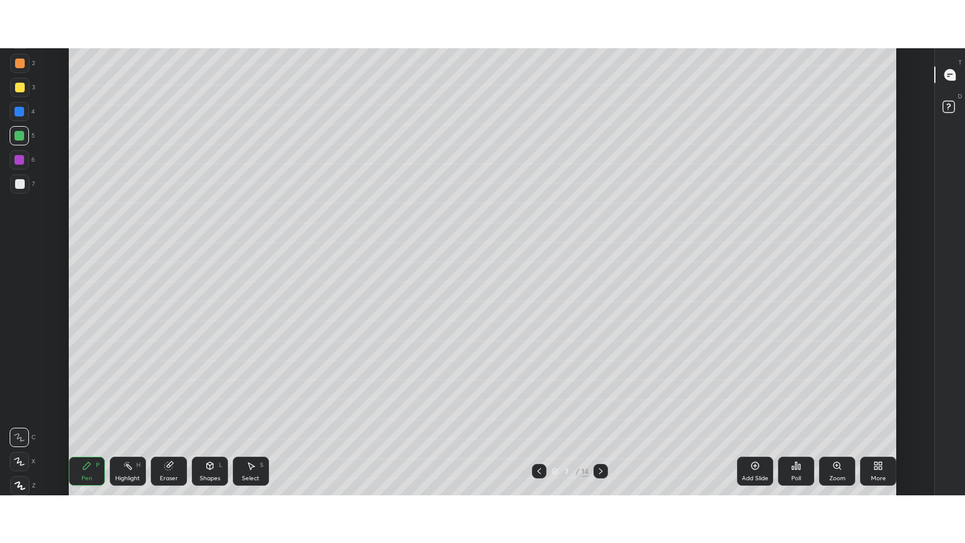
scroll to position [59941, 59423]
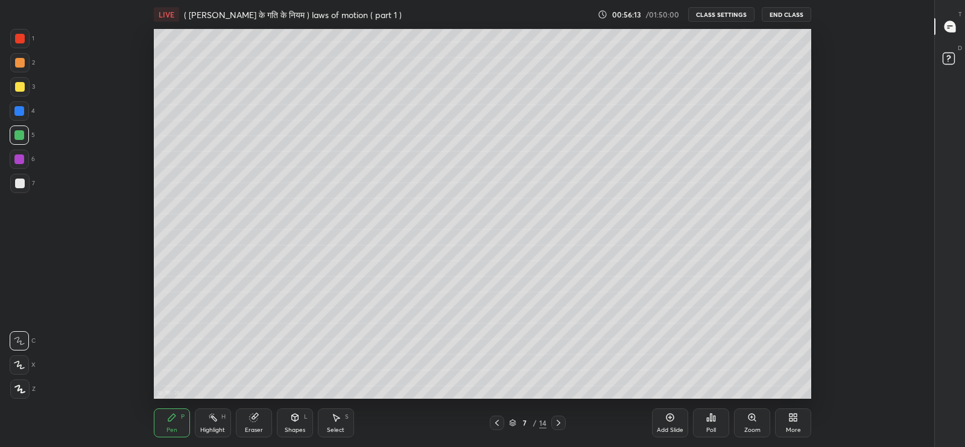
click at [801, 413] on div "More" at bounding box center [793, 422] width 36 height 29
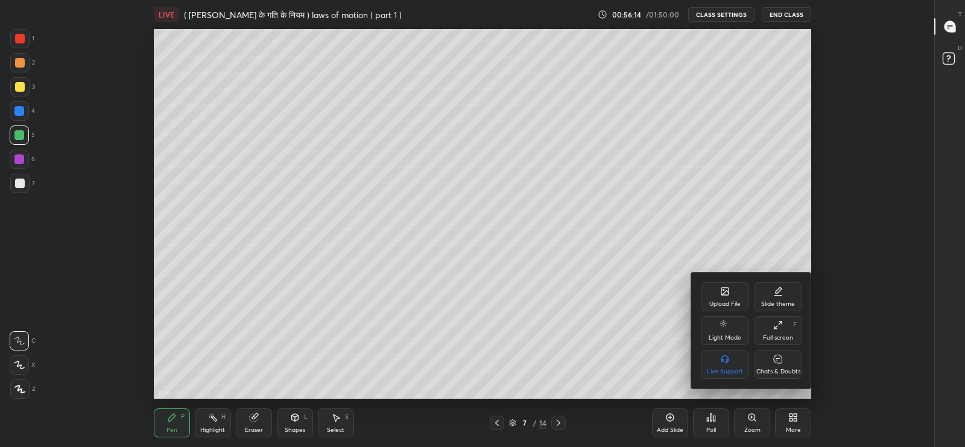
click at [780, 332] on div "Full screen F" at bounding box center [778, 330] width 48 height 29
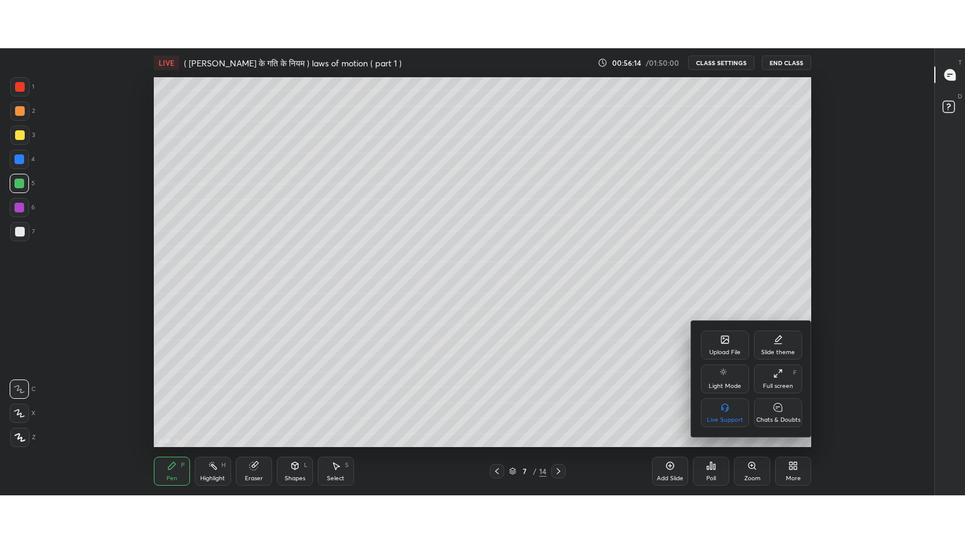
scroll to position [466, 888]
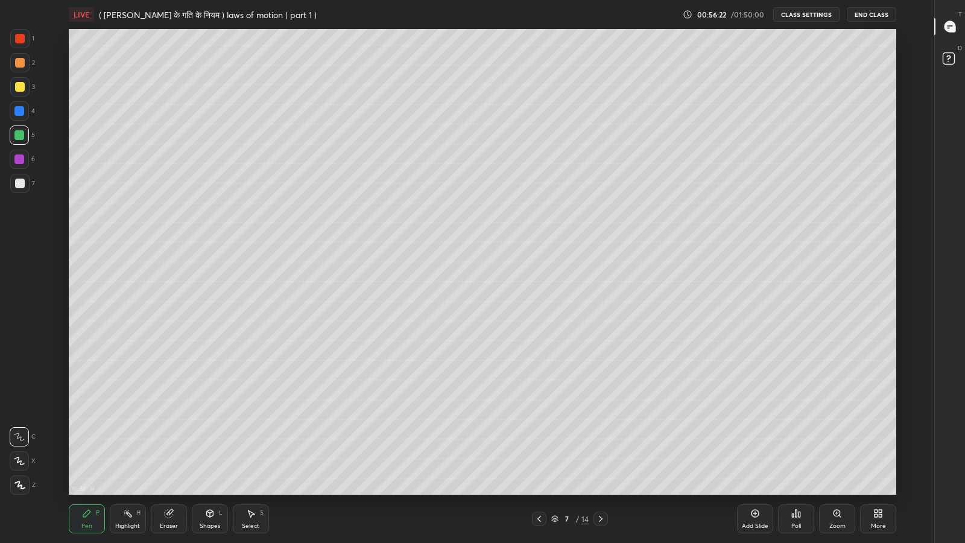
click at [210, 446] on icon at bounding box center [209, 513] width 7 height 7
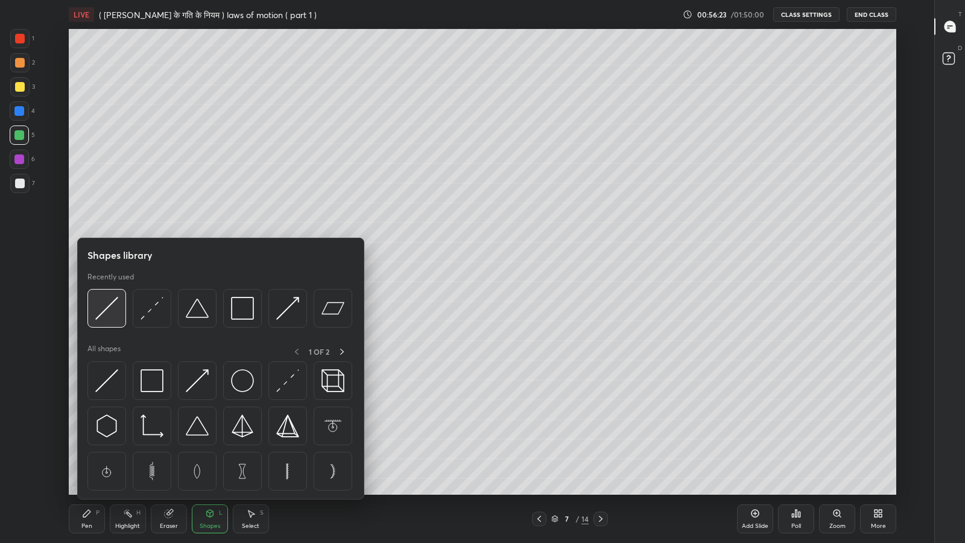
click at [115, 310] on img at bounding box center [106, 308] width 23 height 23
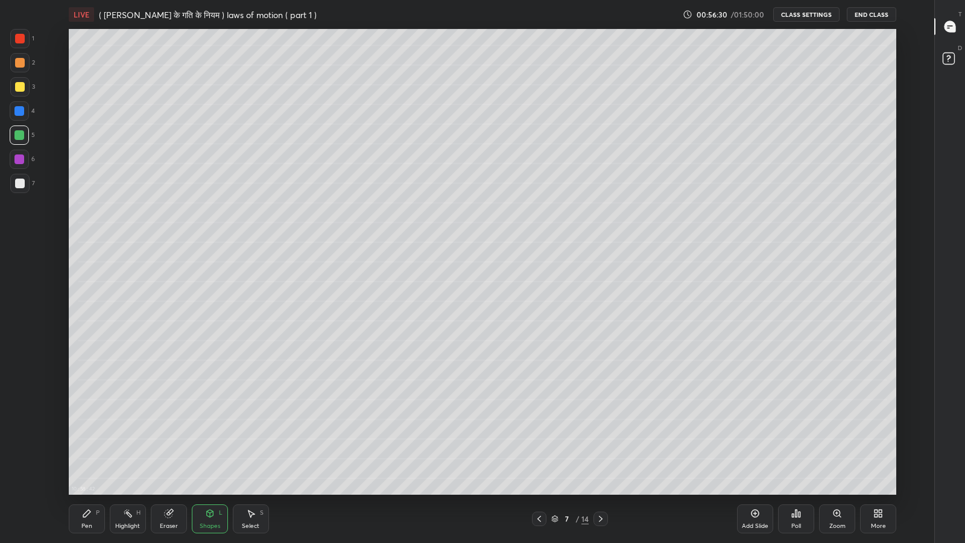
click at [89, 446] on div "Pen" at bounding box center [86, 526] width 11 height 6
click at [875, 446] on div "More" at bounding box center [878, 518] width 36 height 29
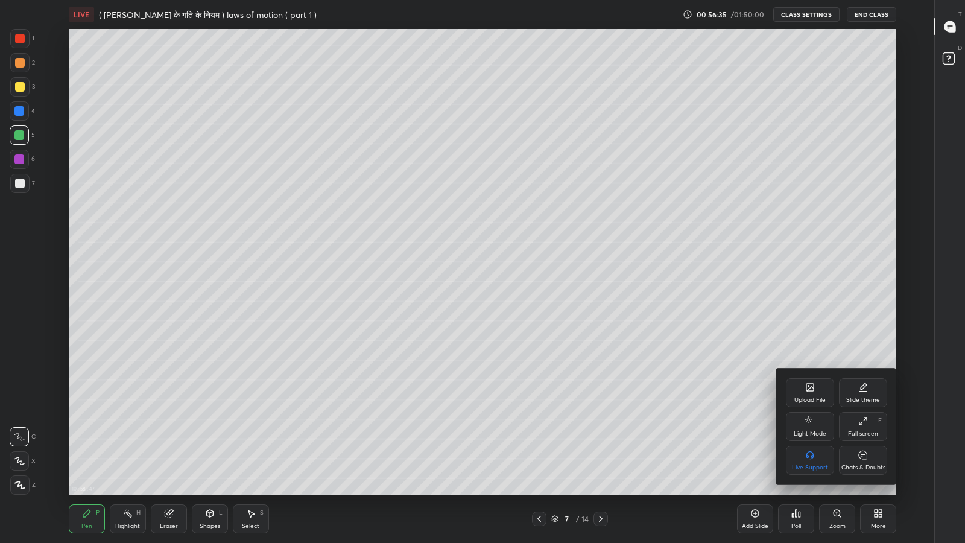
click at [860, 446] on div "Chats & Doubts" at bounding box center [863, 467] width 44 height 6
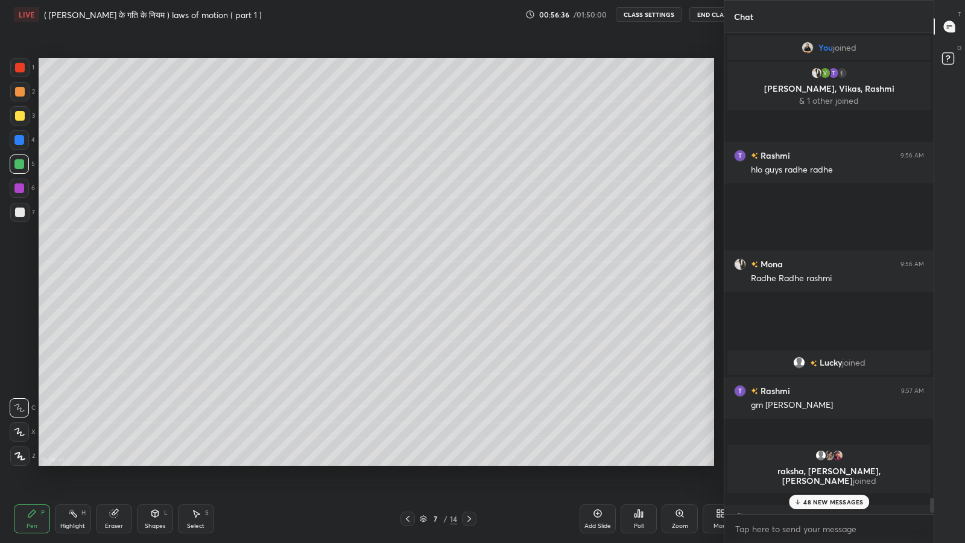
scroll to position [59845, 59635]
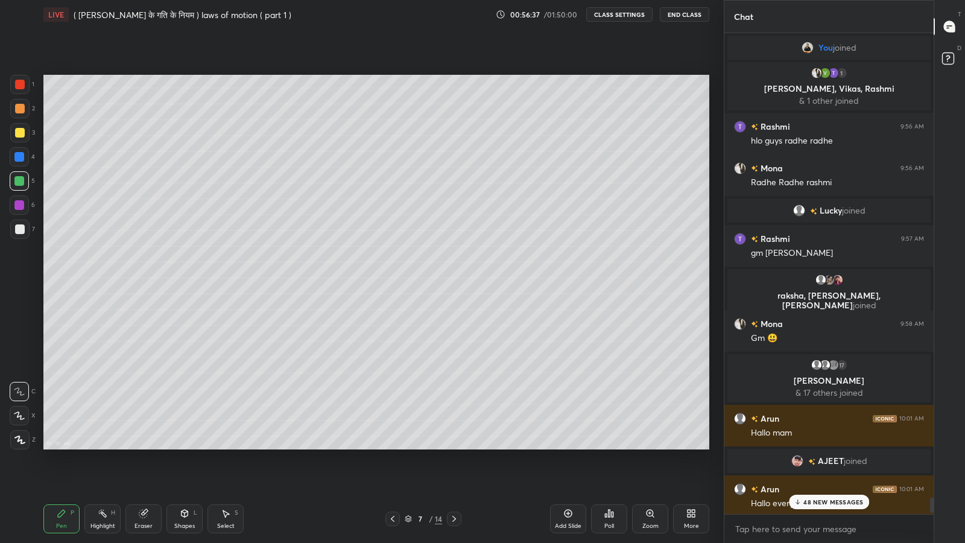
click at [823, 446] on p "48 NEW MESSAGES" at bounding box center [833, 501] width 60 height 7
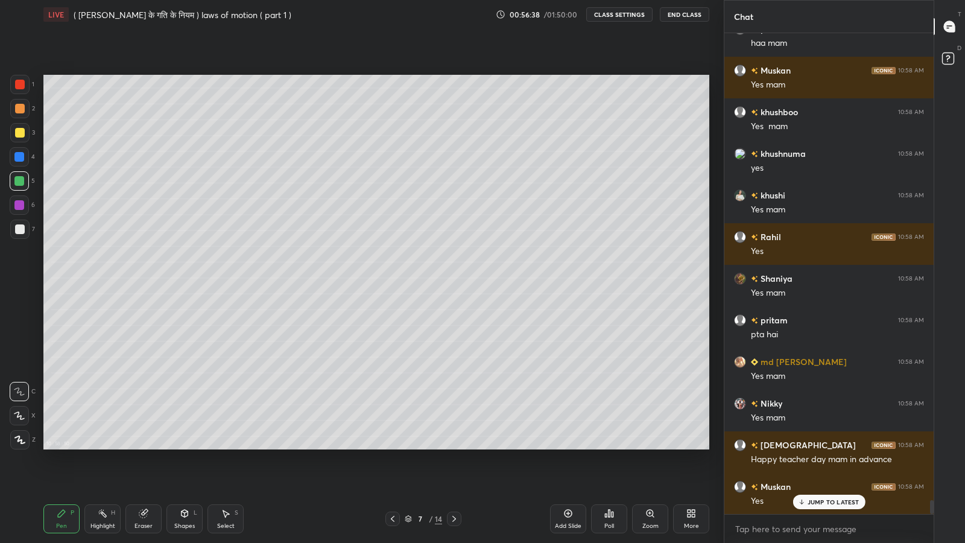
click at [826, 446] on p "JUMP TO LATEST" at bounding box center [834, 501] width 52 height 7
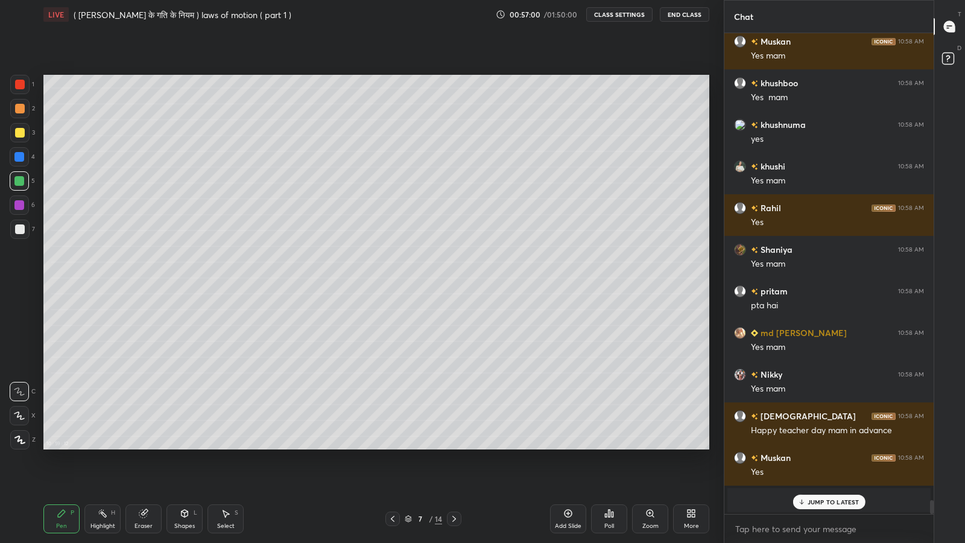
click at [830, 446] on p "JUMP TO LATEST" at bounding box center [834, 501] width 52 height 7
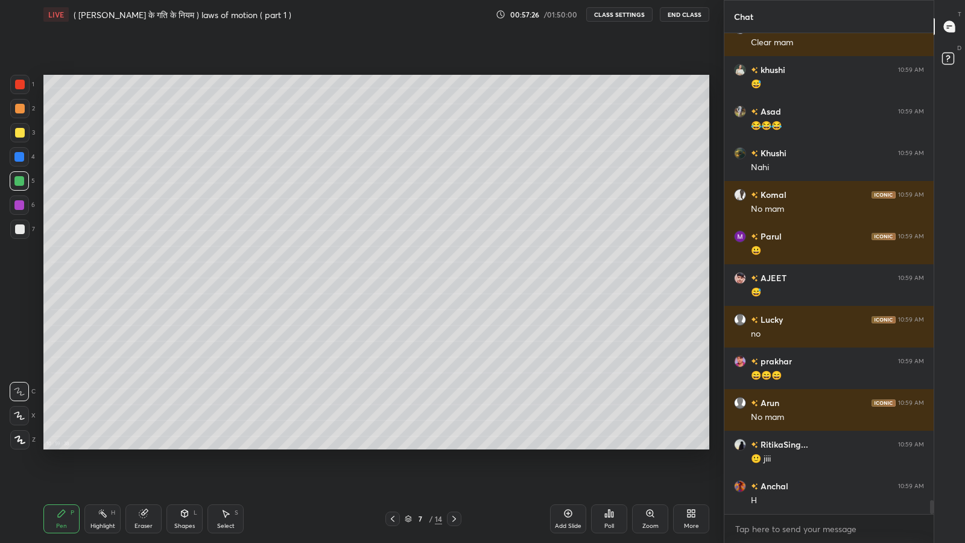
scroll to position [16323, 0]
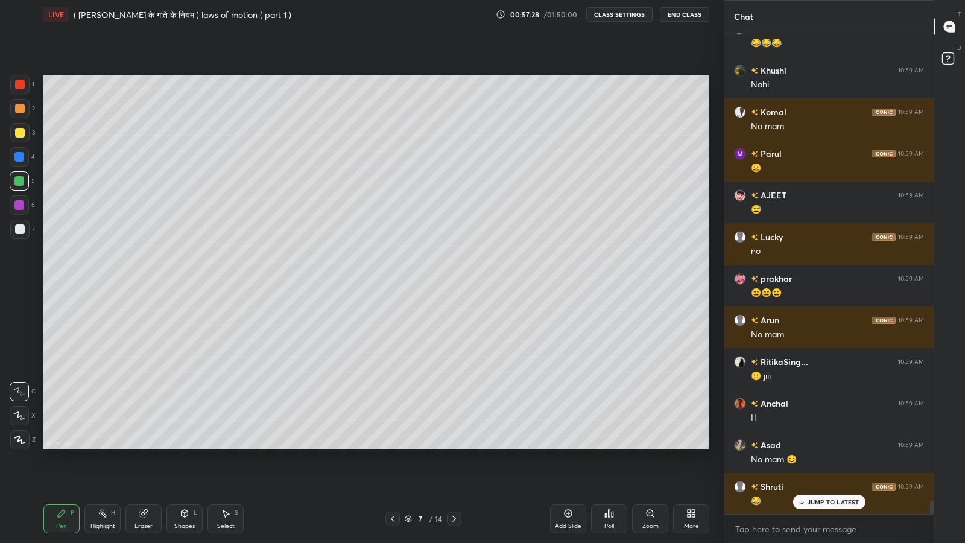
click at [695, 446] on icon at bounding box center [691, 513] width 10 height 10
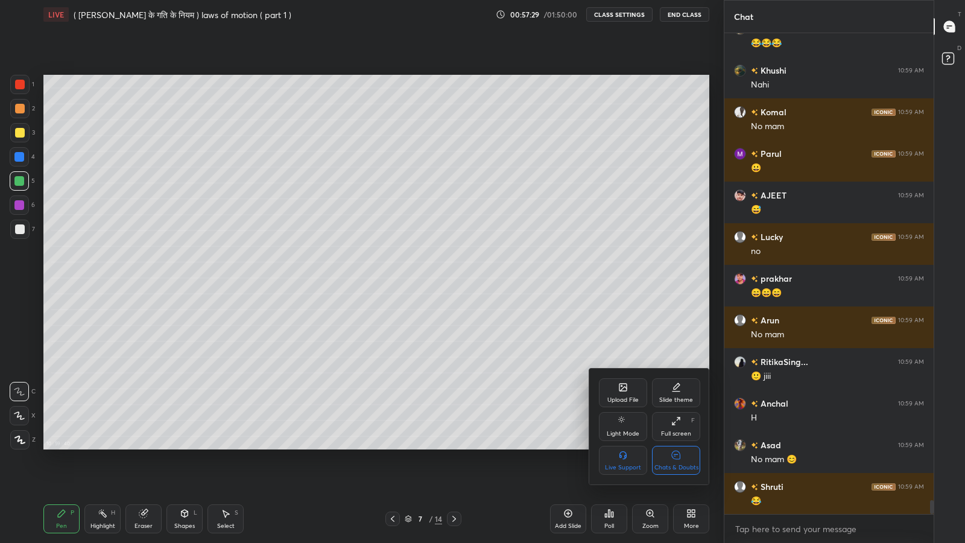
scroll to position [16407, 0]
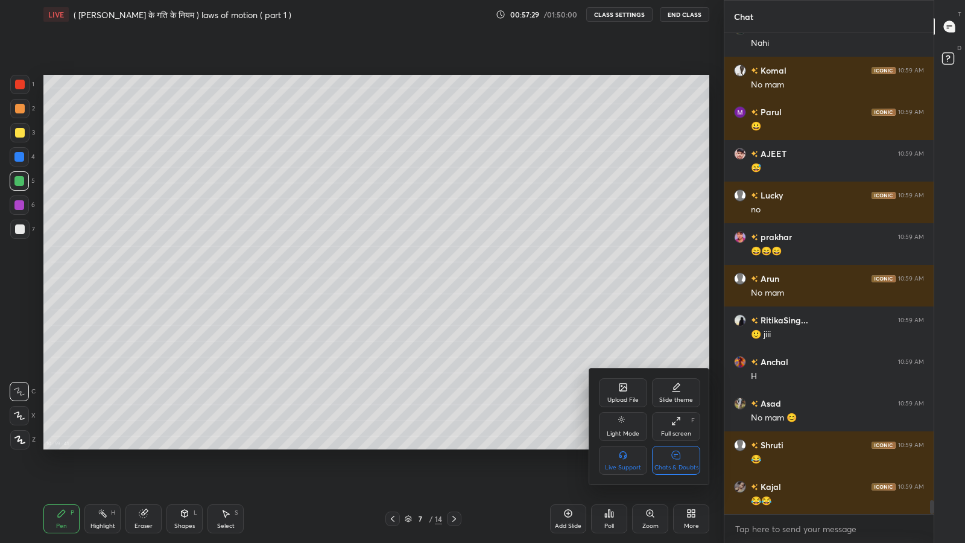
click at [683, 446] on div "Chats & Doubts" at bounding box center [676, 460] width 48 height 29
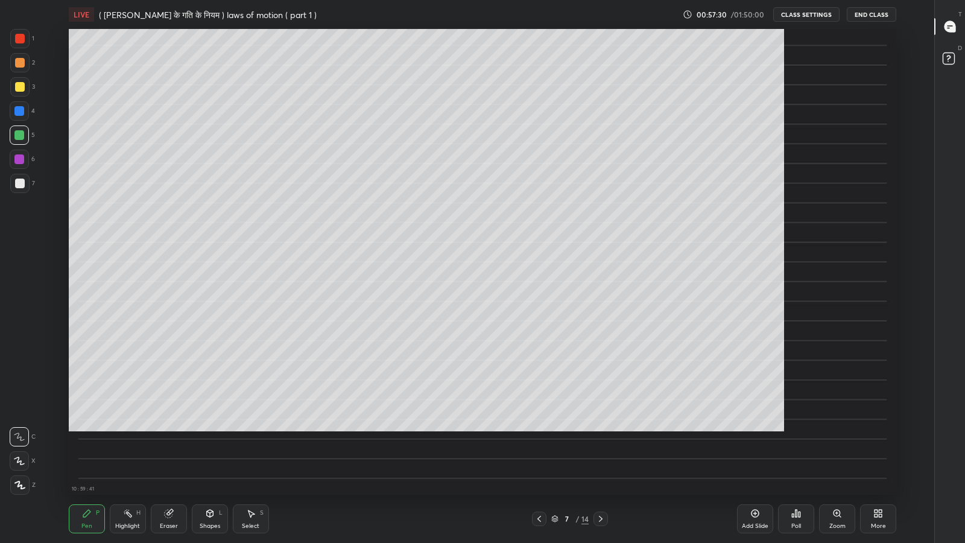
scroll to position [59845, 59472]
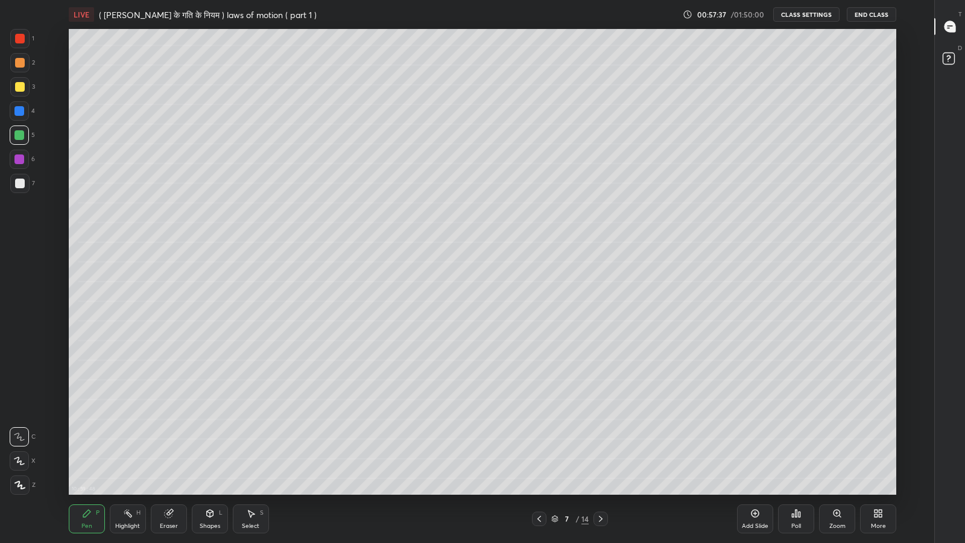
click at [539, 446] on icon at bounding box center [539, 519] width 10 height 10
click at [601, 446] on icon at bounding box center [601, 519] width 10 height 10
click at [871, 446] on div "More" at bounding box center [878, 518] width 36 height 29
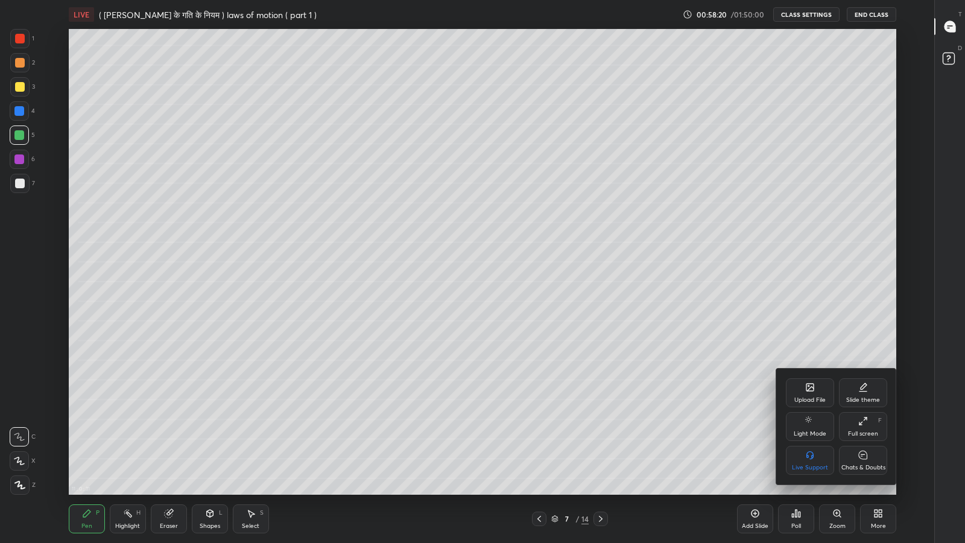
click at [864, 446] on div "Chats & Doubts" at bounding box center [863, 467] width 44 height 6
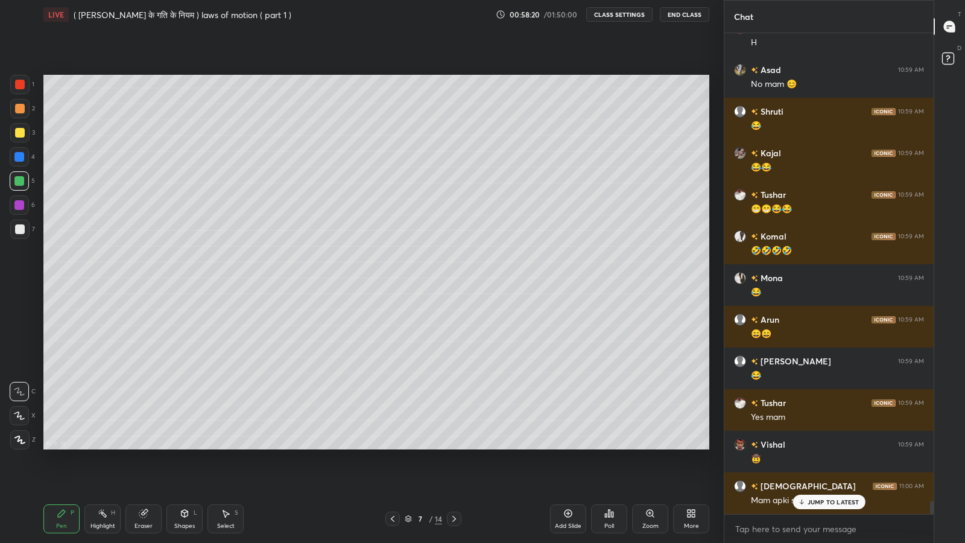
scroll to position [59845, 59635]
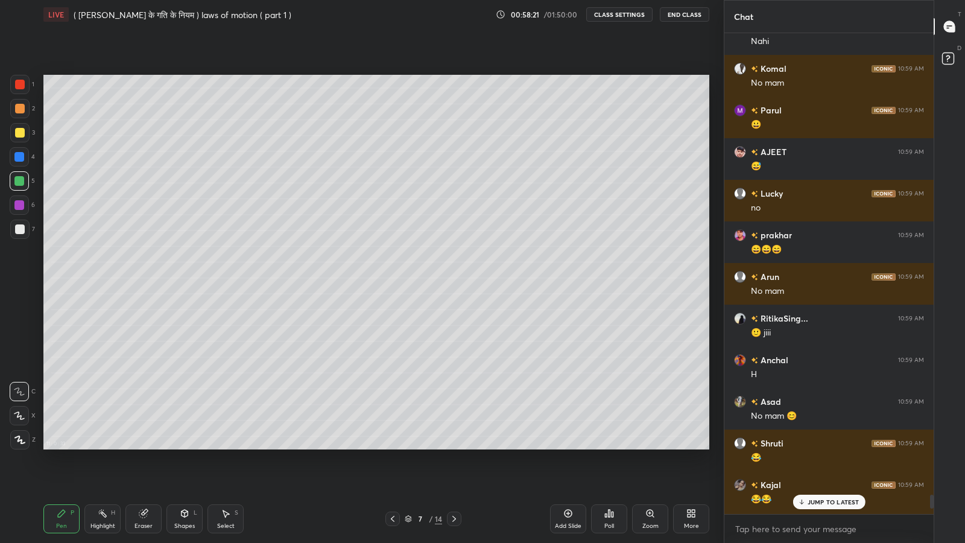
click at [827, 446] on div "JUMP TO LATEST" at bounding box center [828, 502] width 72 height 14
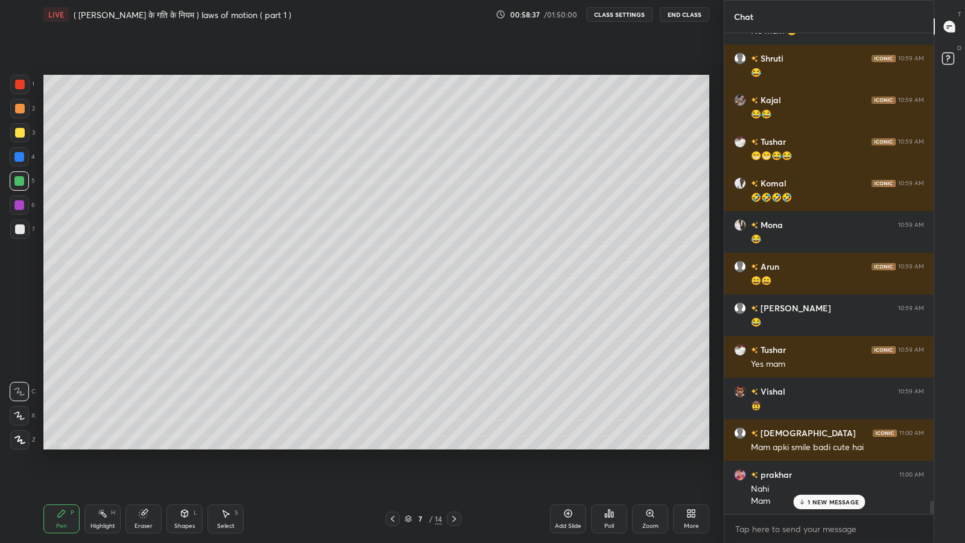
scroll to position [16651, 0]
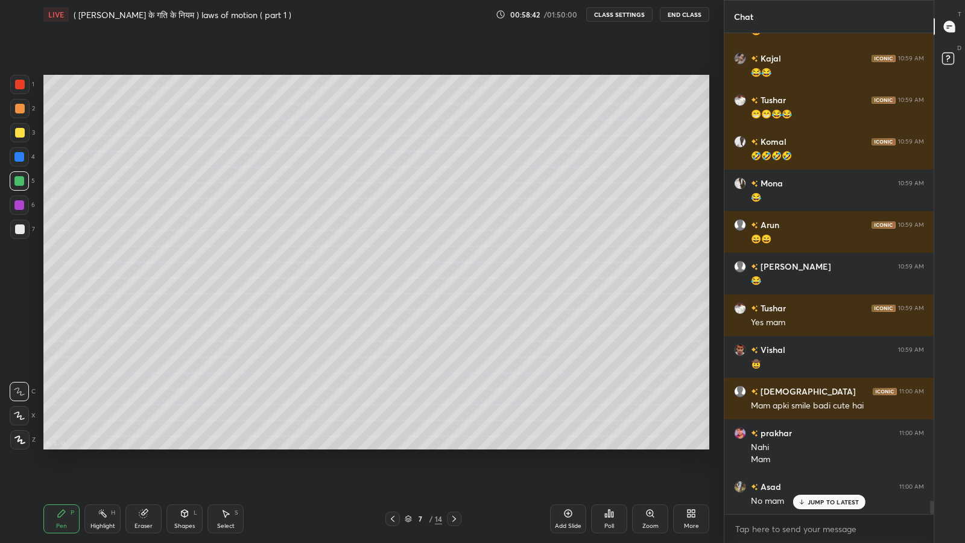
click at [825, 446] on p "JUMP TO LATEST" at bounding box center [834, 501] width 52 height 7
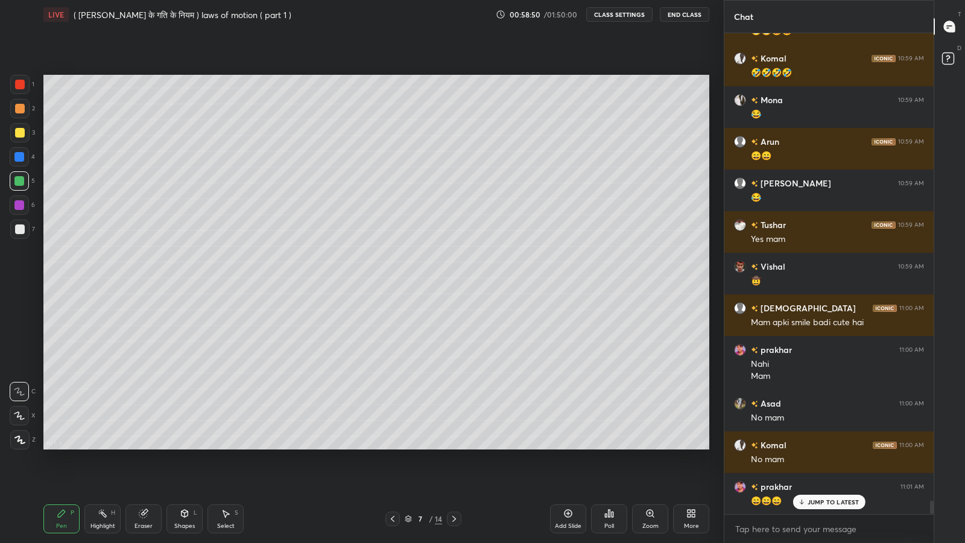
scroll to position [16777, 0]
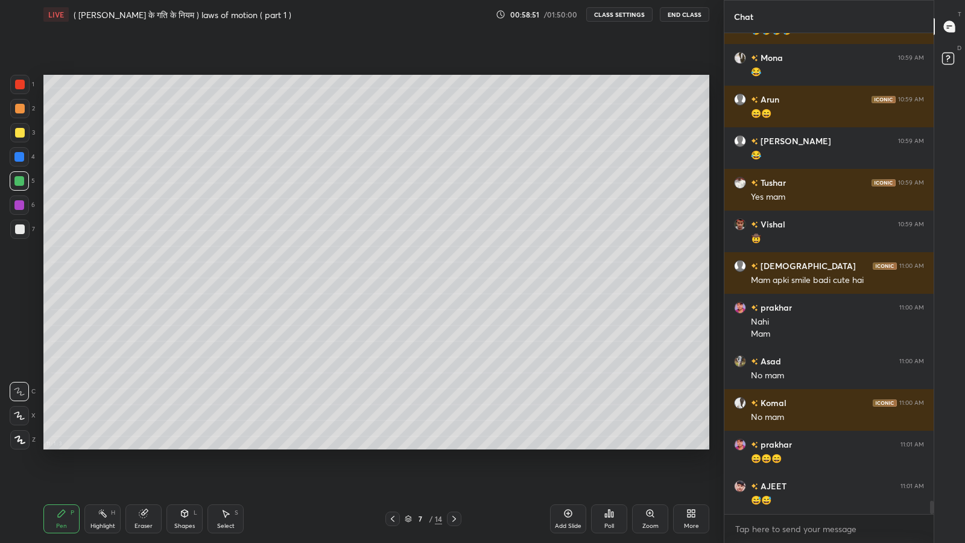
click at [704, 446] on div "More" at bounding box center [691, 518] width 36 height 29
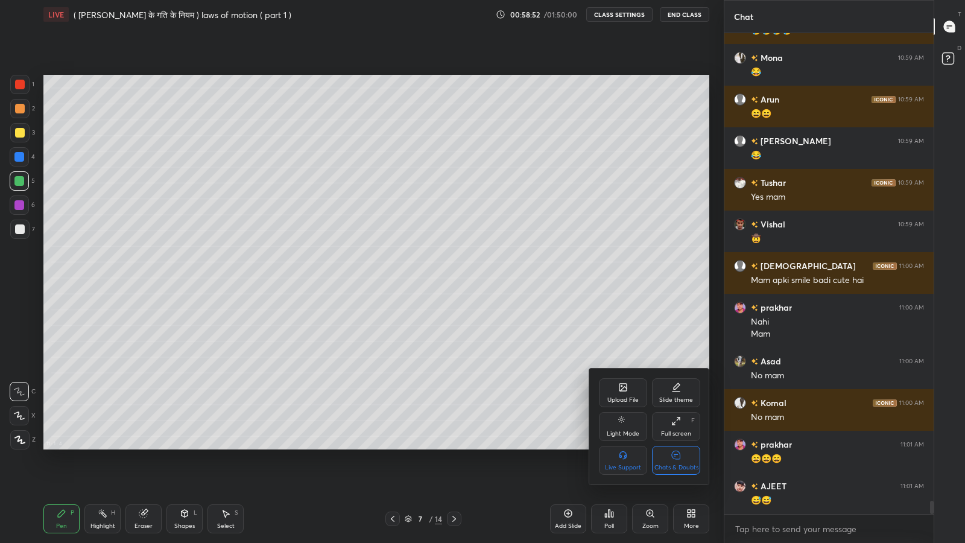
click at [687, 446] on div "Chats & Doubts" at bounding box center [676, 467] width 44 height 6
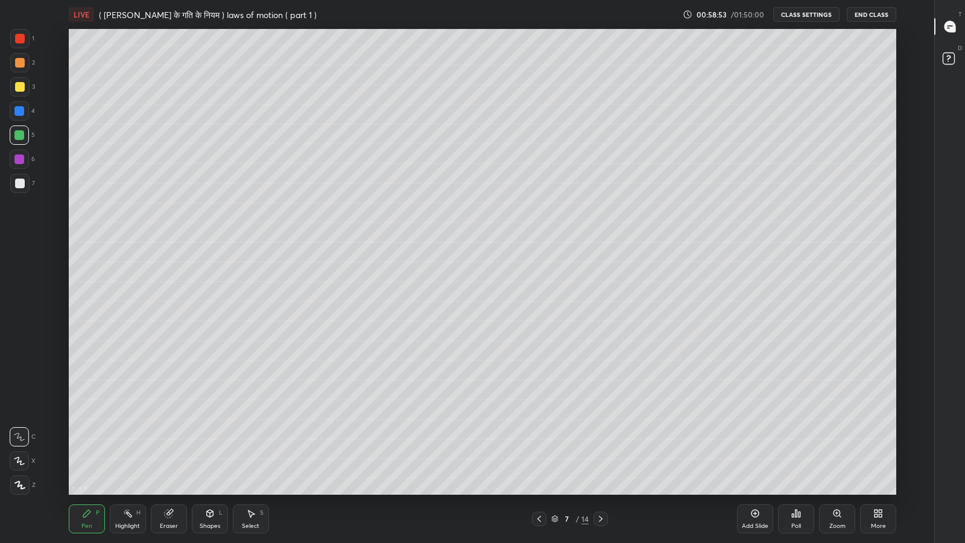
scroll to position [59845, 59423]
click at [212, 446] on div "Shapes L" at bounding box center [210, 518] width 36 height 29
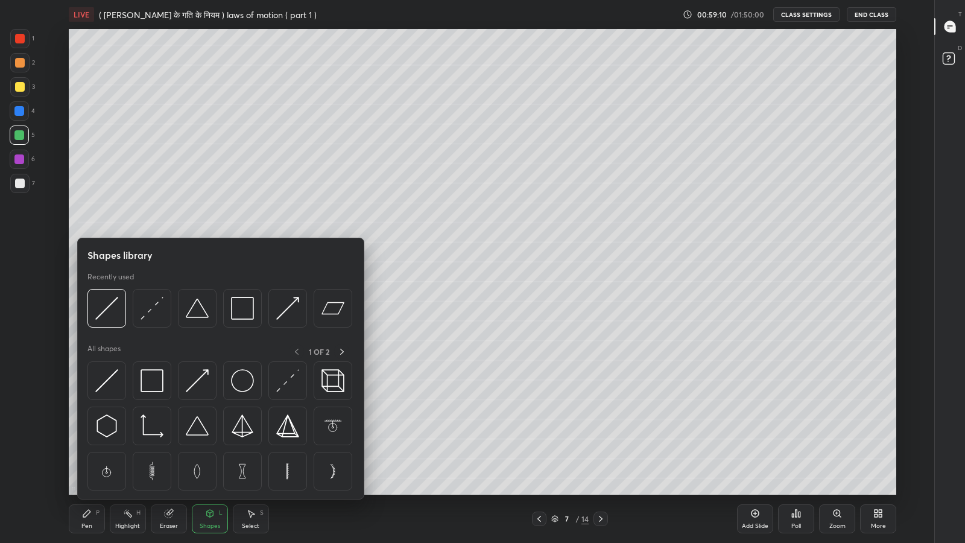
click at [202, 386] on img at bounding box center [197, 380] width 23 height 23
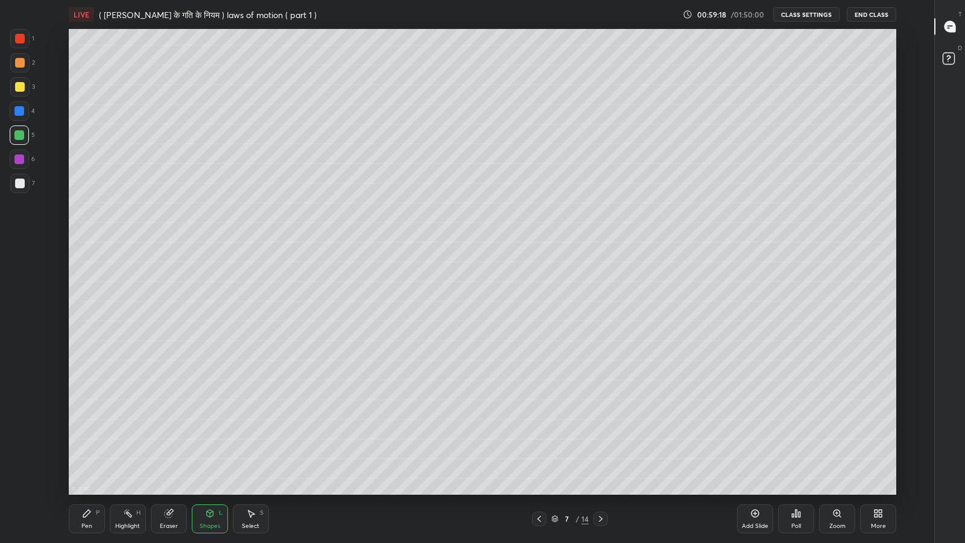
click at [87, 446] on div "Pen" at bounding box center [86, 526] width 11 height 6
click at [17, 184] on div at bounding box center [20, 184] width 10 height 10
click at [539, 446] on icon at bounding box center [539, 519] width 10 height 10
click at [874, 446] on div "More" at bounding box center [878, 526] width 15 height 6
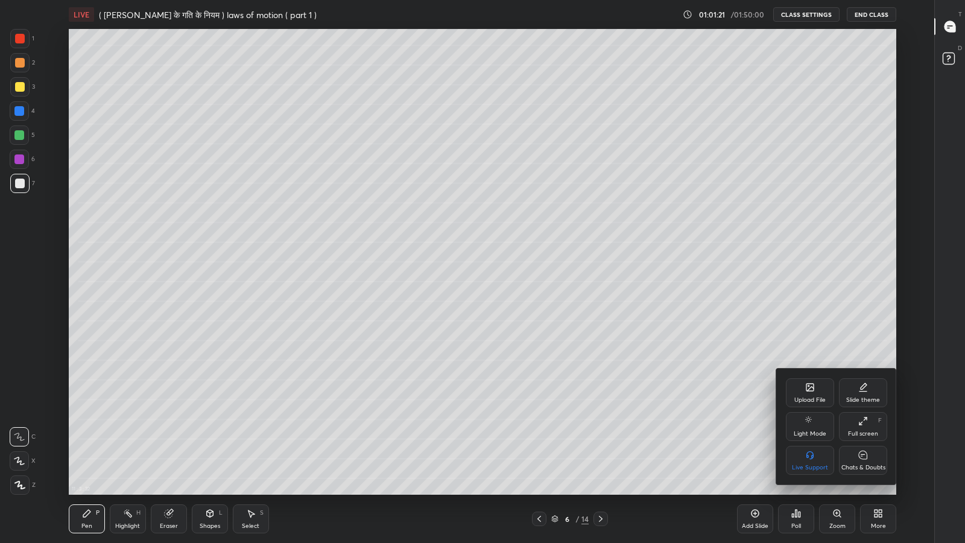
click at [865, 446] on div "Chats & Doubts" at bounding box center [863, 460] width 48 height 29
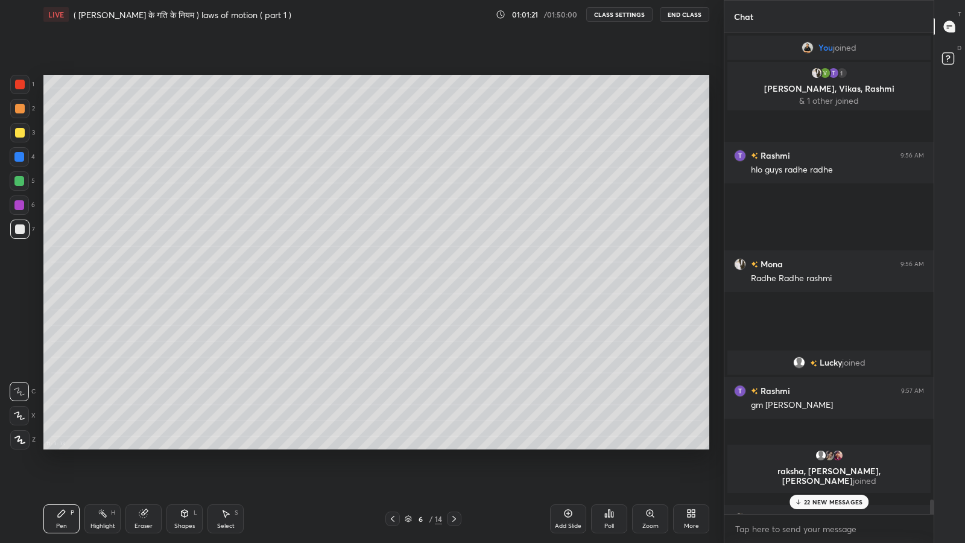
scroll to position [59845, 59635]
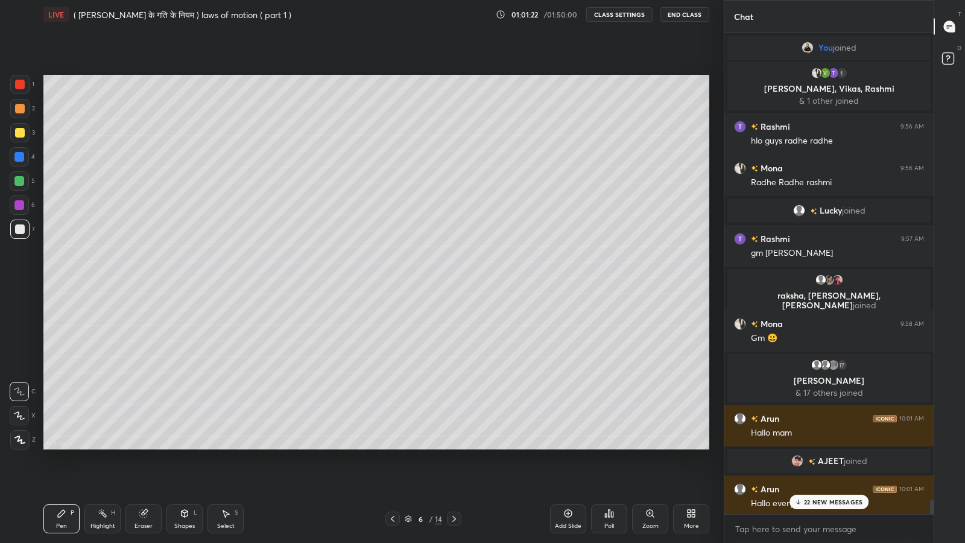
click at [831, 446] on p "22 NEW MESSAGES" at bounding box center [833, 501] width 59 height 7
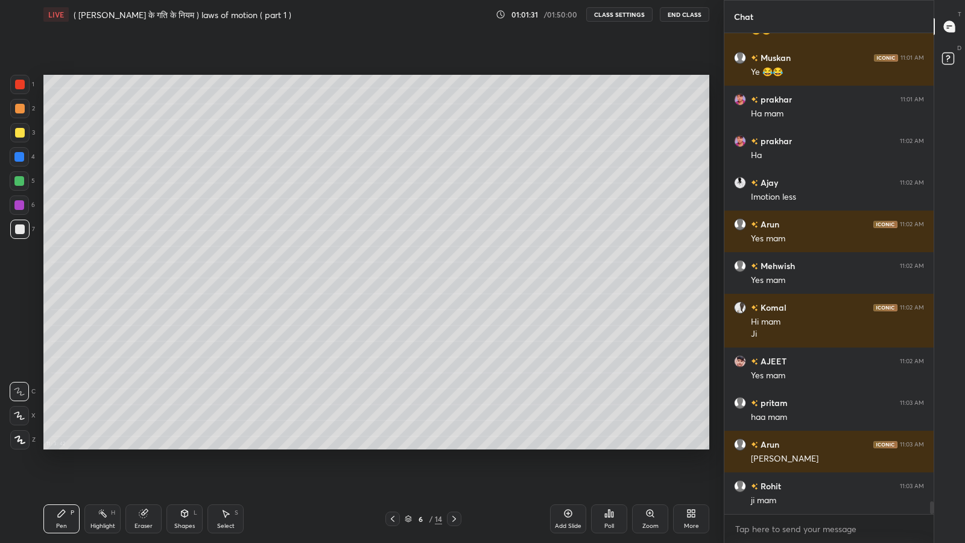
click at [568, 446] on icon at bounding box center [568, 513] width 4 height 4
click at [142, 446] on div "Eraser" at bounding box center [143, 518] width 36 height 29
click at [20, 437] on span "Erase all" at bounding box center [19, 439] width 18 height 8
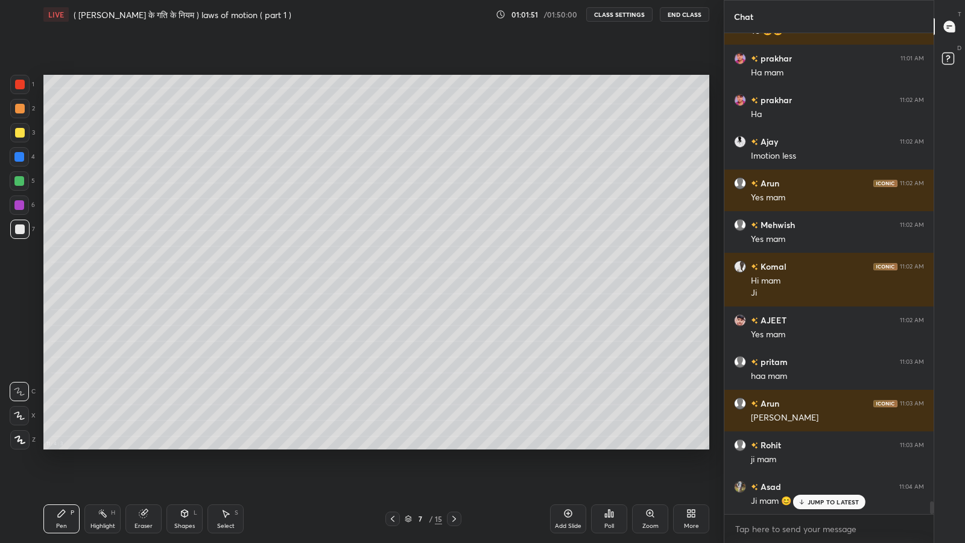
click at [61, 446] on icon at bounding box center [61, 513] width 7 height 7
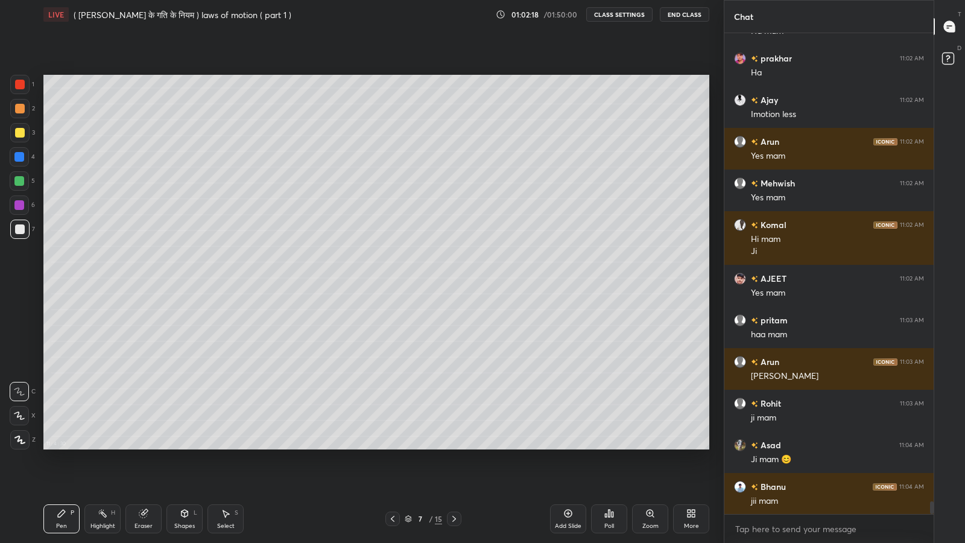
scroll to position [17637, 0]
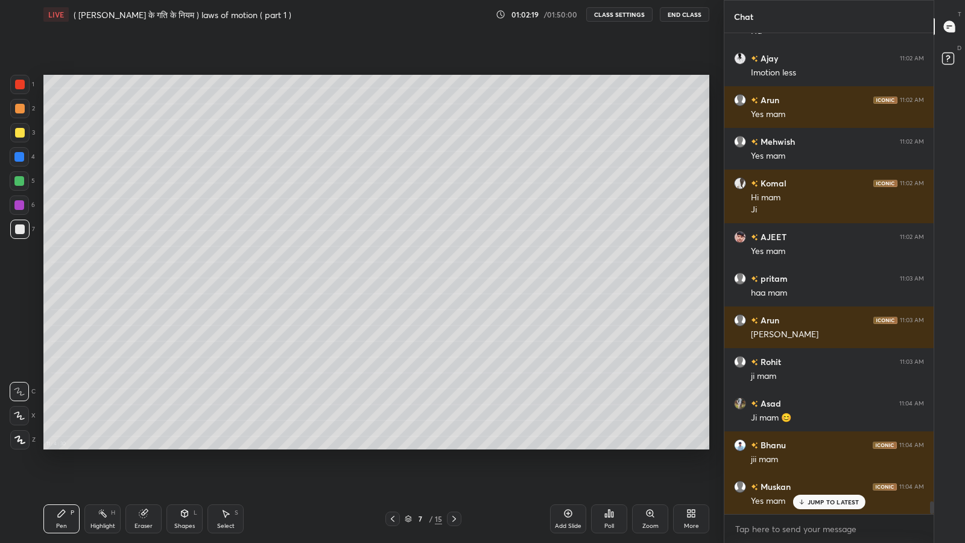
click at [65, 446] on div "Pen P" at bounding box center [61, 518] width 36 height 29
click at [14, 183] on div at bounding box center [19, 181] width 10 height 10
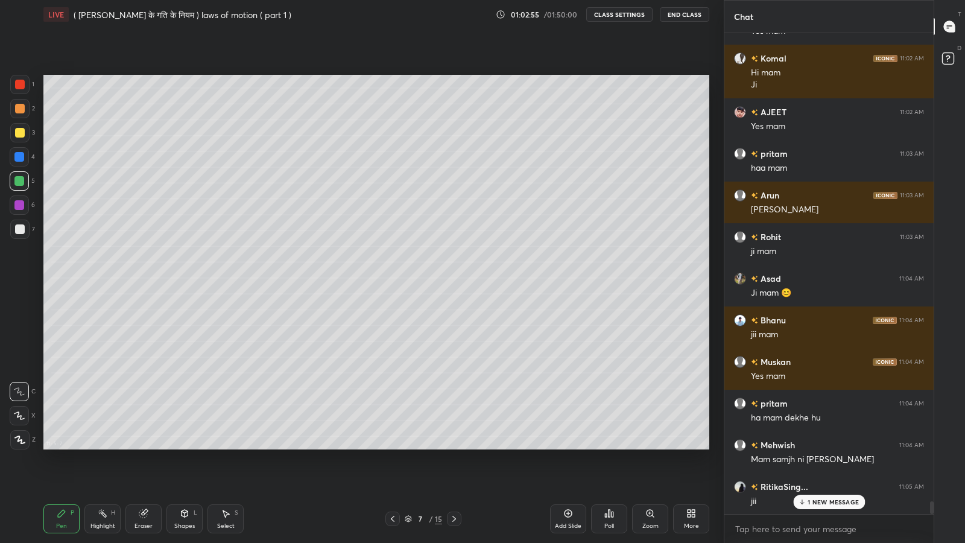
scroll to position [17803, 0]
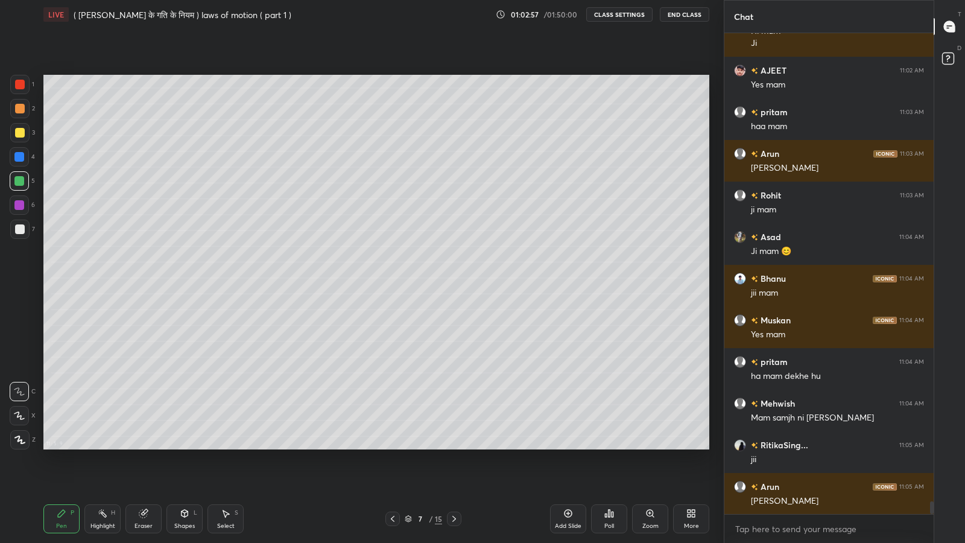
click at [392, 446] on icon at bounding box center [393, 519] width 10 height 10
click at [394, 446] on icon at bounding box center [393, 519] width 10 height 10
click at [454, 446] on icon at bounding box center [454, 519] width 10 height 10
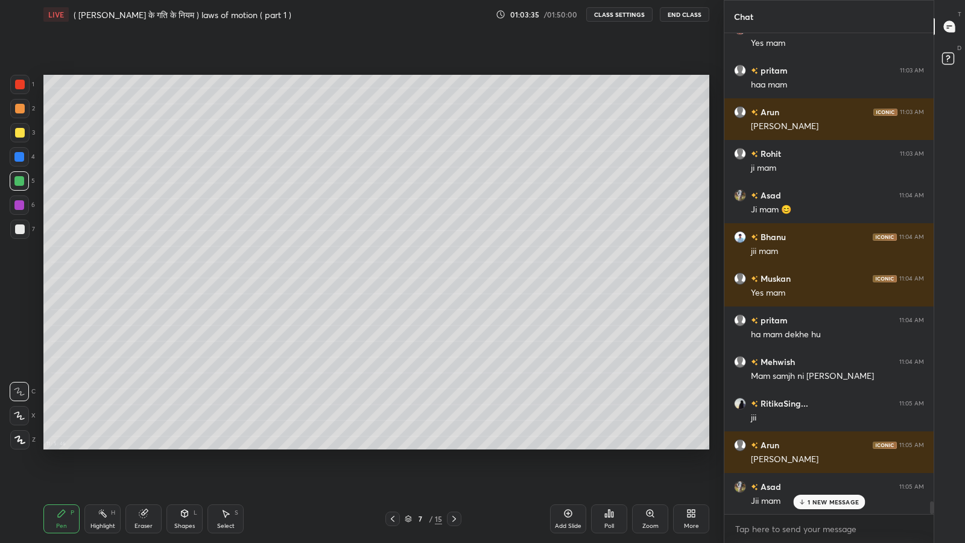
scroll to position [17887, 0]
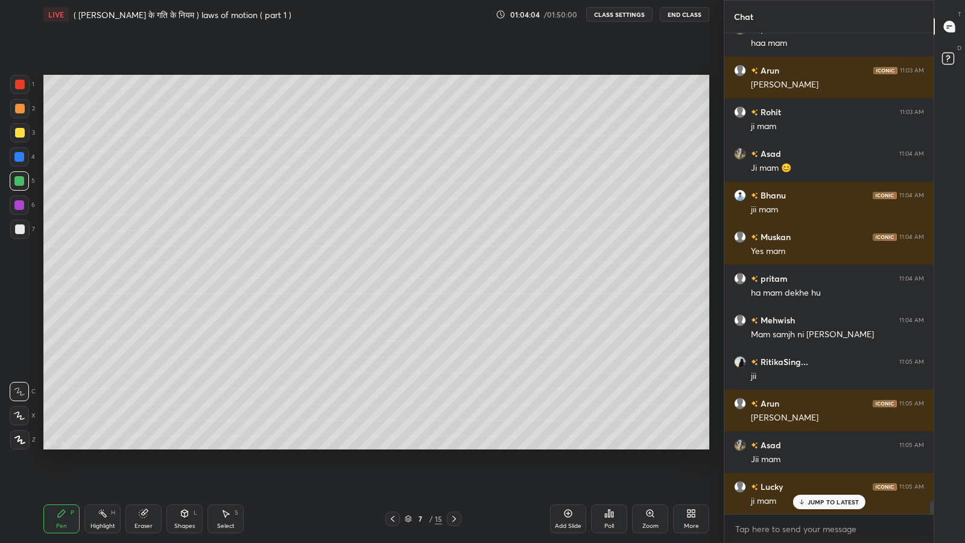
click at [392, 446] on icon at bounding box center [393, 519] width 10 height 10
click at [454, 446] on icon at bounding box center [454, 519] width 10 height 10
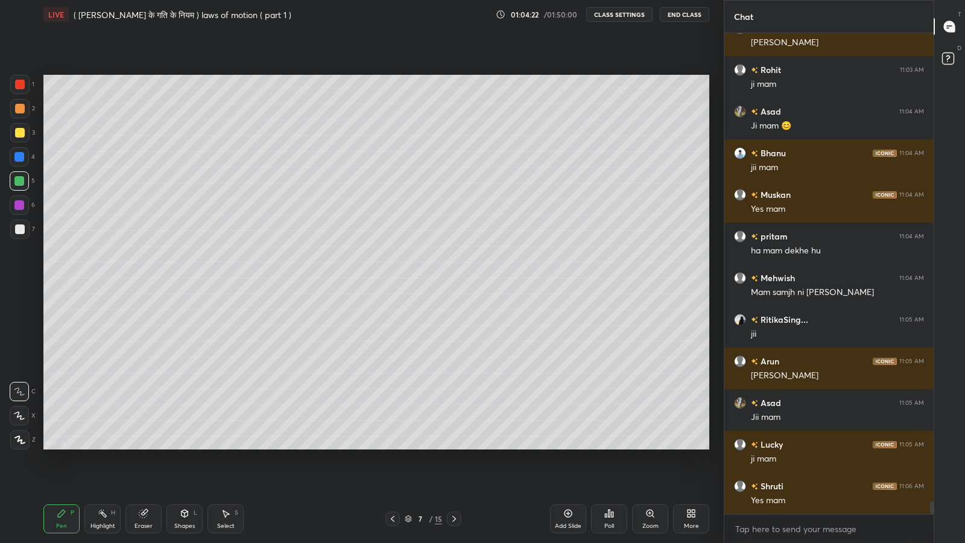
click at [394, 446] on icon at bounding box center [393, 519] width 10 height 10
click at [390, 446] on icon at bounding box center [393, 519] width 10 height 10
click at [454, 446] on icon at bounding box center [454, 519] width 10 height 10
click at [392, 446] on icon at bounding box center [393, 519] width 10 height 10
click at [454, 446] on icon at bounding box center [454, 519] width 10 height 10
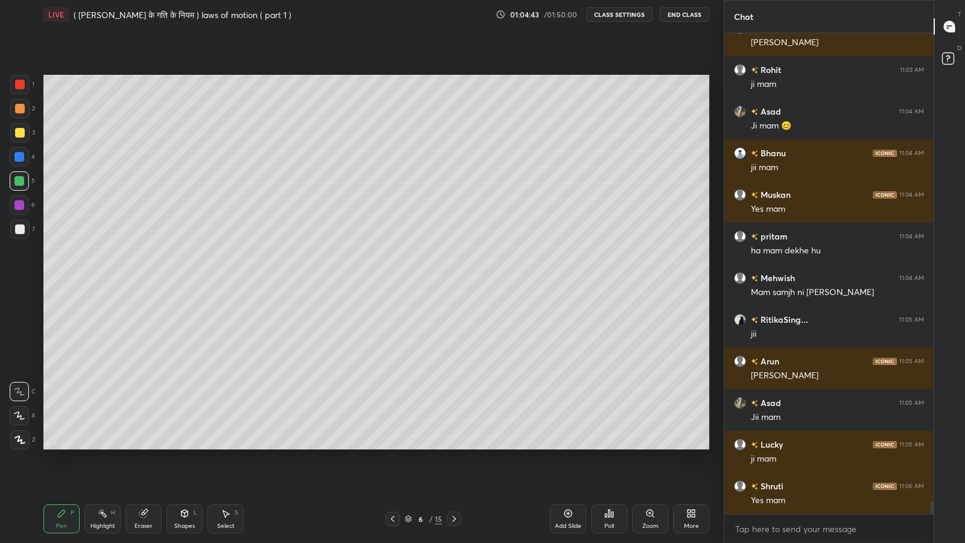
click at [454, 446] on icon at bounding box center [454, 519] width 10 height 10
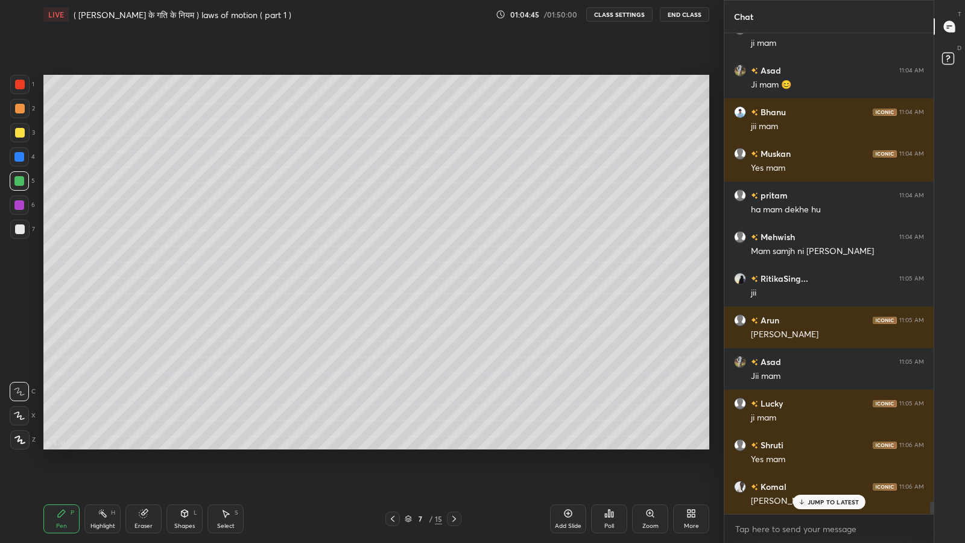
click at [454, 446] on icon at bounding box center [454, 519] width 10 height 10
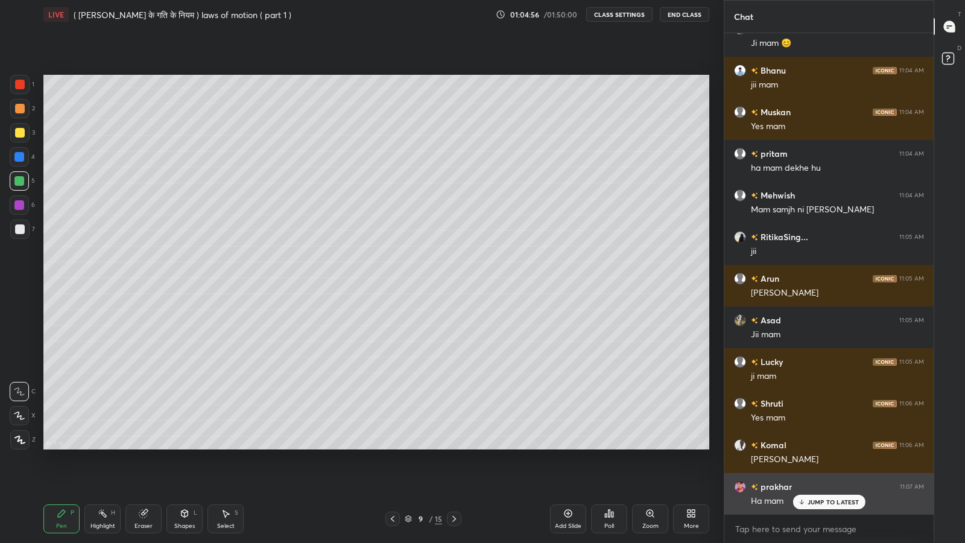
click at [812, 446] on div "[PERSON_NAME] 11:07 AM Ha mam" at bounding box center [828, 494] width 209 height 42
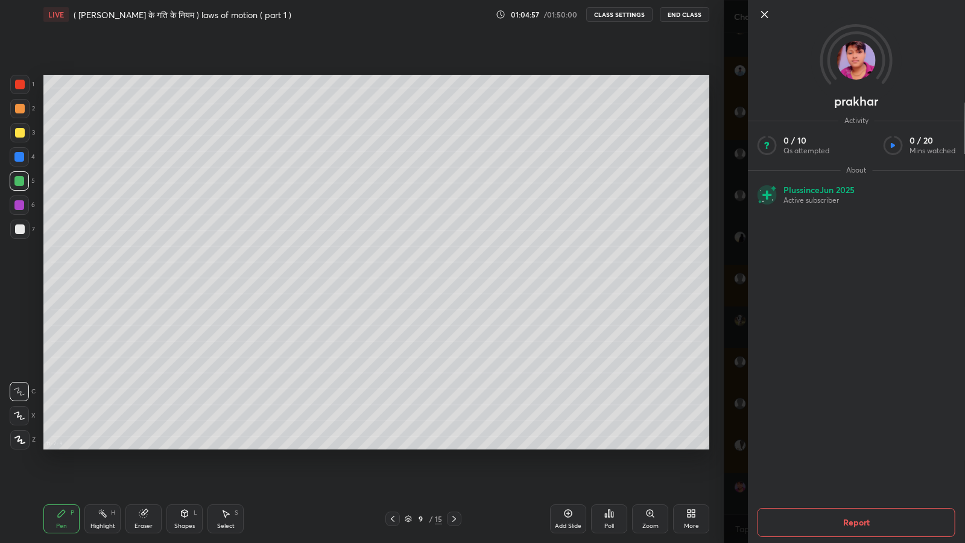
click at [734, 425] on div "[PERSON_NAME] Activity 0 / 10 Qs attempted 0 / 20 Mins watched About Plus since…" at bounding box center [844, 271] width 241 height 543
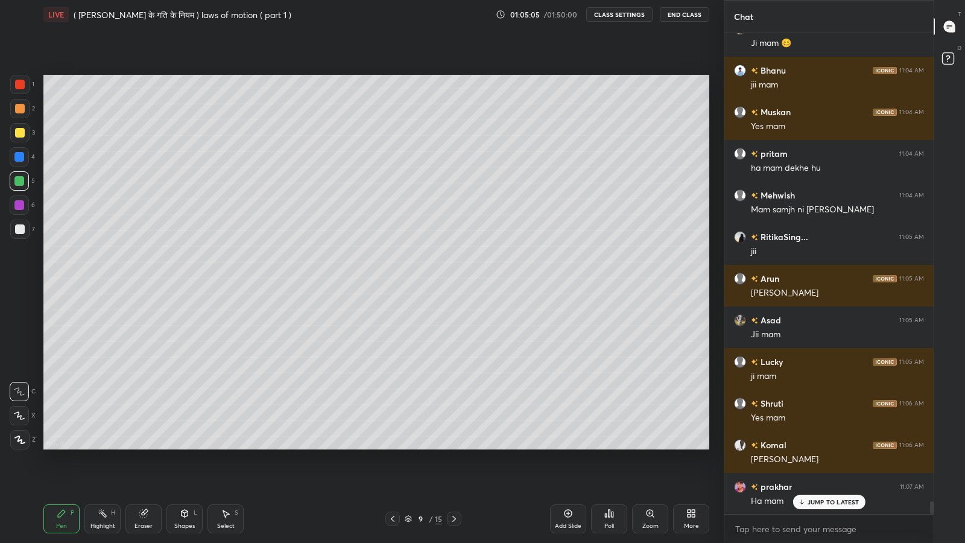
scroll to position [18053, 0]
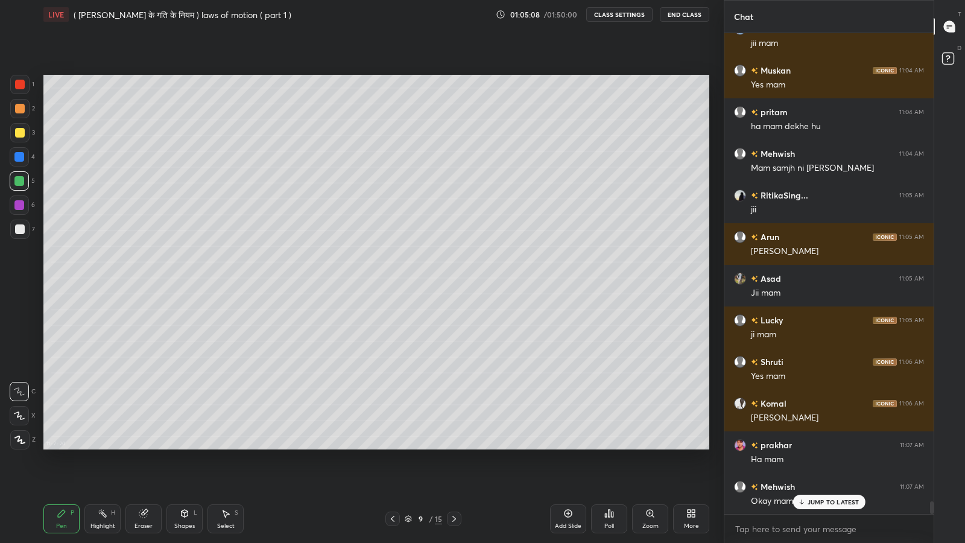
click at [823, 446] on p "JUMP TO LATEST" at bounding box center [834, 501] width 52 height 7
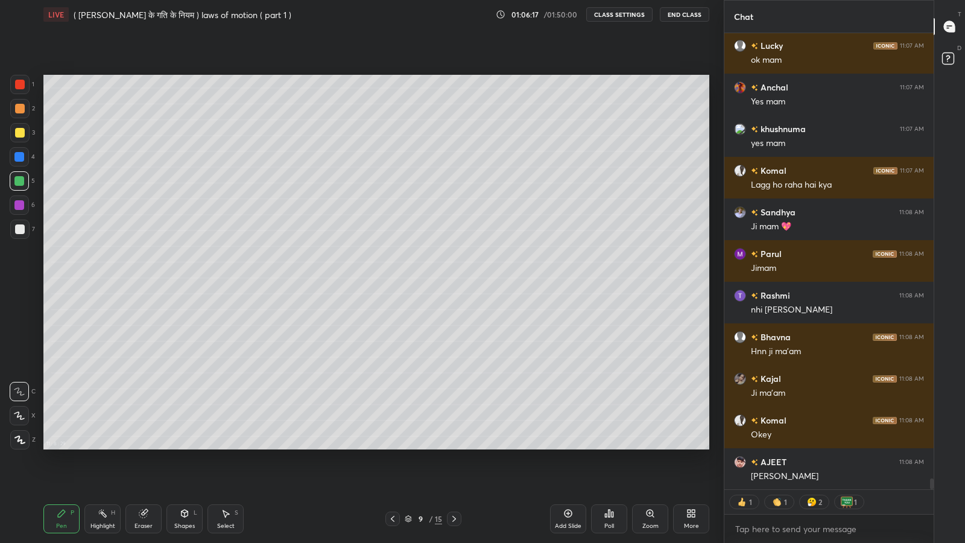
scroll to position [18619, 0]
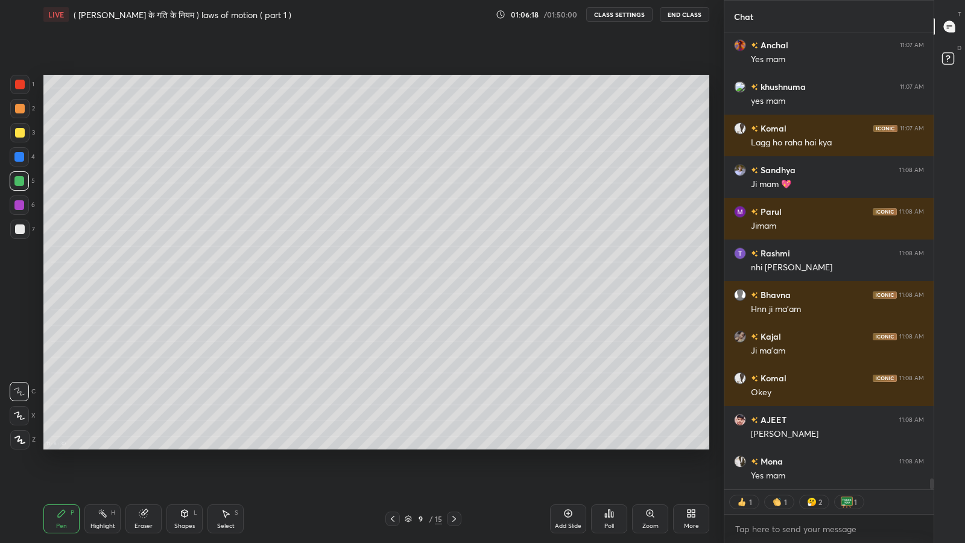
click at [391, 446] on icon at bounding box center [393, 519] width 10 height 10
click at [392, 446] on icon at bounding box center [393, 519] width 10 height 10
click at [393, 446] on icon at bounding box center [393, 519] width 10 height 10
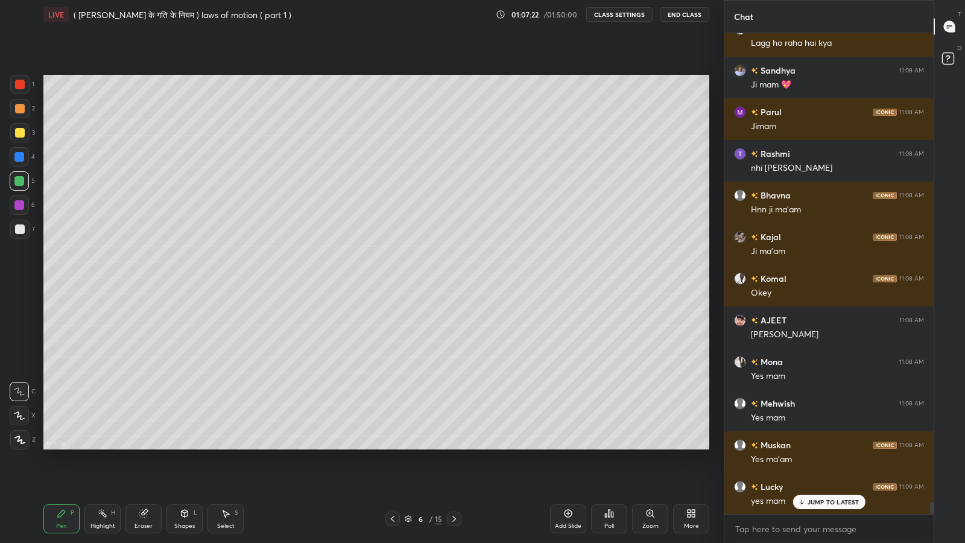
scroll to position [18761, 0]
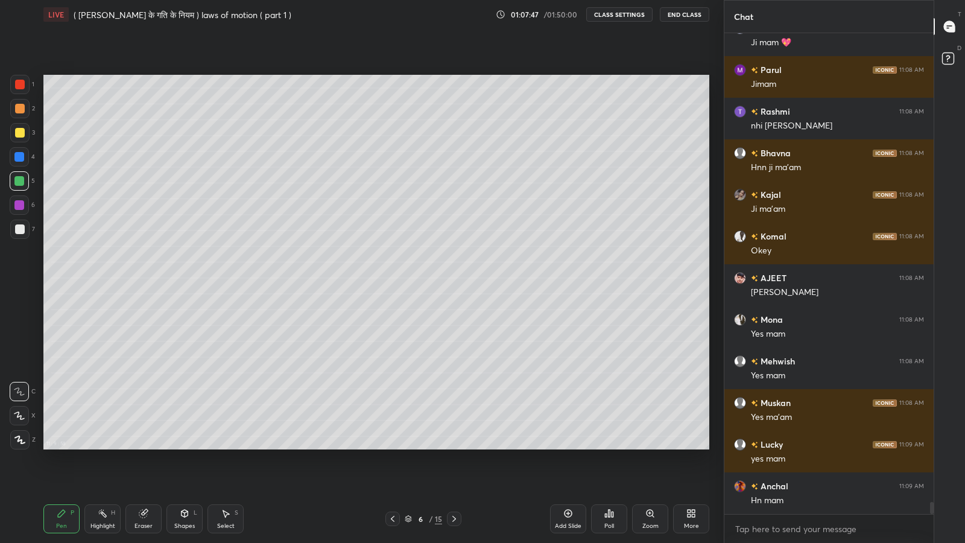
click at [454, 446] on icon at bounding box center [454, 519] width 10 height 10
click at [453, 446] on div at bounding box center [454, 518] width 14 height 14
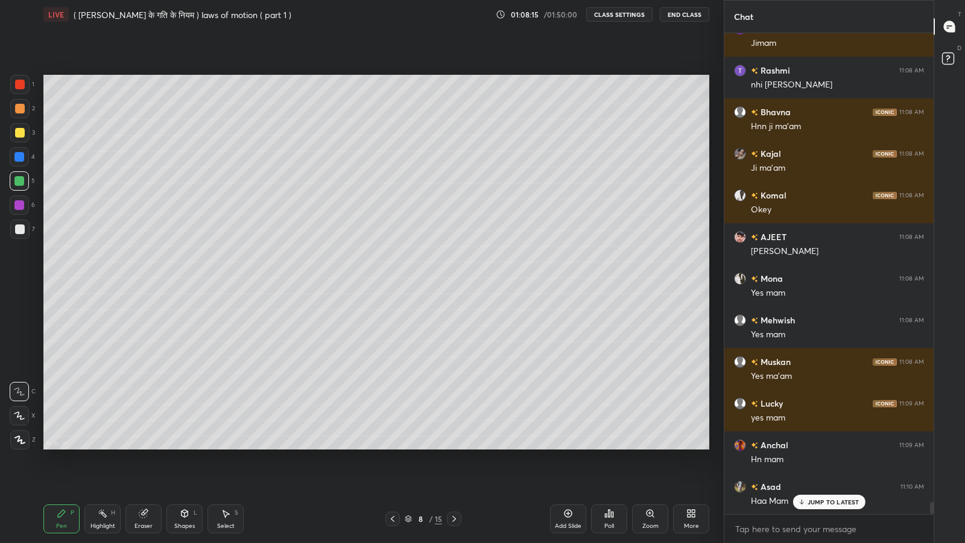
click at [392, 446] on icon at bounding box center [393, 519] width 10 height 10
click at [391, 446] on icon at bounding box center [393, 519] width 10 height 10
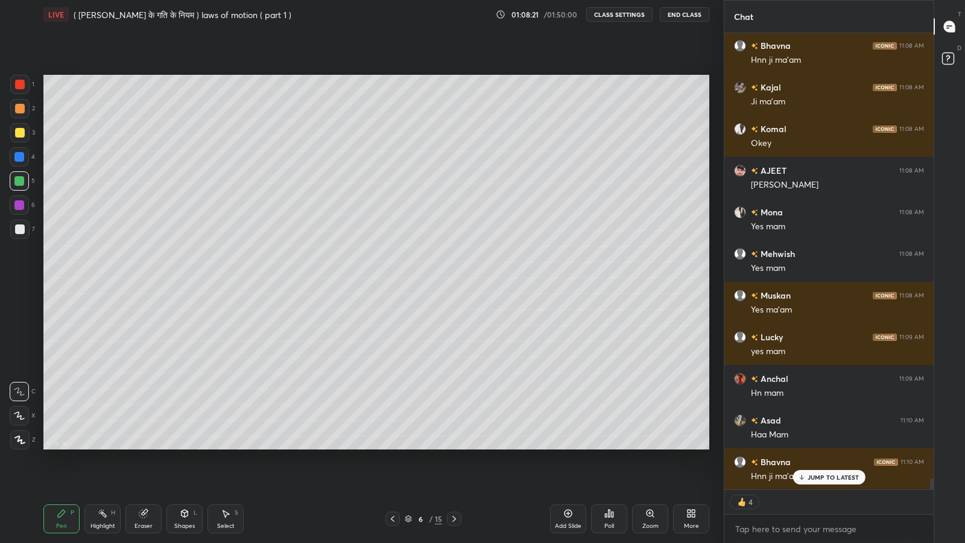
click at [454, 446] on icon at bounding box center [454, 519] width 10 height 10
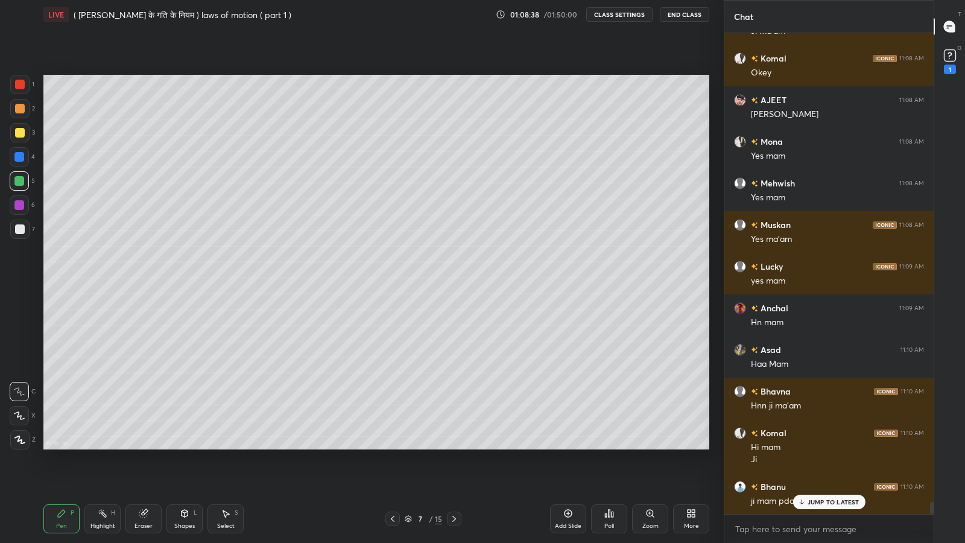
scroll to position [18981, 0]
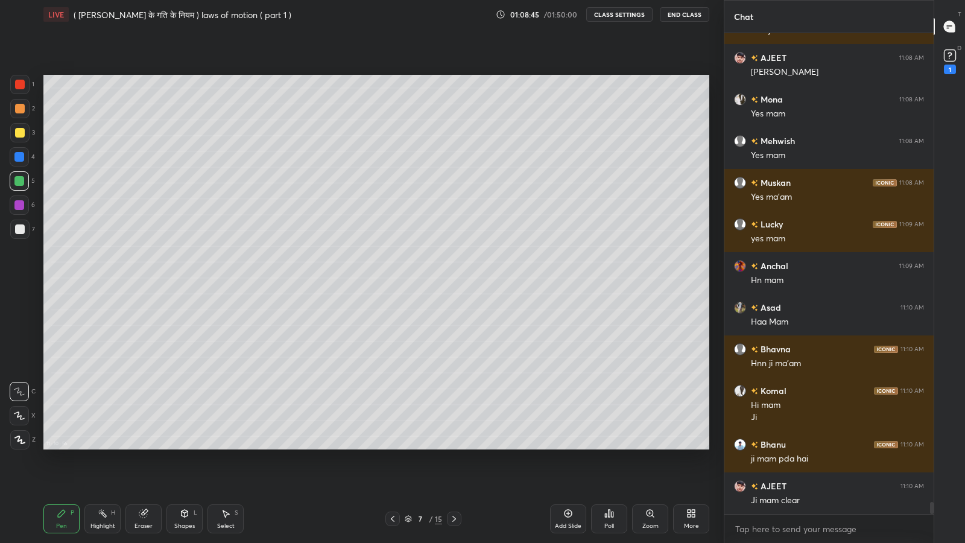
click at [392, 446] on icon at bounding box center [393, 519] width 4 height 6
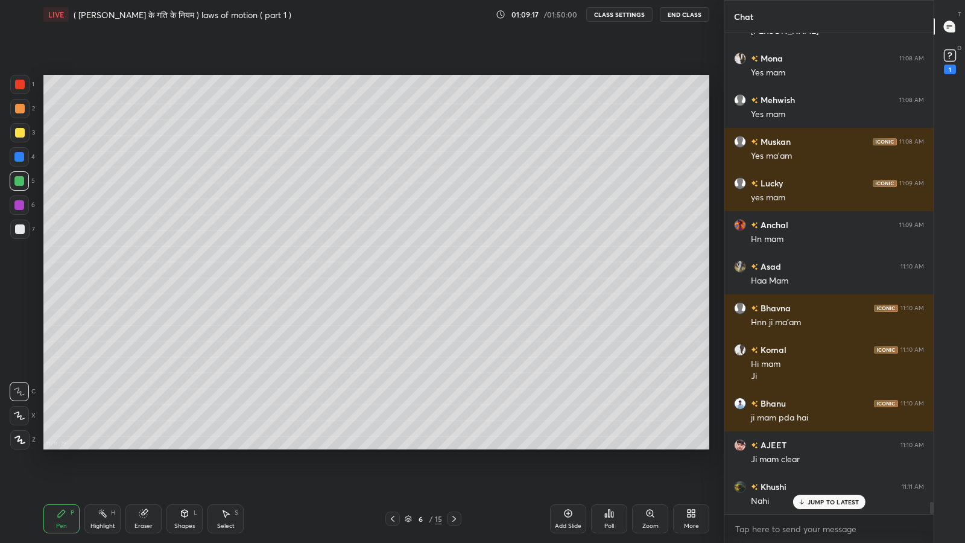
scroll to position [19064, 0]
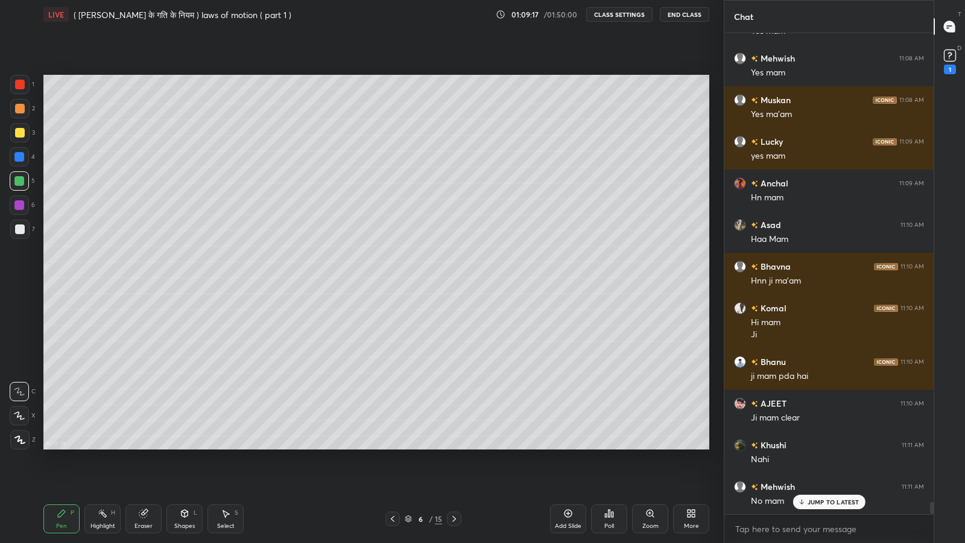
click at [950, 54] on rect at bounding box center [949, 55] width 11 height 11
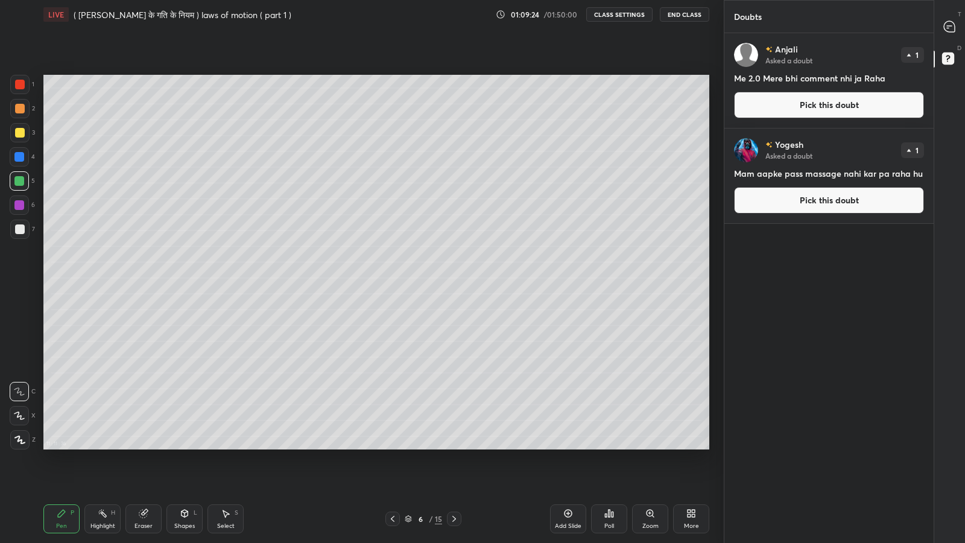
click at [941, 40] on div "T Messages (T)" at bounding box center [949, 27] width 31 height 34
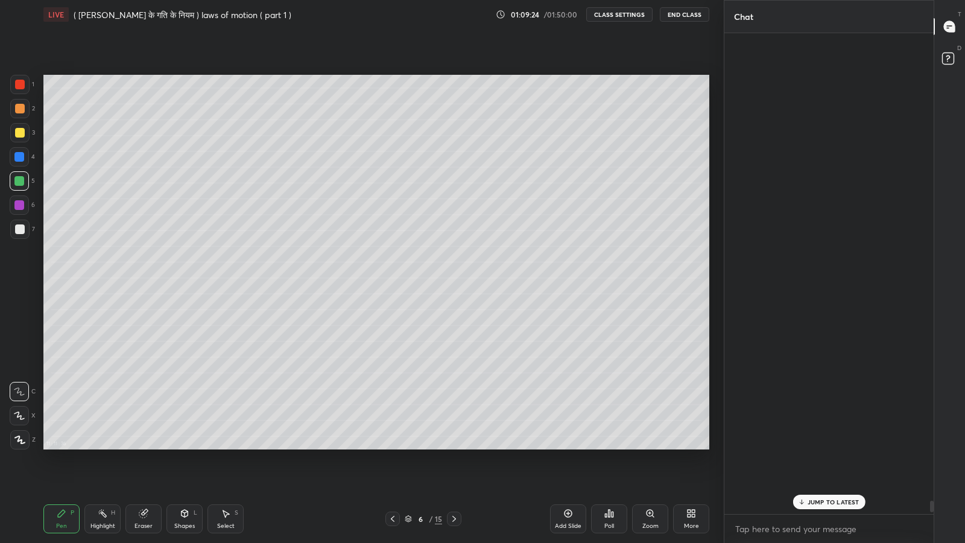
click at [952, 33] on icon at bounding box center [949, 27] width 13 height 13
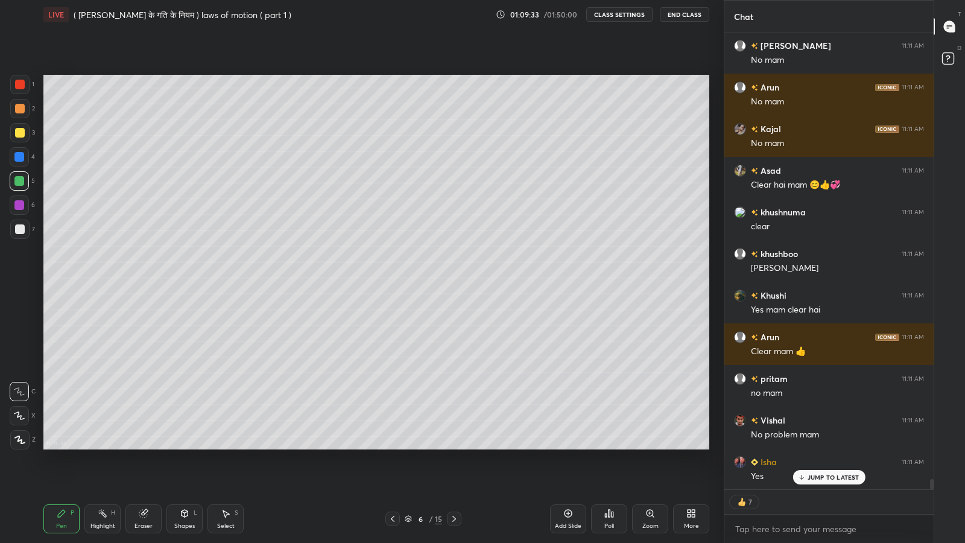
scroll to position [19727, 0]
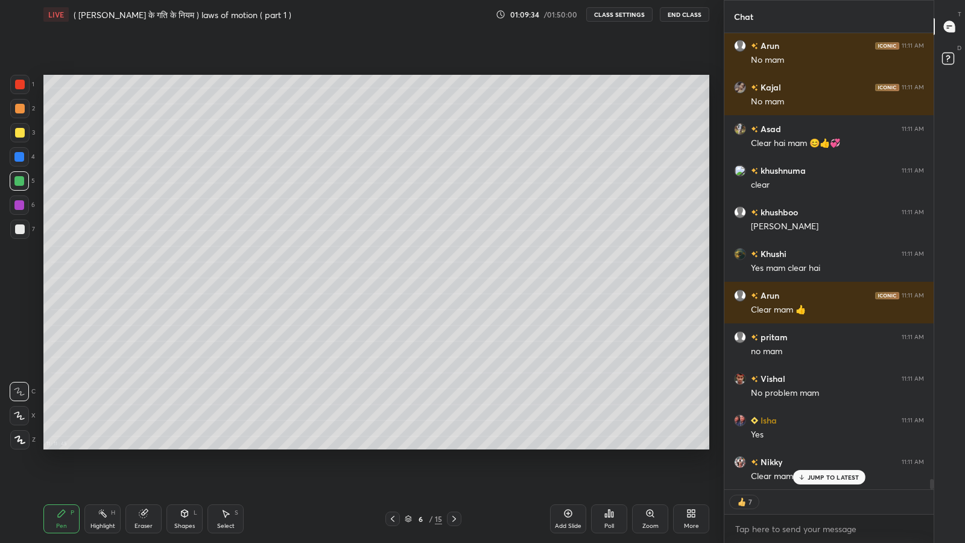
click at [835, 446] on p "JUMP TO LATEST" at bounding box center [834, 476] width 52 height 7
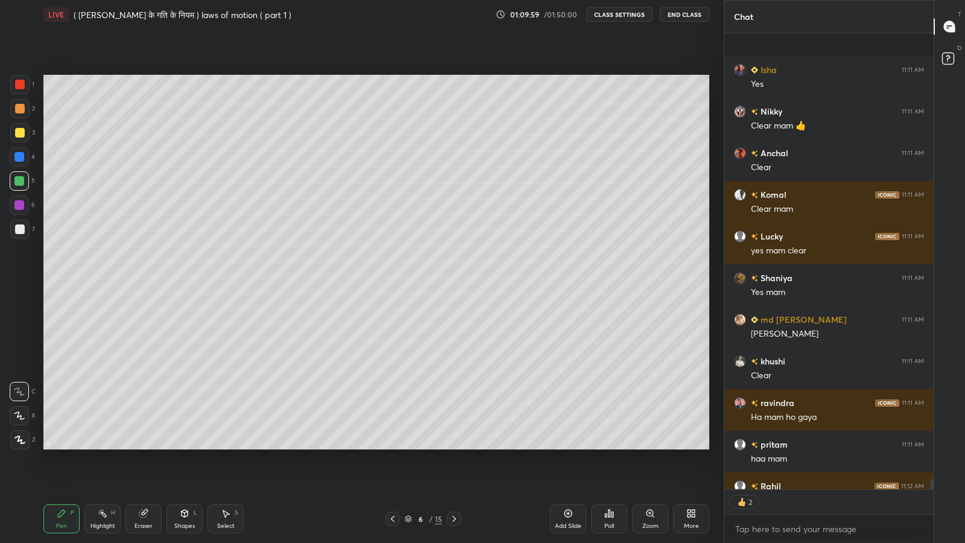
scroll to position [20144, 0]
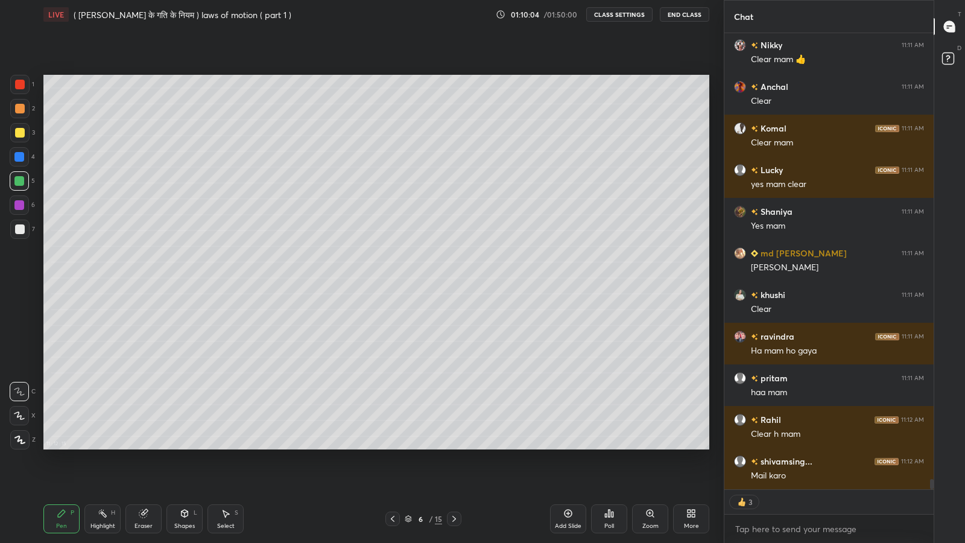
click at [454, 446] on icon at bounding box center [454, 519] width 10 height 10
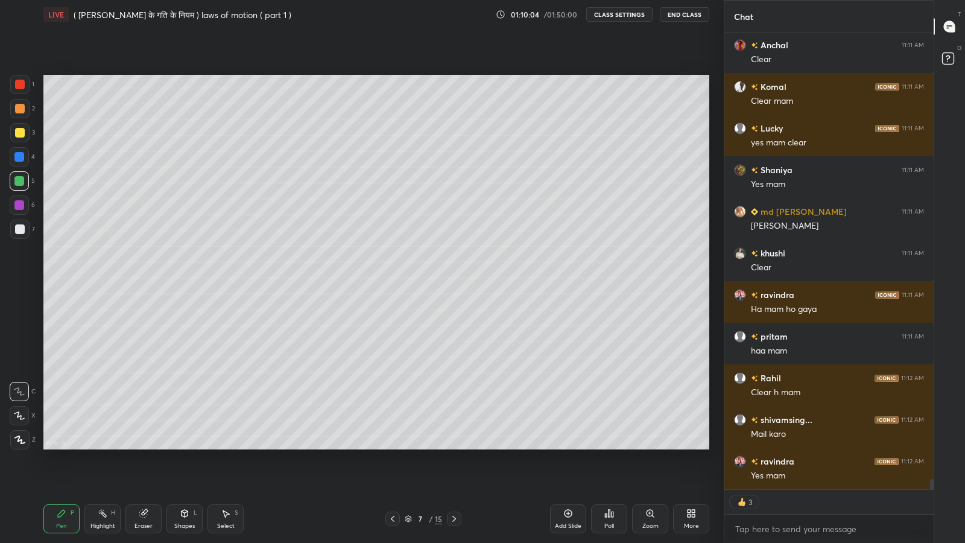
click at [454, 446] on icon at bounding box center [454, 519] width 10 height 10
click at [450, 446] on icon at bounding box center [454, 519] width 10 height 10
click at [454, 446] on icon at bounding box center [454, 519] width 10 height 10
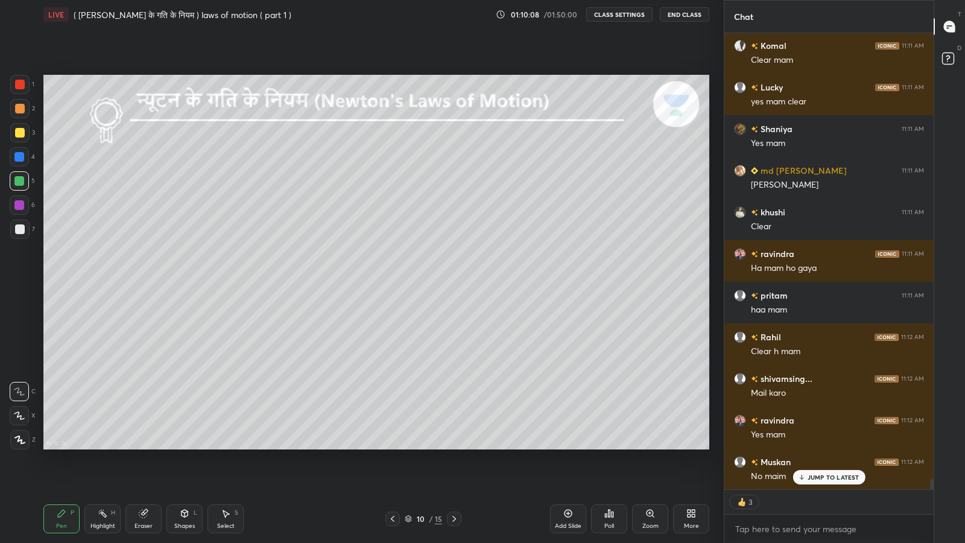
scroll to position [20269, 0]
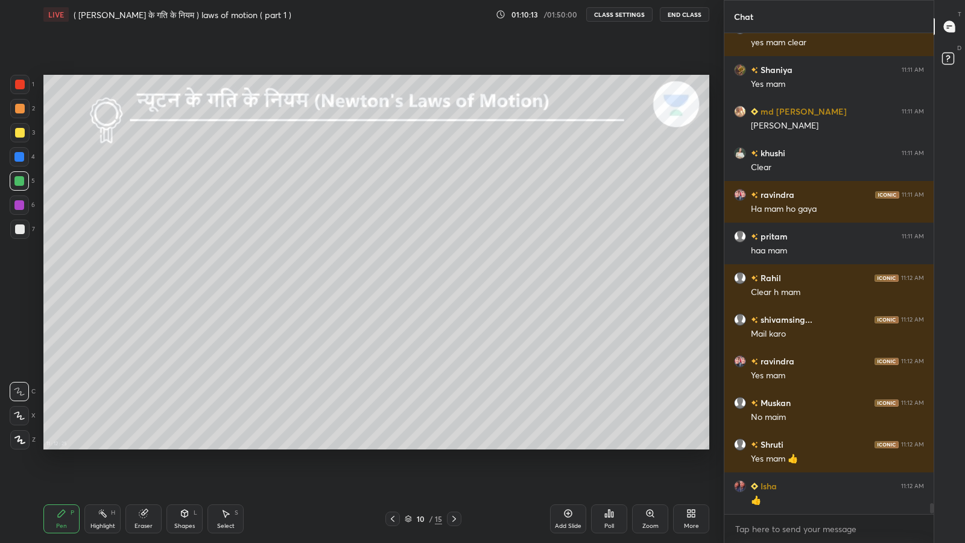
click at [19, 232] on div at bounding box center [20, 229] width 10 height 10
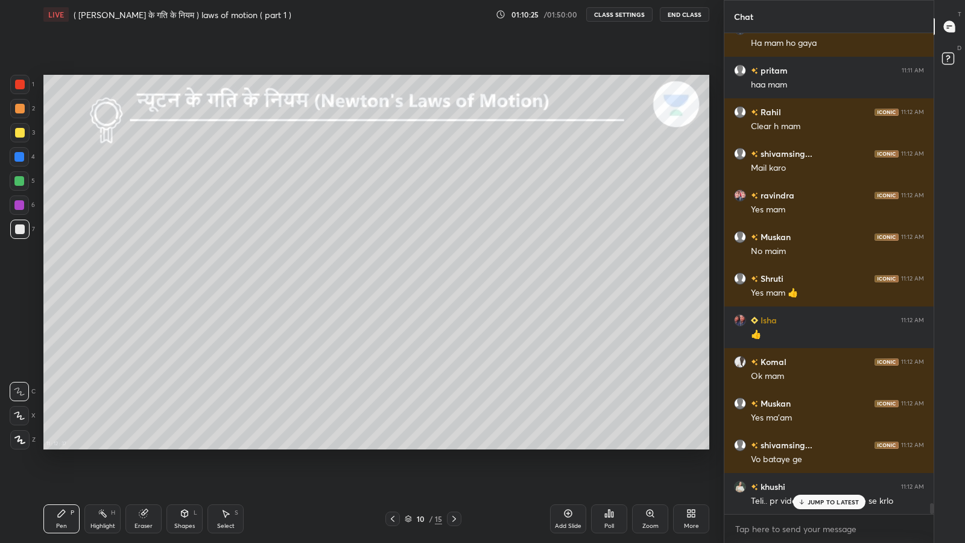
click at [811, 446] on div "JUMP TO LATEST" at bounding box center [828, 502] width 72 height 14
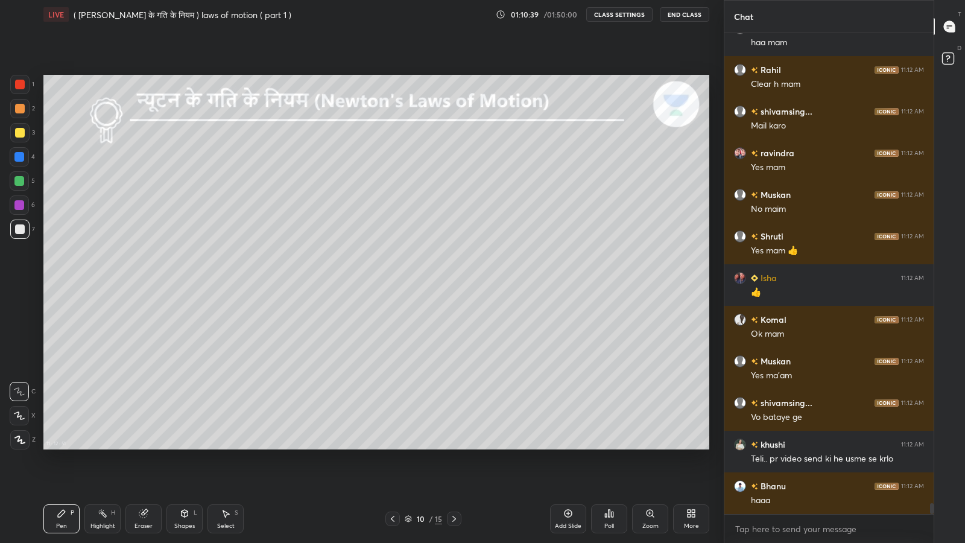
click at [691, 446] on icon at bounding box center [689, 515] width 3 height 3
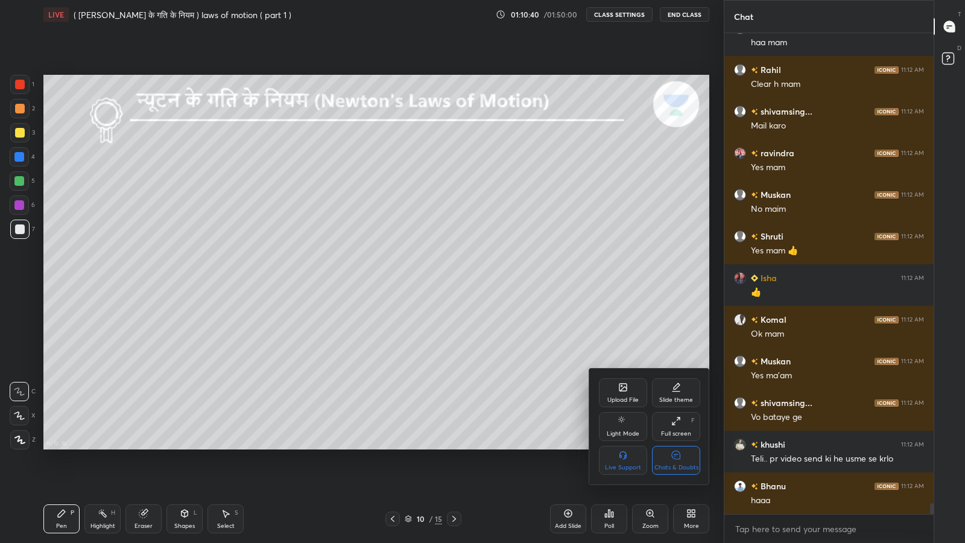
click at [678, 446] on div "Chats & Doubts" at bounding box center [676, 467] width 44 height 6
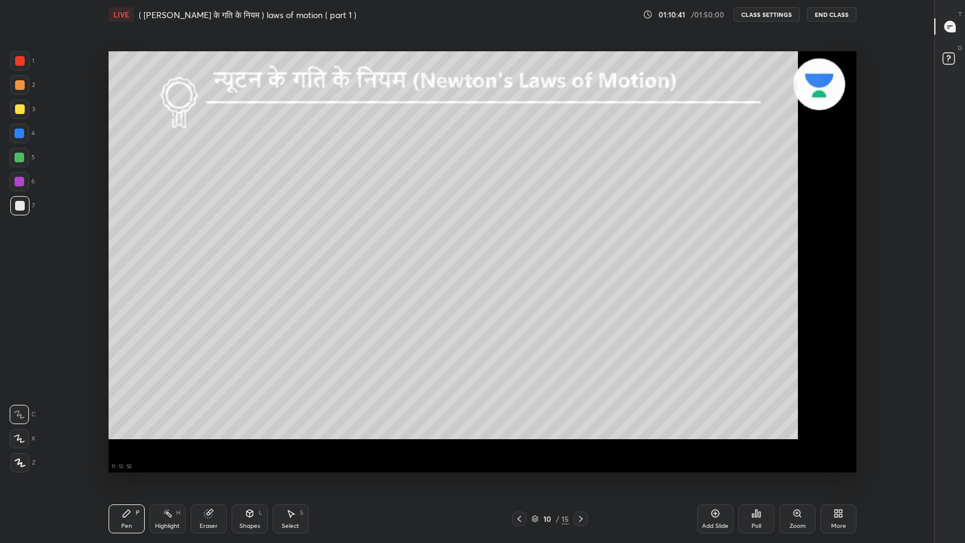
scroll to position [466, 888]
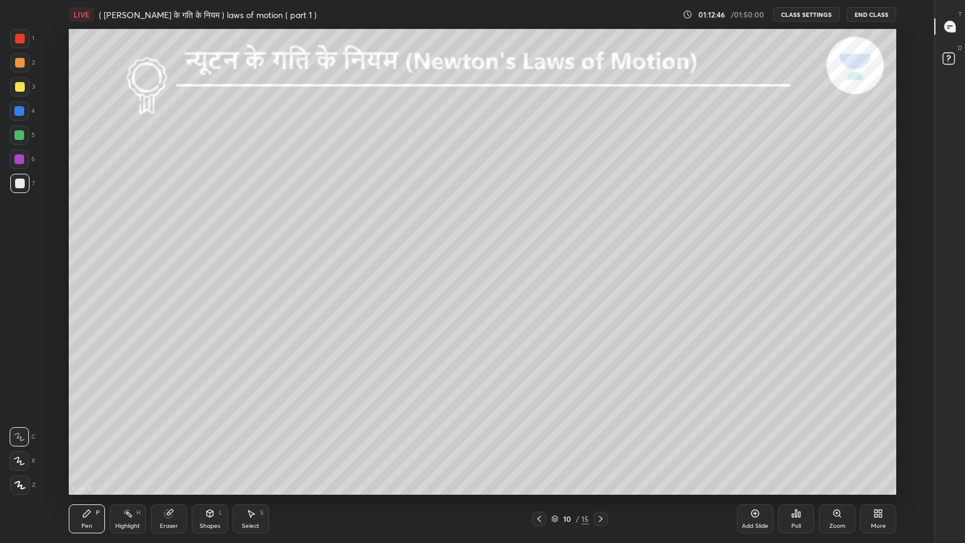
click at [16, 89] on div at bounding box center [20, 87] width 10 height 10
click at [207, 446] on div "Shapes L" at bounding box center [210, 518] width 36 height 29
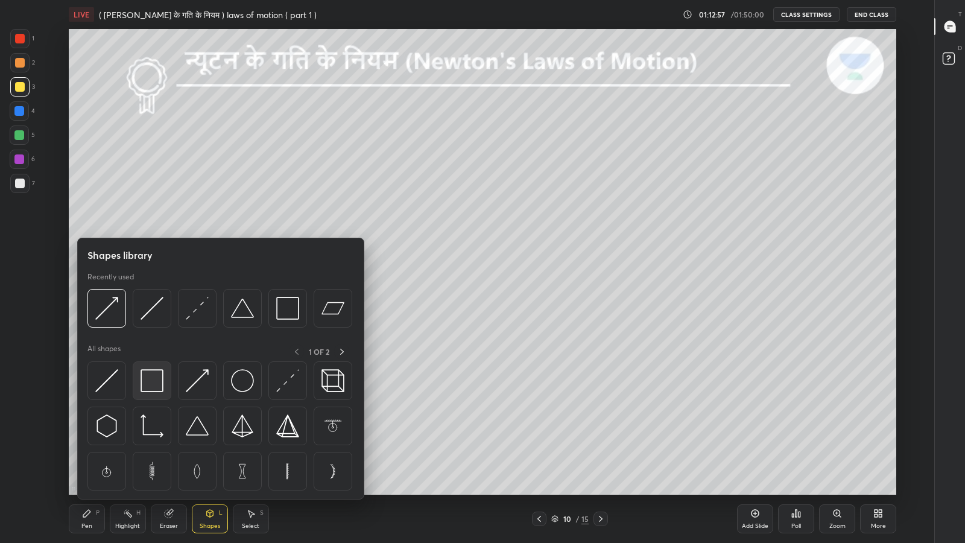
click at [156, 377] on img at bounding box center [152, 380] width 23 height 23
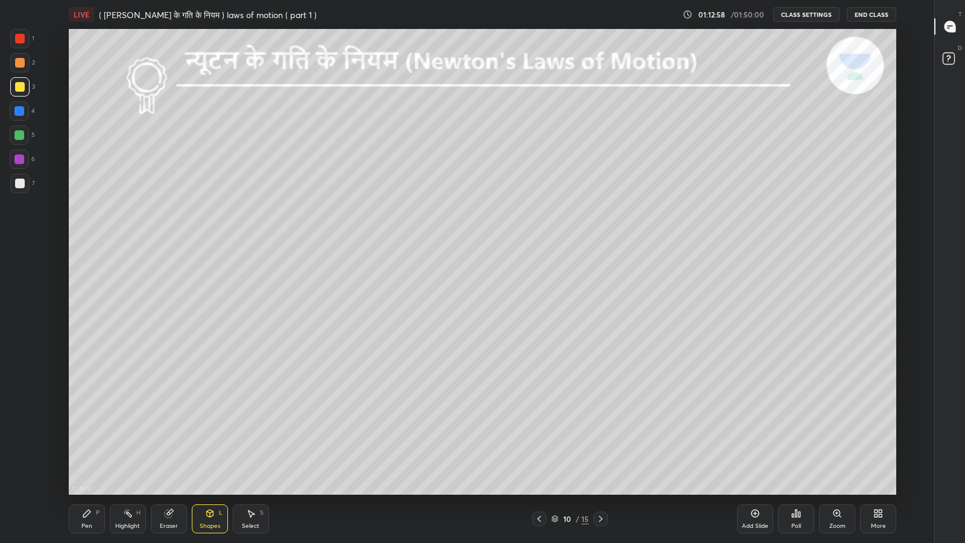
click at [21, 184] on div at bounding box center [20, 184] width 10 height 10
click at [95, 446] on div "Pen P" at bounding box center [87, 518] width 36 height 29
click at [883, 446] on div "More" at bounding box center [878, 526] width 15 height 6
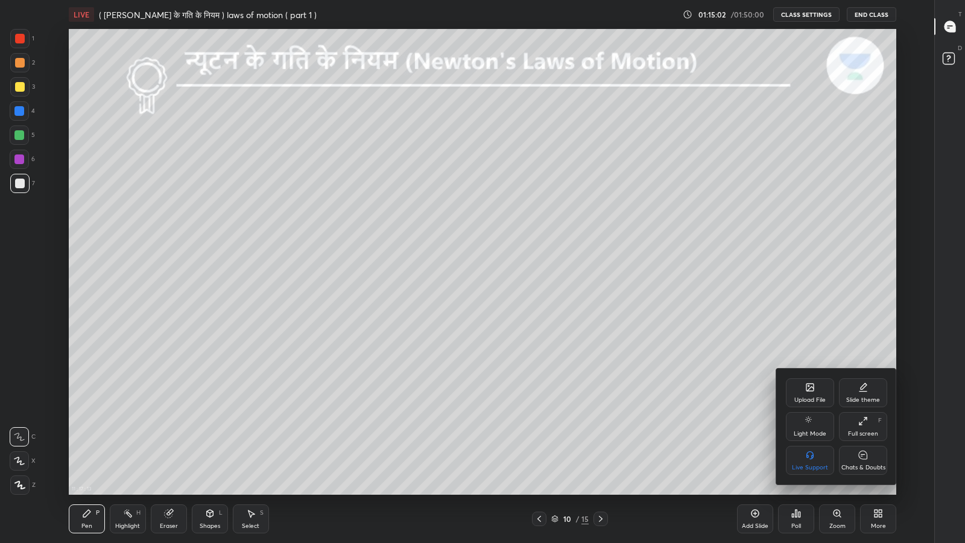
click at [865, 446] on icon at bounding box center [863, 455] width 10 height 13
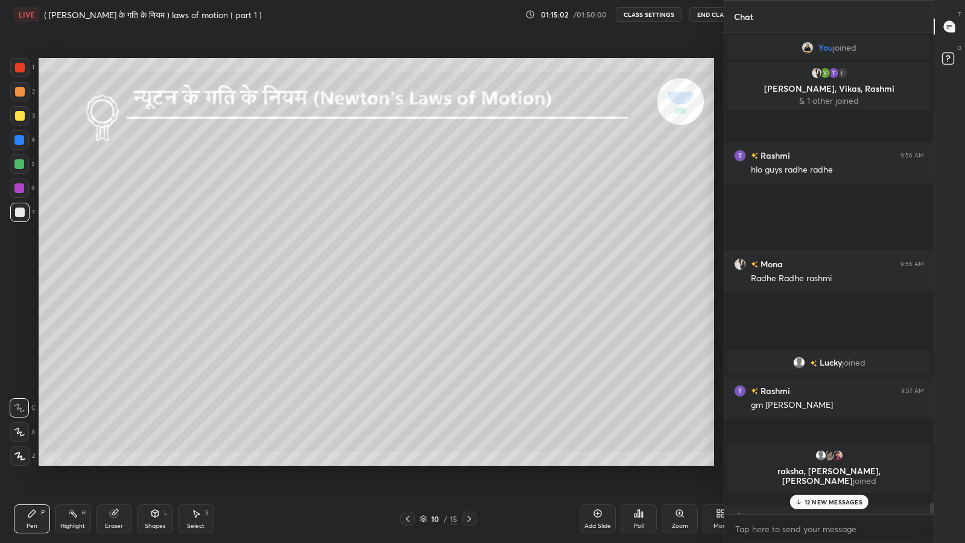
scroll to position [59845, 59635]
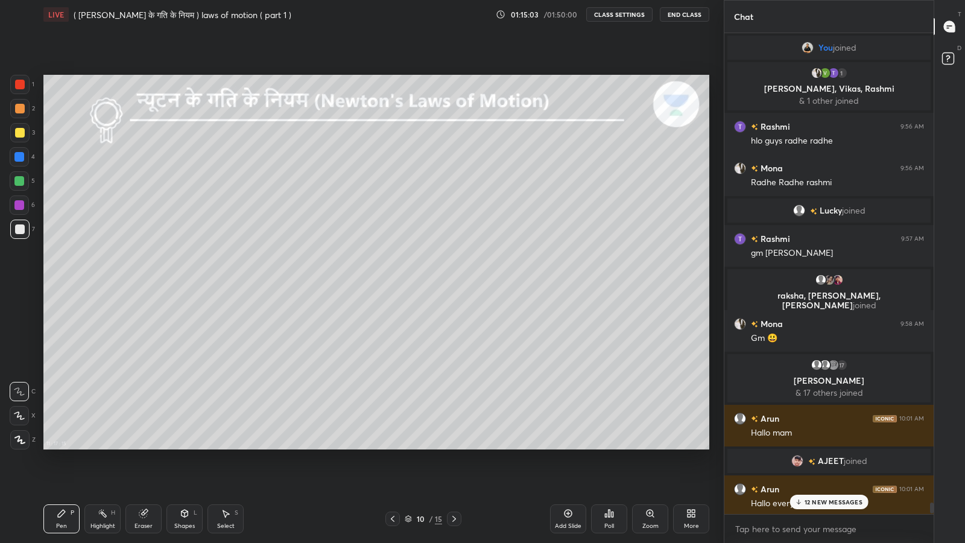
click at [829, 446] on p "12 NEW MESSAGES" at bounding box center [834, 501] width 58 height 7
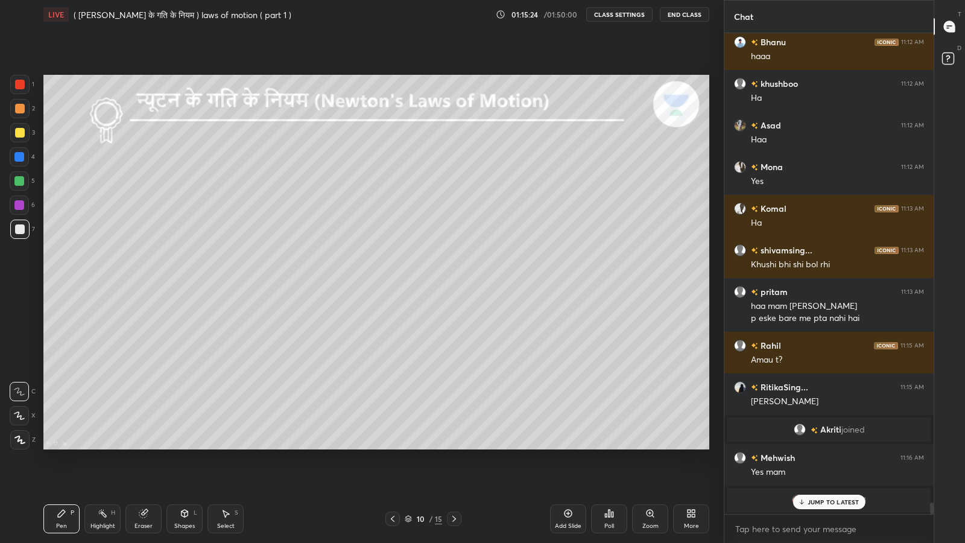
click at [826, 446] on p "JUMP TO LATEST" at bounding box center [834, 501] width 52 height 7
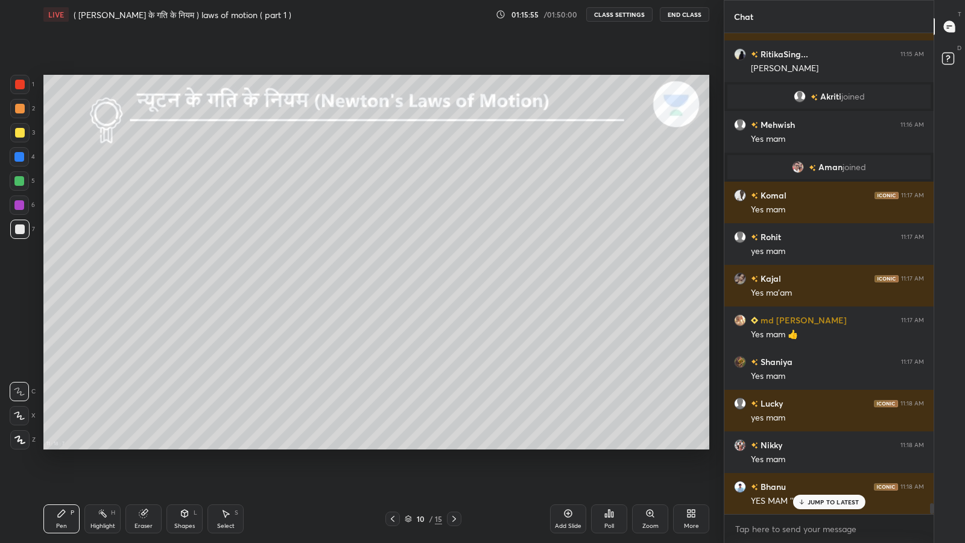
scroll to position [20311, 0]
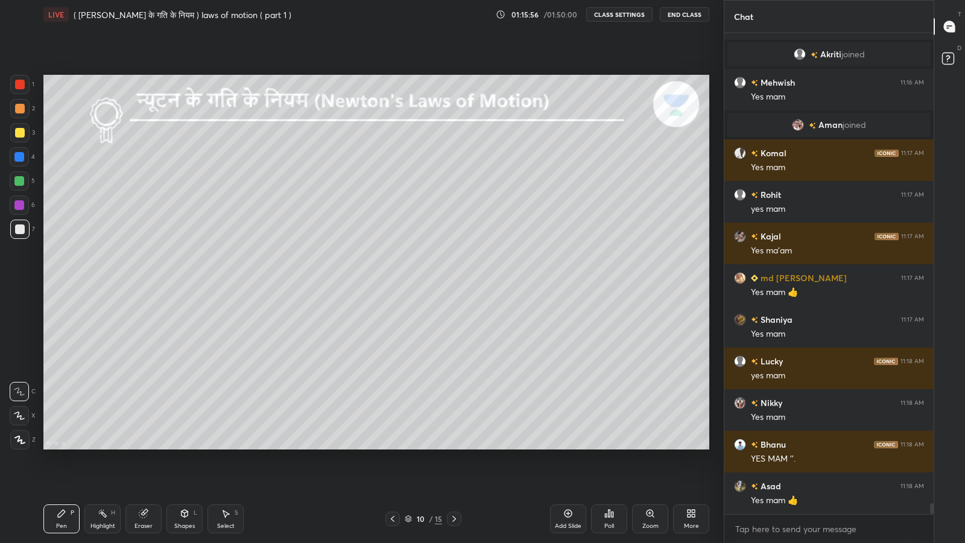
click at [571, 446] on div "Add Slide" at bounding box center [568, 518] width 36 height 29
click at [454, 446] on icon at bounding box center [454, 519] width 10 height 10
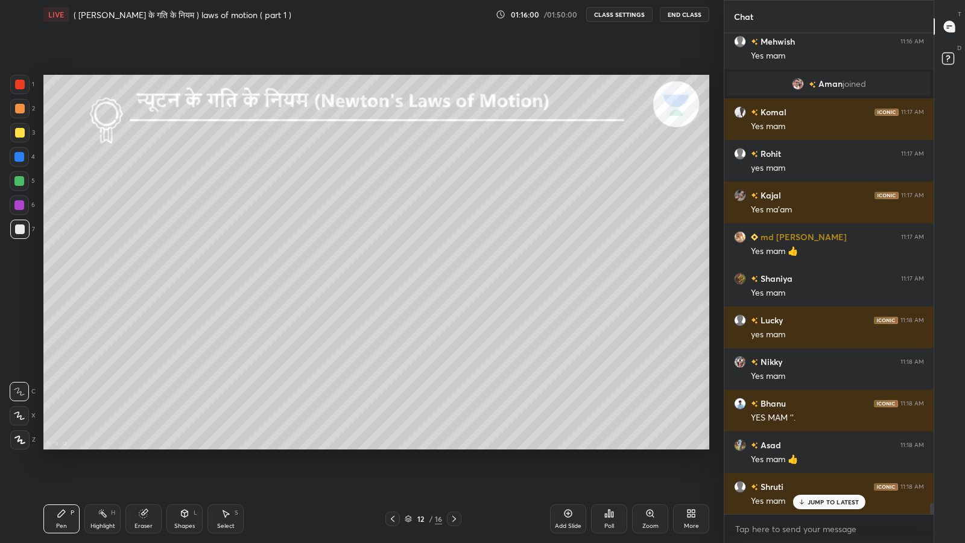
click at [180, 446] on icon at bounding box center [185, 513] width 10 height 10
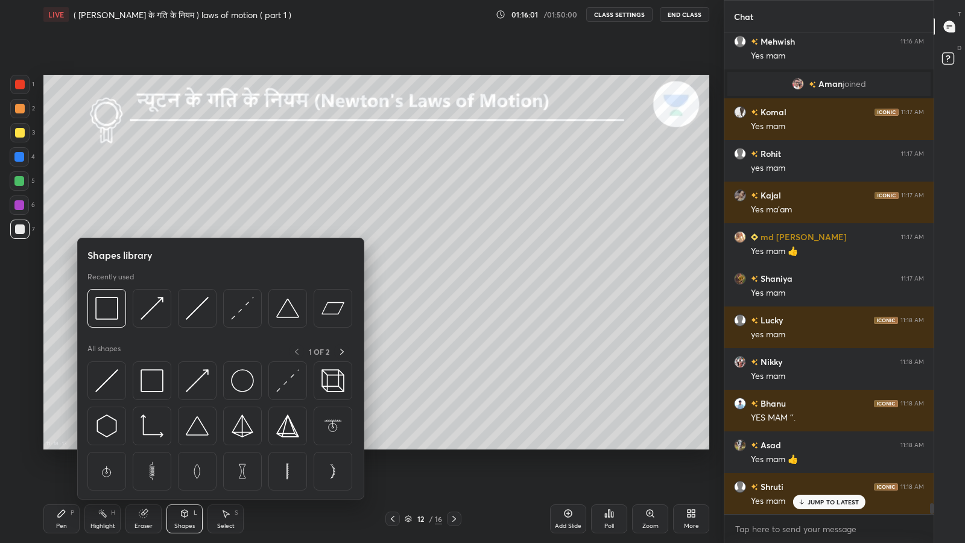
click at [240, 392] on div at bounding box center [242, 380] width 39 height 39
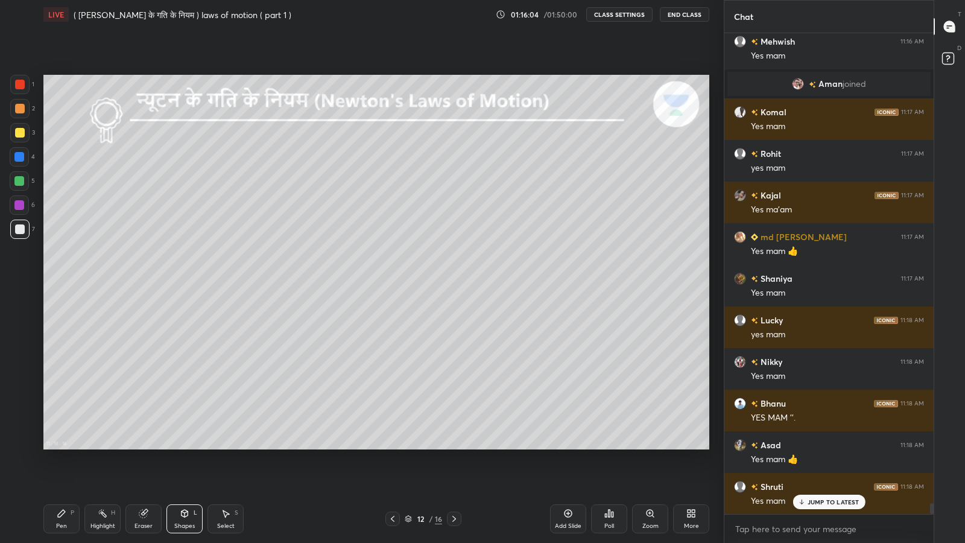
click at [181, 446] on icon at bounding box center [185, 513] width 10 height 10
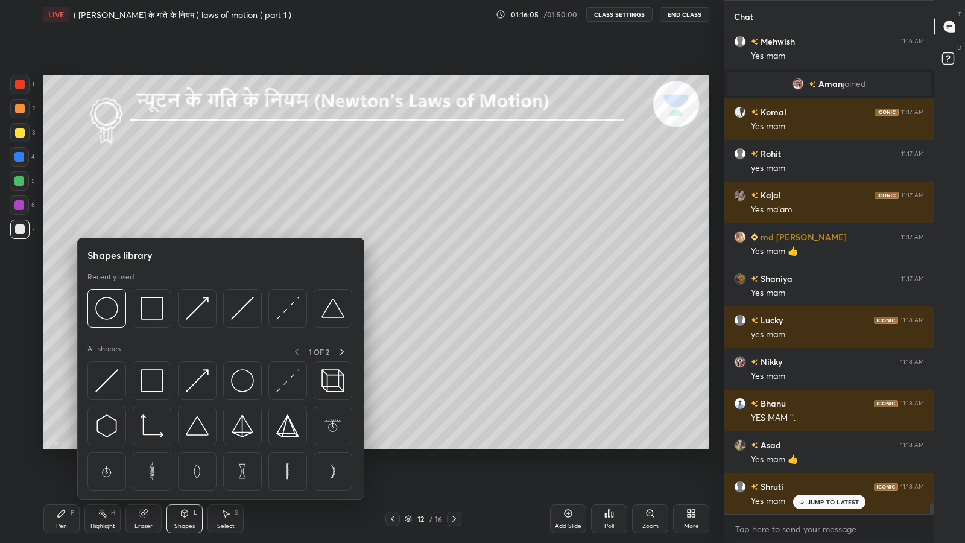
click at [200, 385] on img at bounding box center [197, 380] width 23 height 23
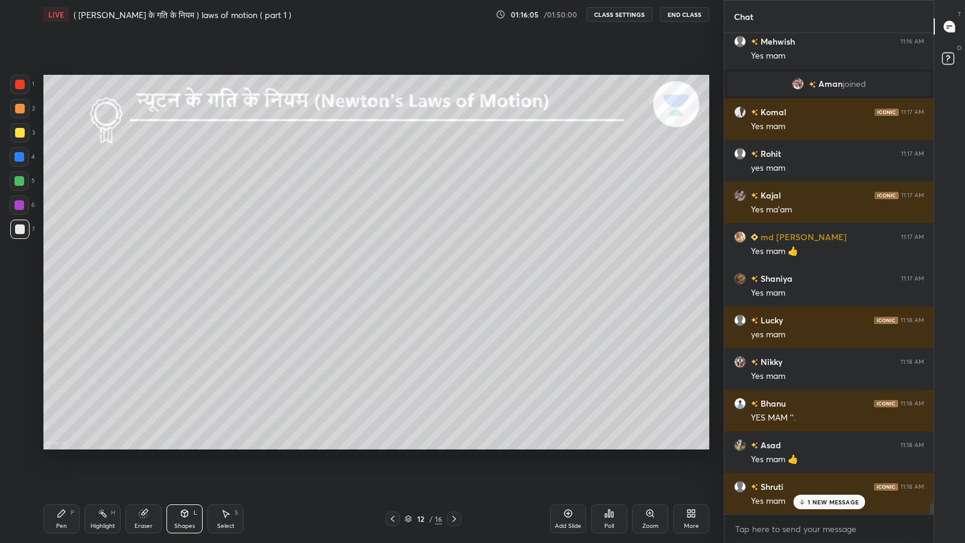
scroll to position [20394, 0]
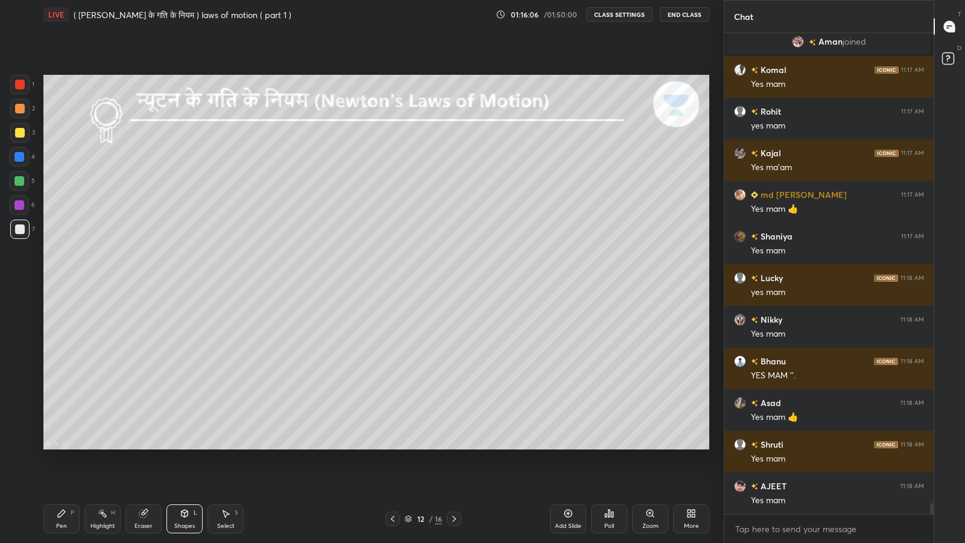
click at [14, 133] on div at bounding box center [19, 132] width 19 height 19
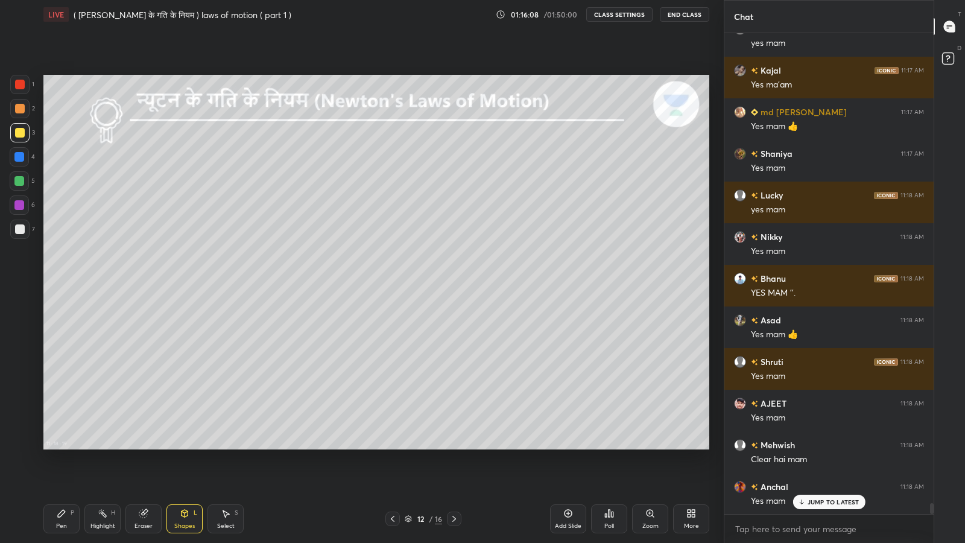
scroll to position [20519, 0]
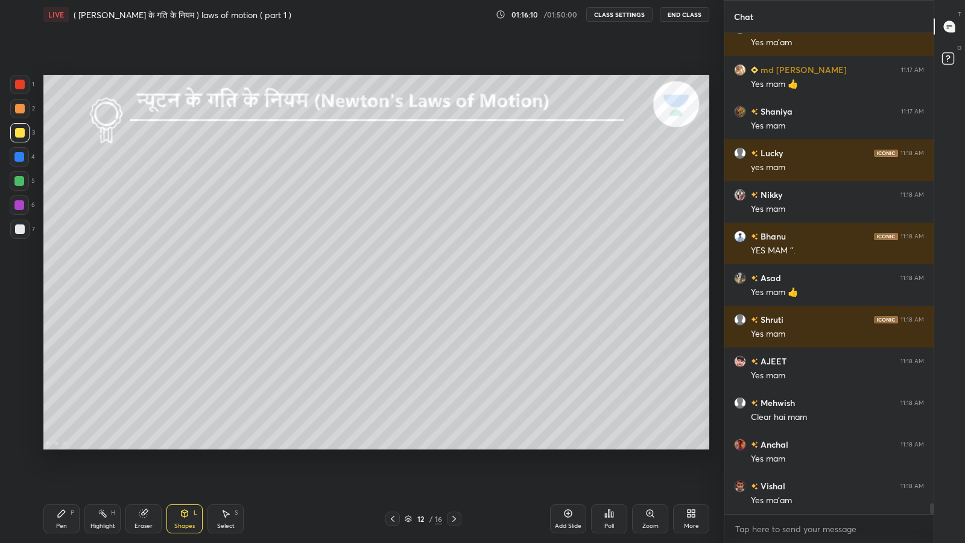
click at [65, 446] on div "Pen P" at bounding box center [61, 518] width 36 height 29
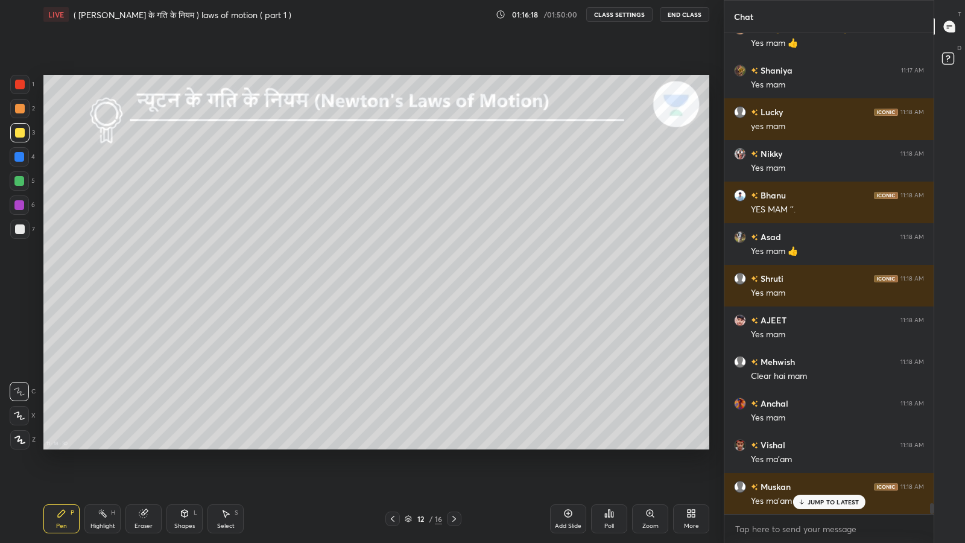
scroll to position [20602, 0]
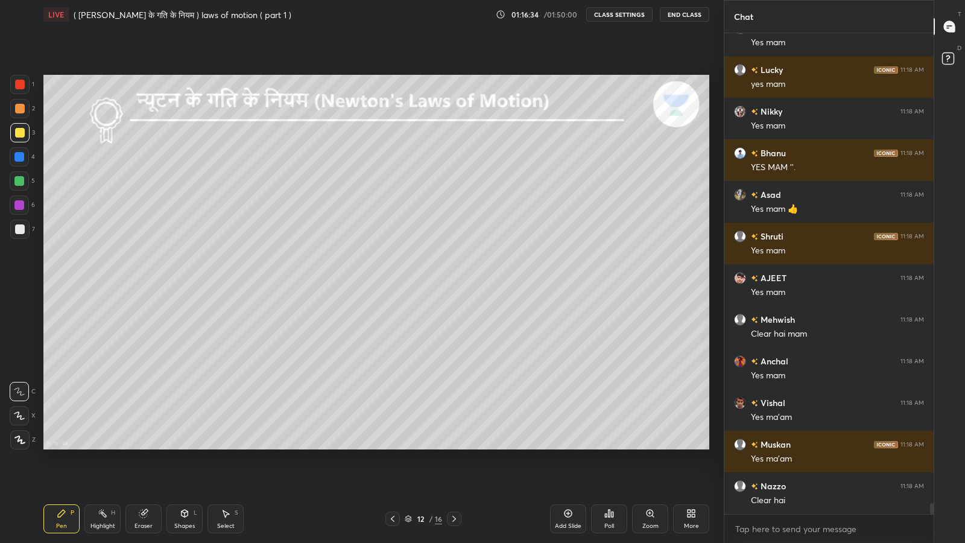
click at [19, 221] on div at bounding box center [19, 229] width 19 height 19
click at [195, 446] on div "L" at bounding box center [196, 513] width 4 height 6
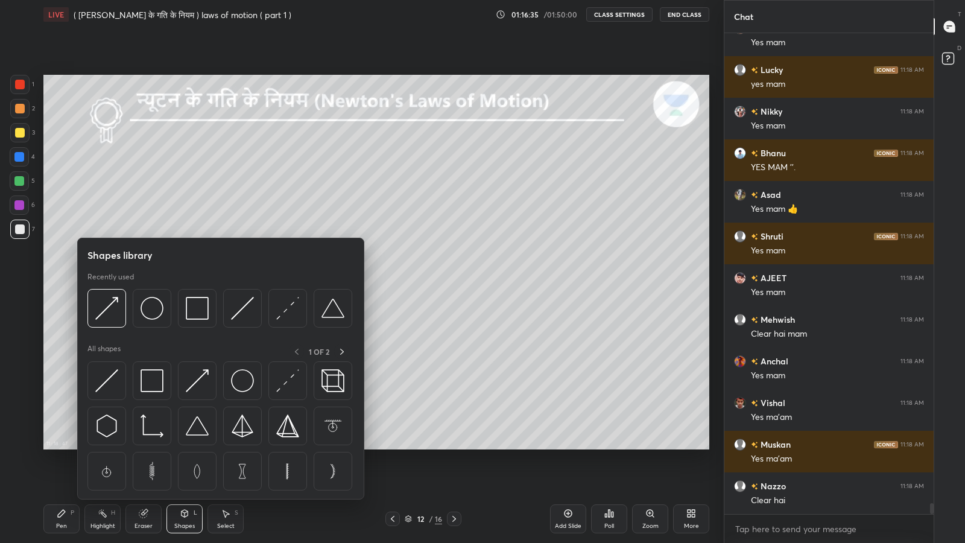
click at [247, 385] on img at bounding box center [242, 380] width 23 height 23
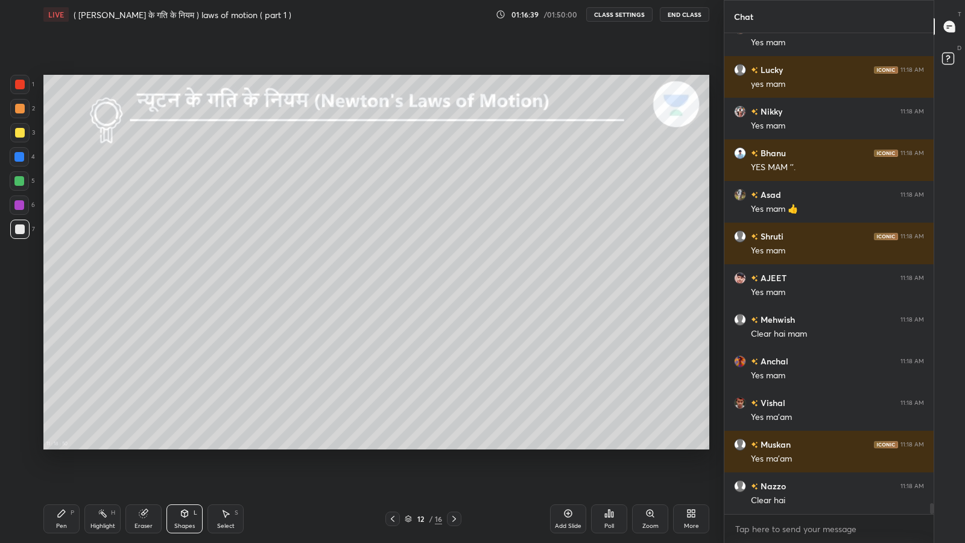
click at [189, 446] on icon at bounding box center [185, 513] width 10 height 10
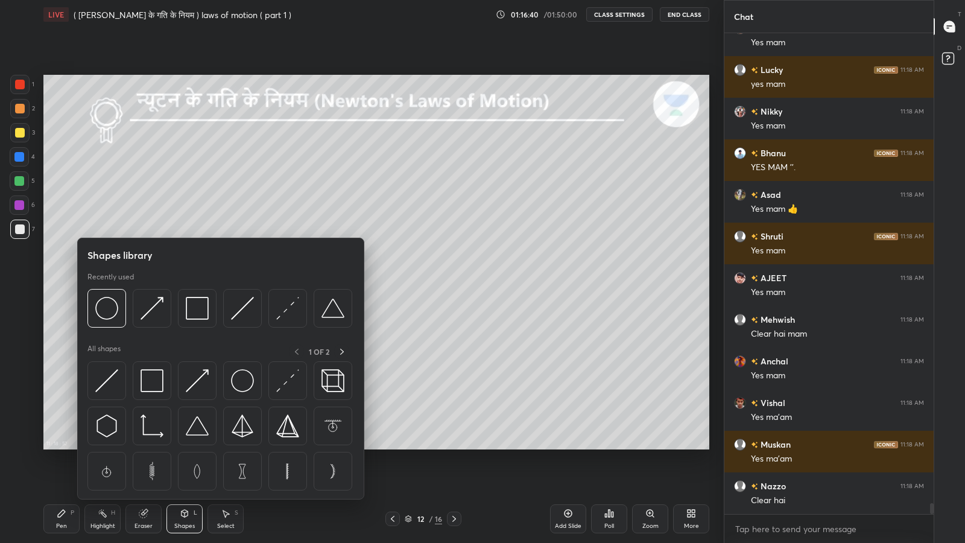
click at [17, 133] on div at bounding box center [20, 133] width 10 height 10
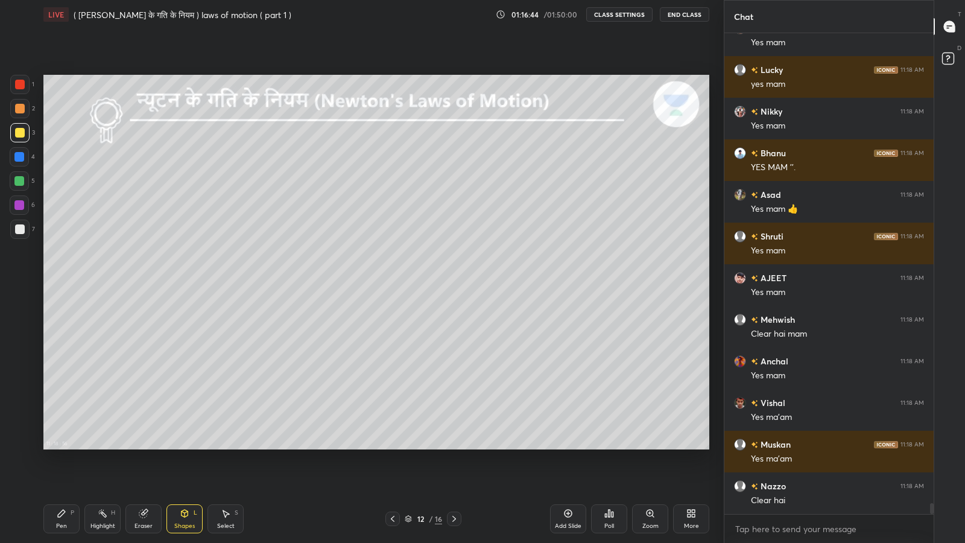
click at [63, 446] on icon at bounding box center [61, 513] width 7 height 7
click at [144, 446] on div "Eraser" at bounding box center [143, 518] width 36 height 29
click at [61, 446] on icon at bounding box center [62, 513] width 10 height 10
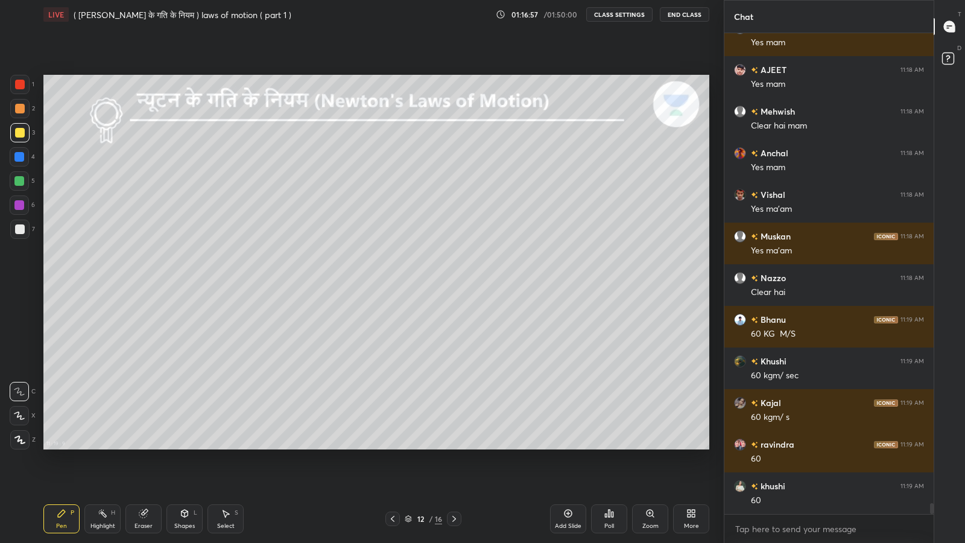
scroll to position [20851, 0]
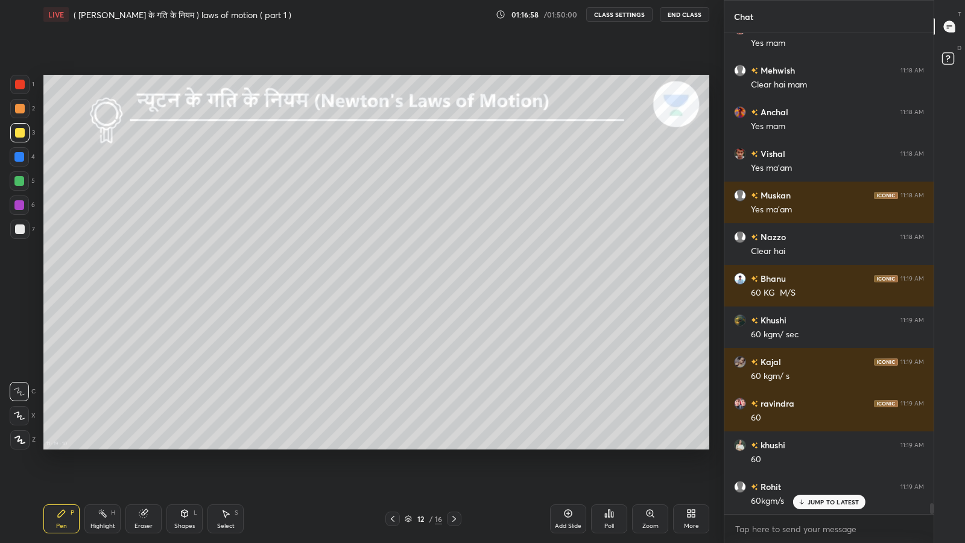
click at [826, 446] on p "JUMP TO LATEST" at bounding box center [834, 501] width 52 height 7
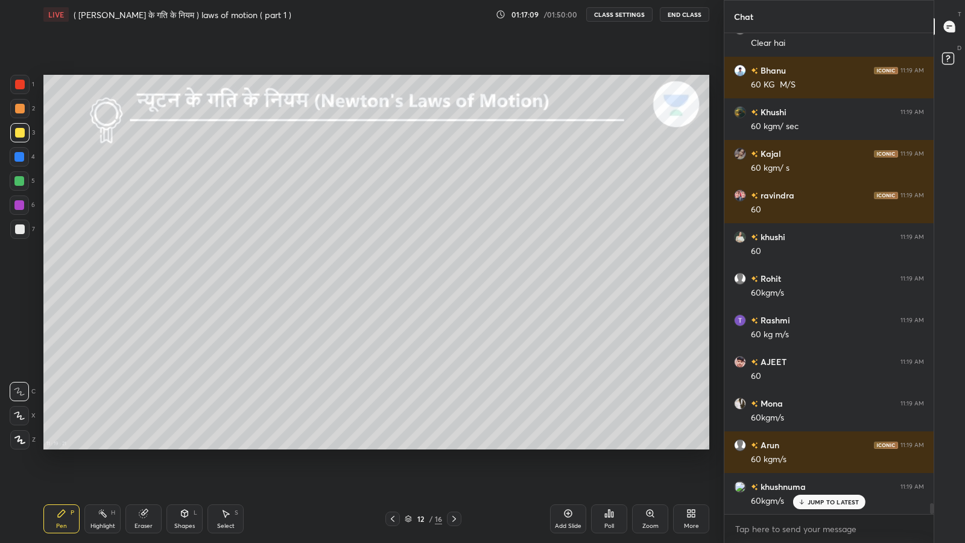
scroll to position [21101, 0]
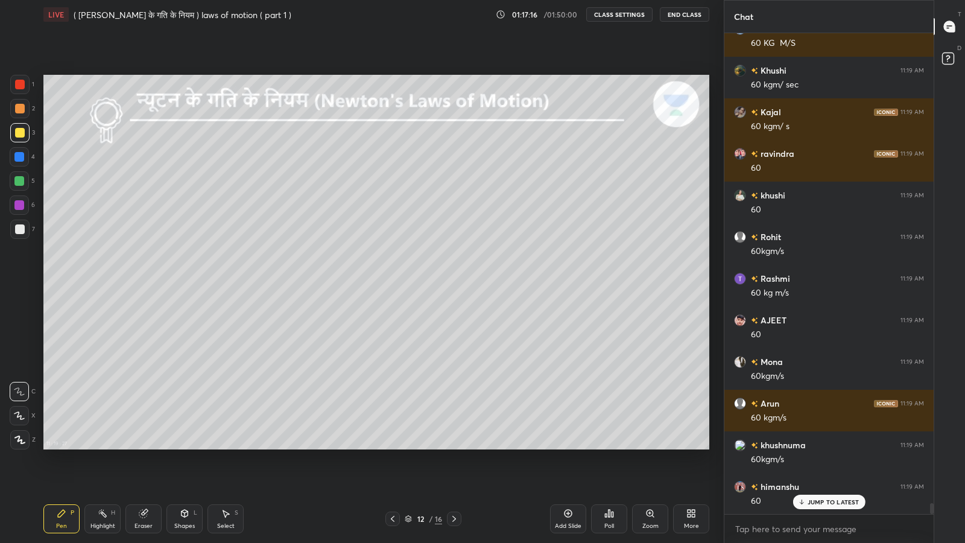
click at [817, 446] on p "JUMP TO LATEST" at bounding box center [834, 501] width 52 height 7
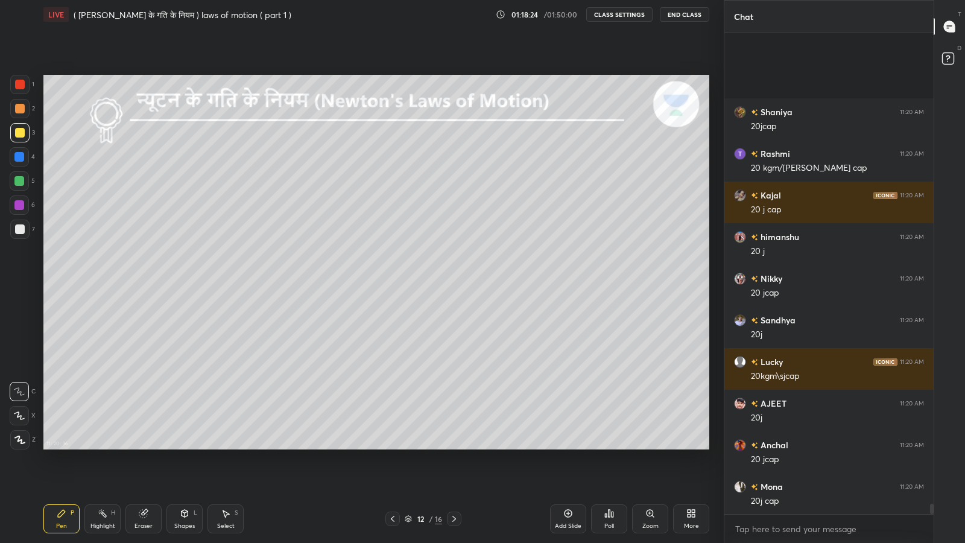
scroll to position [22487, 0]
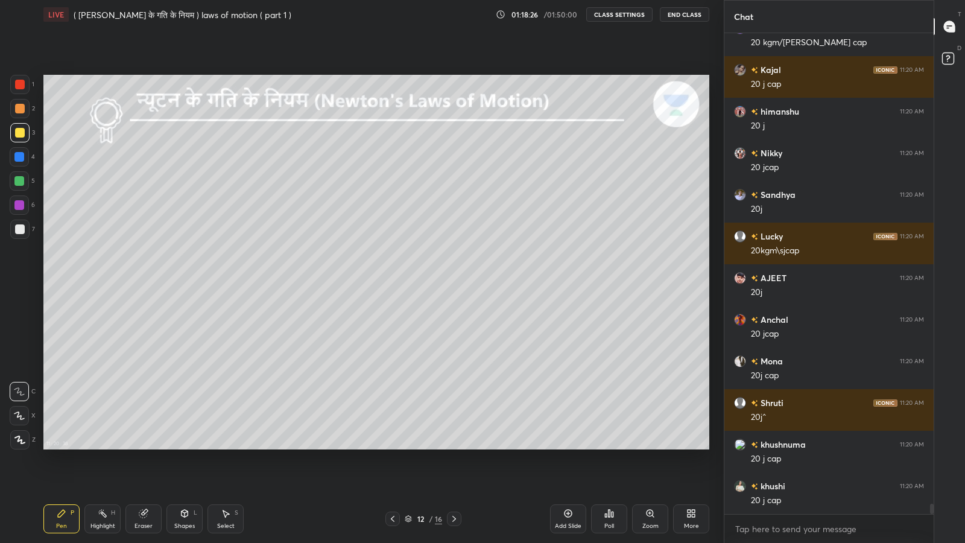
click at [569, 446] on icon at bounding box center [568, 513] width 10 height 10
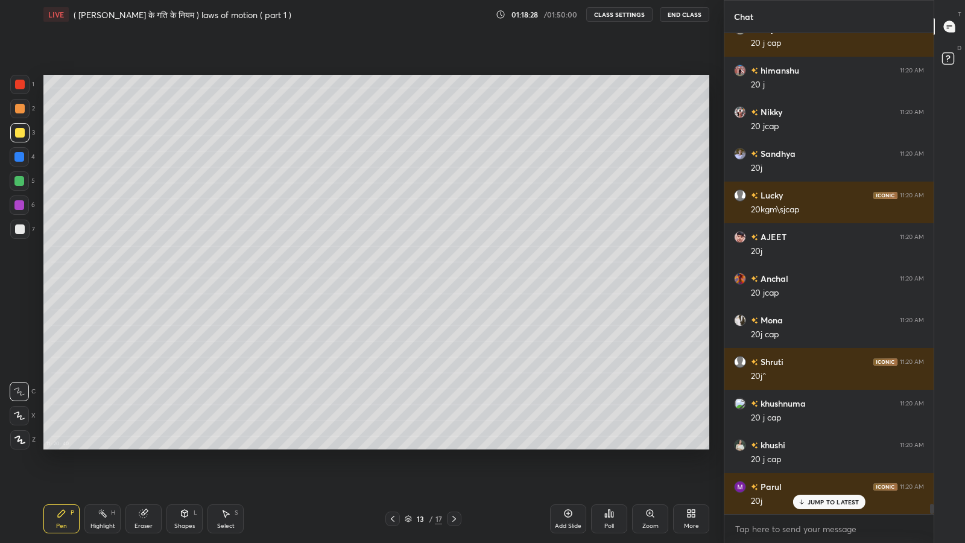
click at [454, 446] on icon at bounding box center [454, 519] width 10 height 10
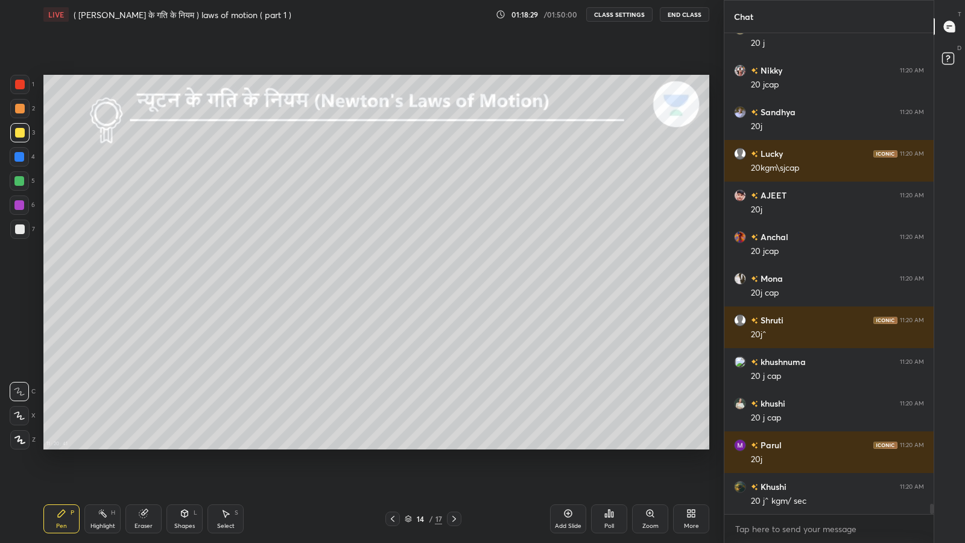
scroll to position [22612, 0]
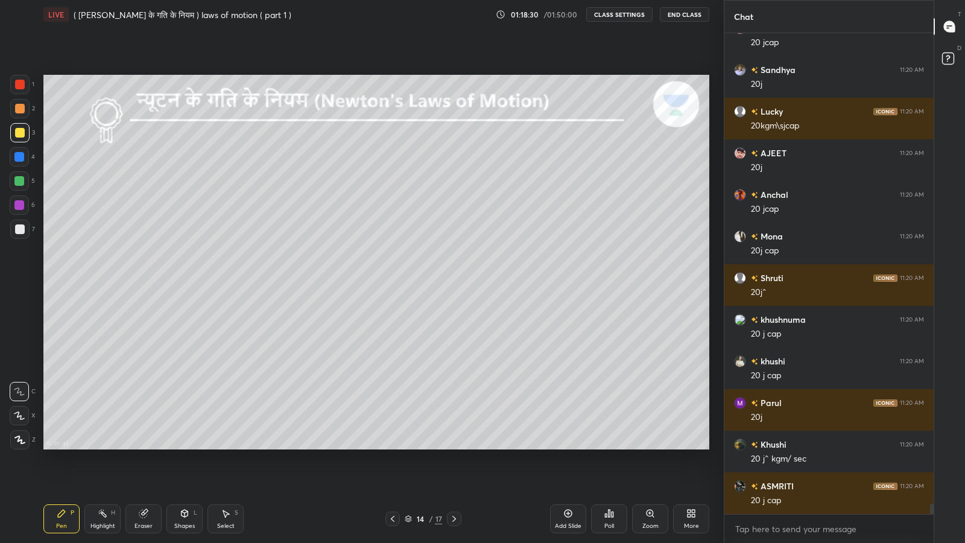
click at [182, 446] on icon at bounding box center [185, 513] width 7 height 7
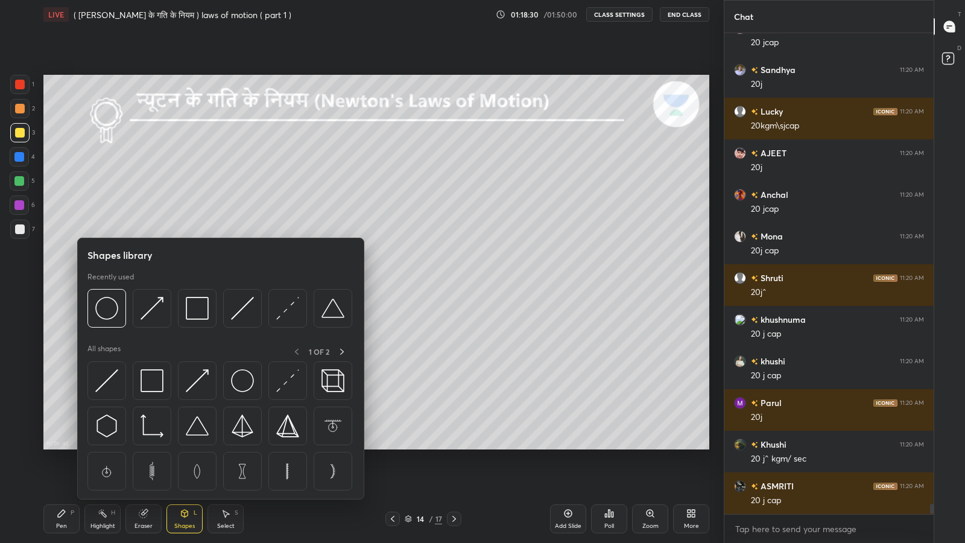
click at [115, 311] on img at bounding box center [106, 308] width 23 height 23
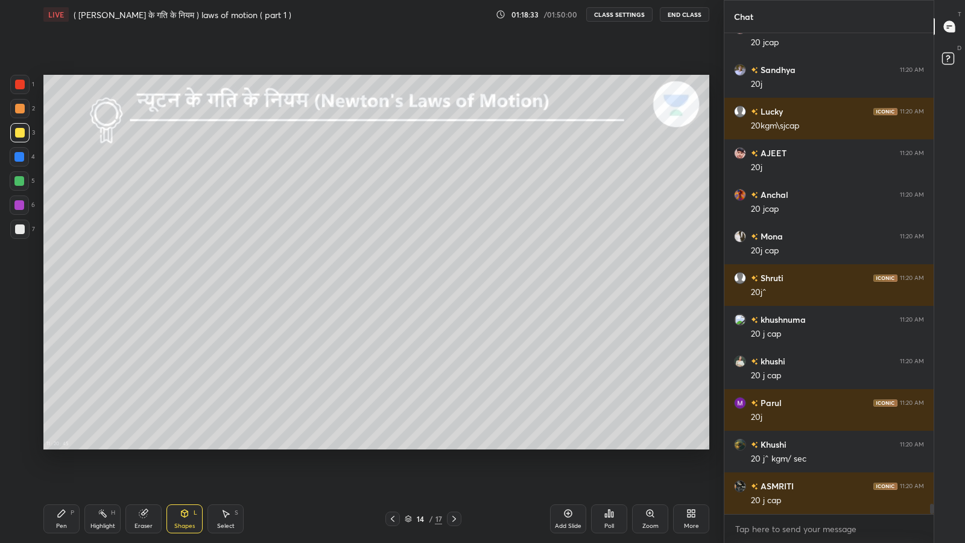
click at [60, 446] on div "Pen P" at bounding box center [61, 518] width 36 height 29
click at [189, 446] on div "Shapes" at bounding box center [184, 526] width 21 height 6
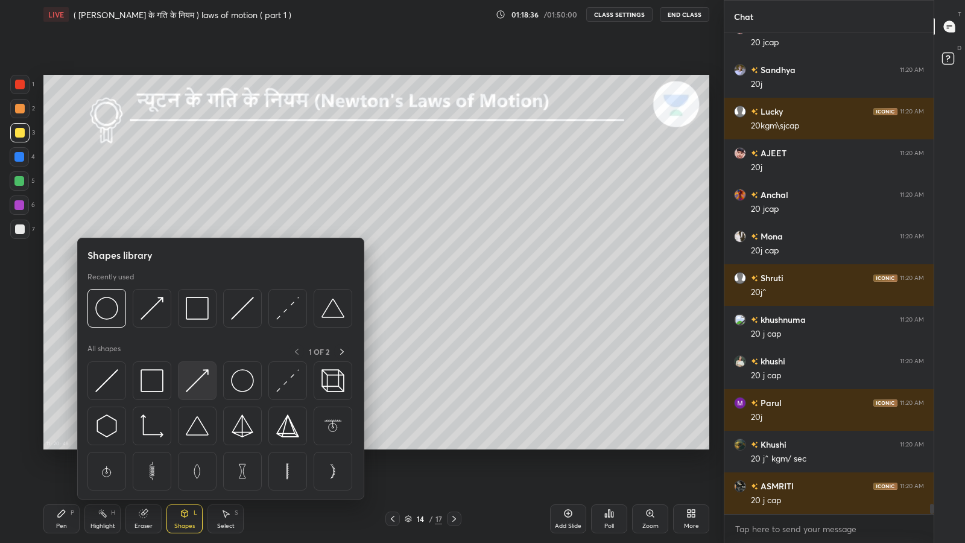
click at [188, 383] on img at bounding box center [197, 380] width 23 height 23
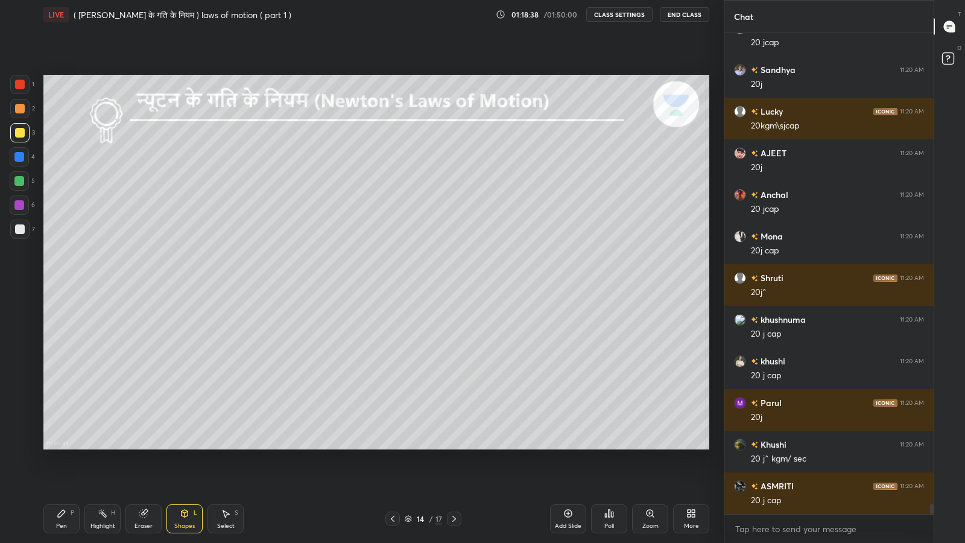
scroll to position [22653, 0]
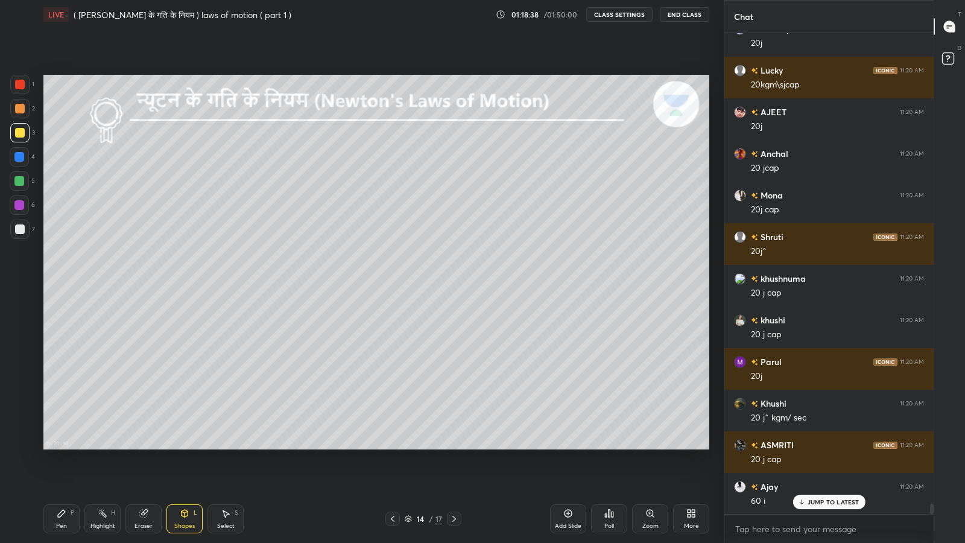
click at [63, 446] on div "Pen P" at bounding box center [61, 518] width 36 height 29
click at [187, 446] on icon at bounding box center [185, 513] width 10 height 10
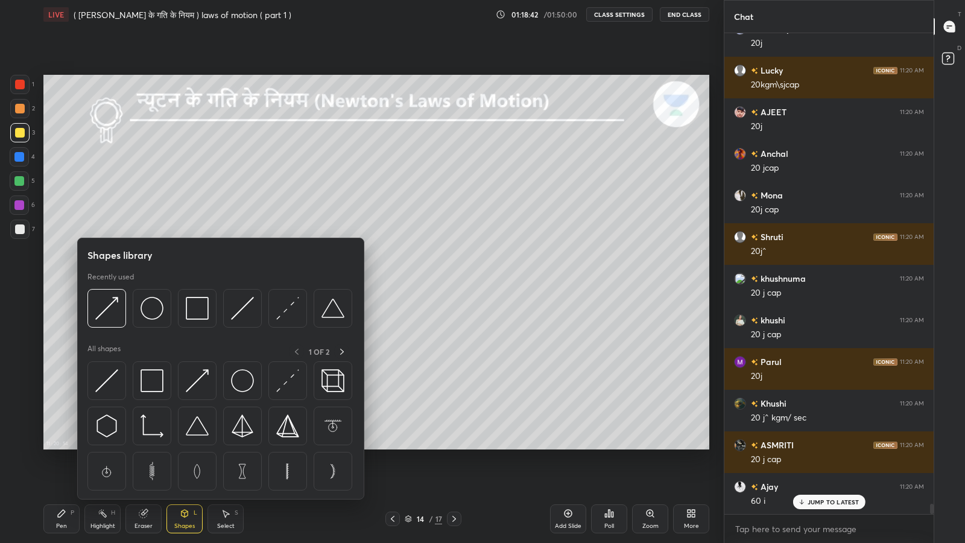
click at [283, 308] on img at bounding box center [287, 308] width 23 height 23
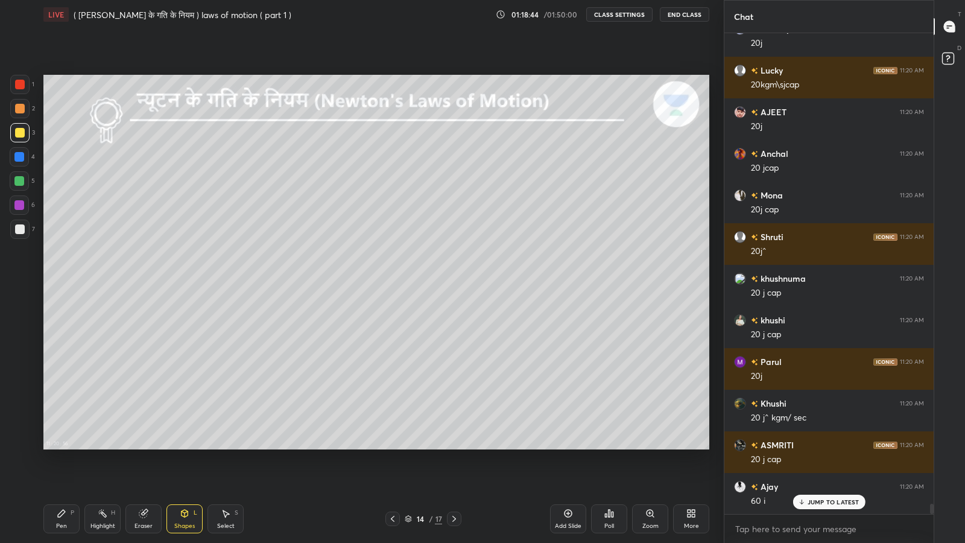
click at [66, 446] on div "Pen" at bounding box center [61, 526] width 11 height 6
click at [66, 446] on div "Pen P" at bounding box center [61, 518] width 36 height 29
click at [19, 230] on div at bounding box center [20, 229] width 10 height 10
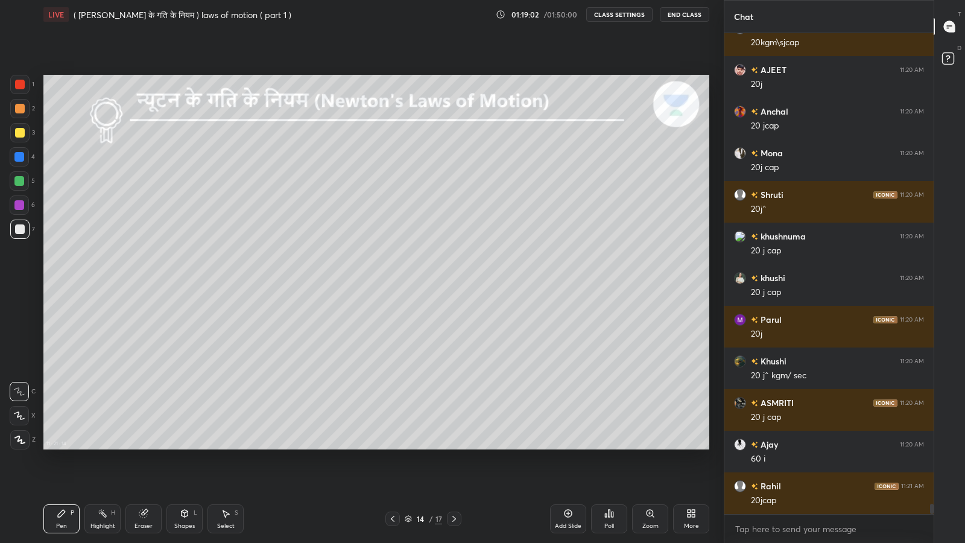
scroll to position [22736, 0]
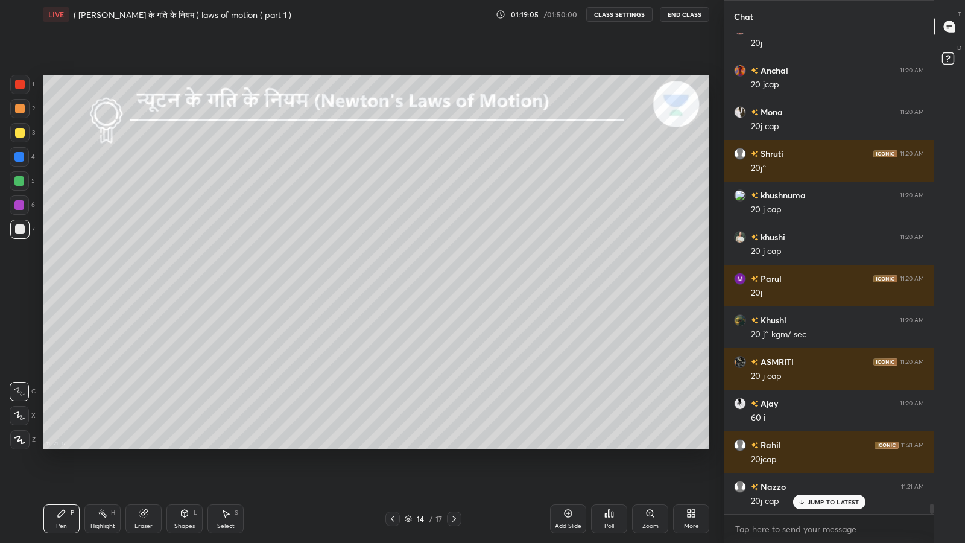
click at [811, 446] on p "JUMP TO LATEST" at bounding box center [834, 501] width 52 height 7
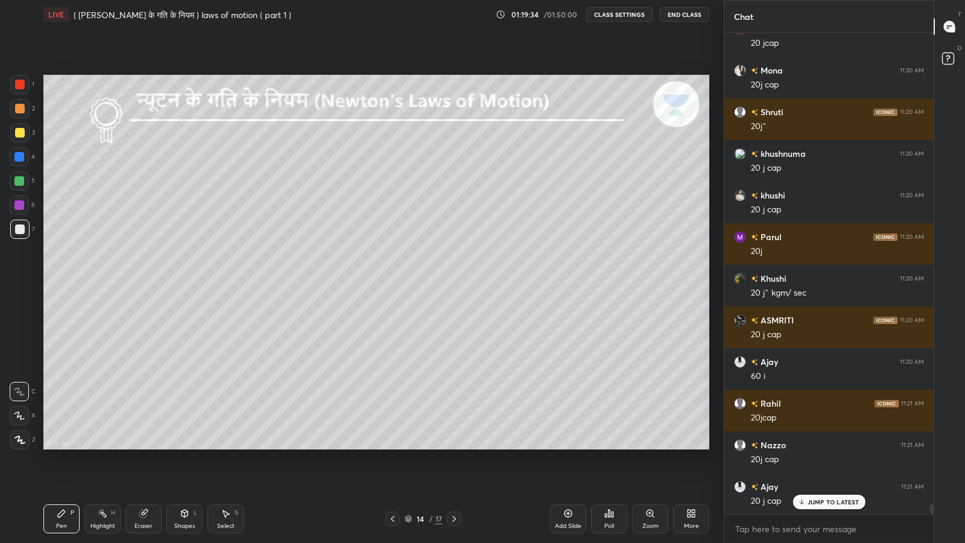
click at [824, 446] on div "JUMP TO LATEST" at bounding box center [828, 502] width 72 height 14
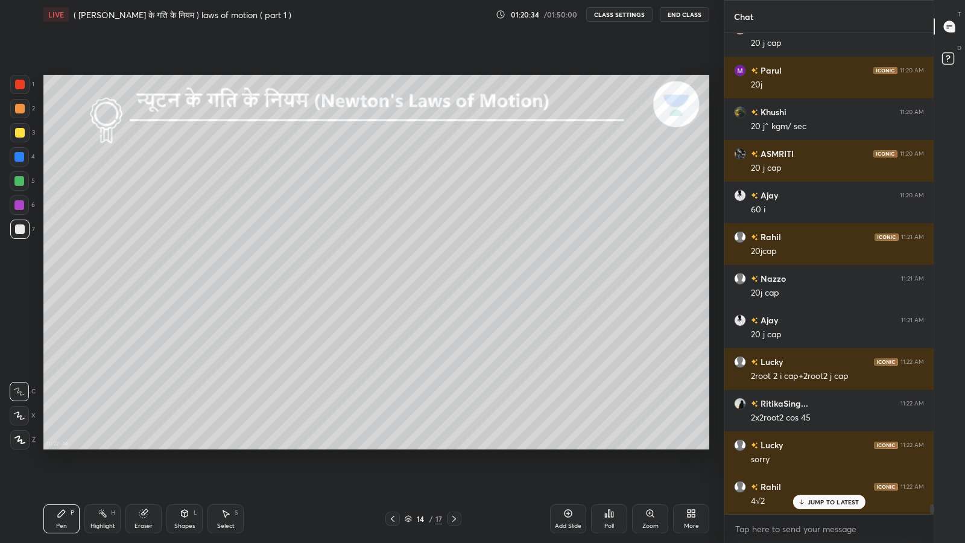
scroll to position [22986, 0]
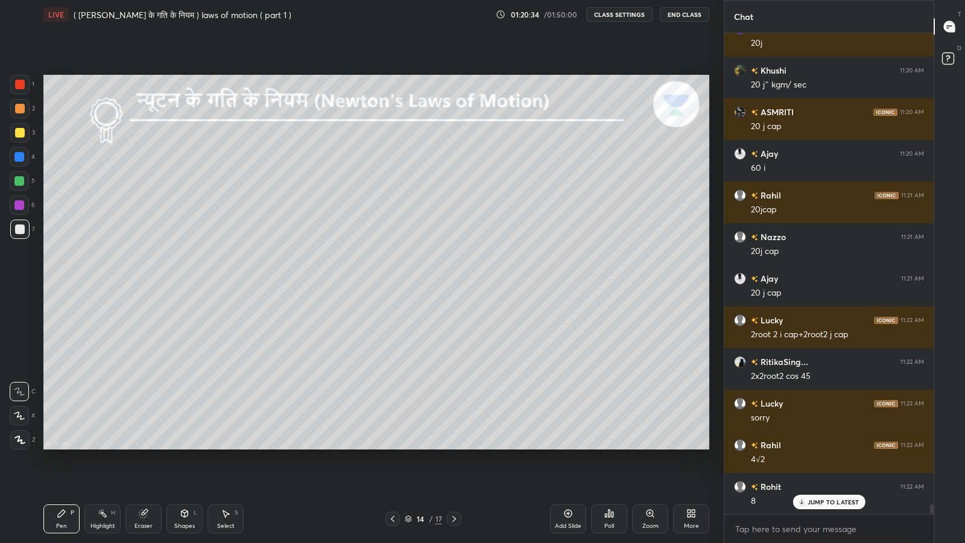
click at [824, 446] on p "JUMP TO LATEST" at bounding box center [834, 501] width 52 height 7
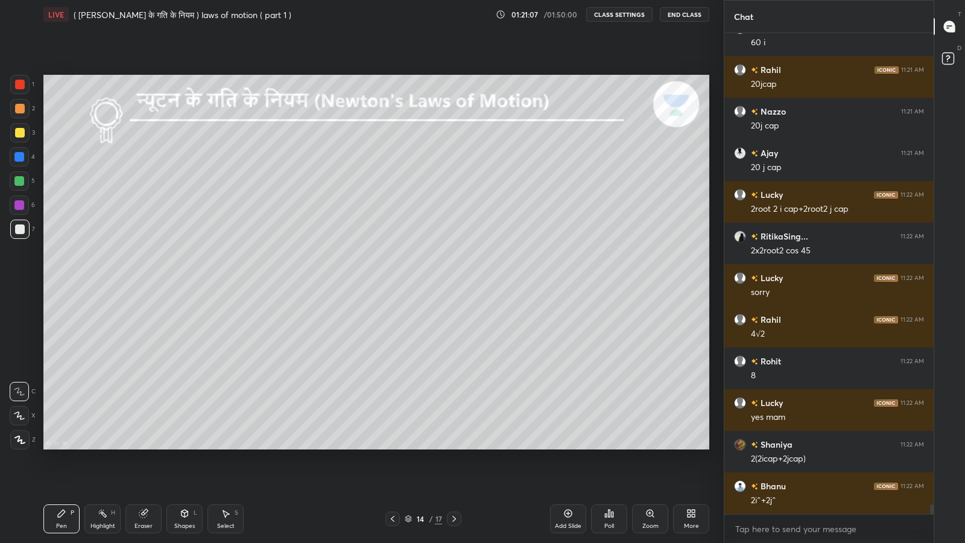
scroll to position [23152, 0]
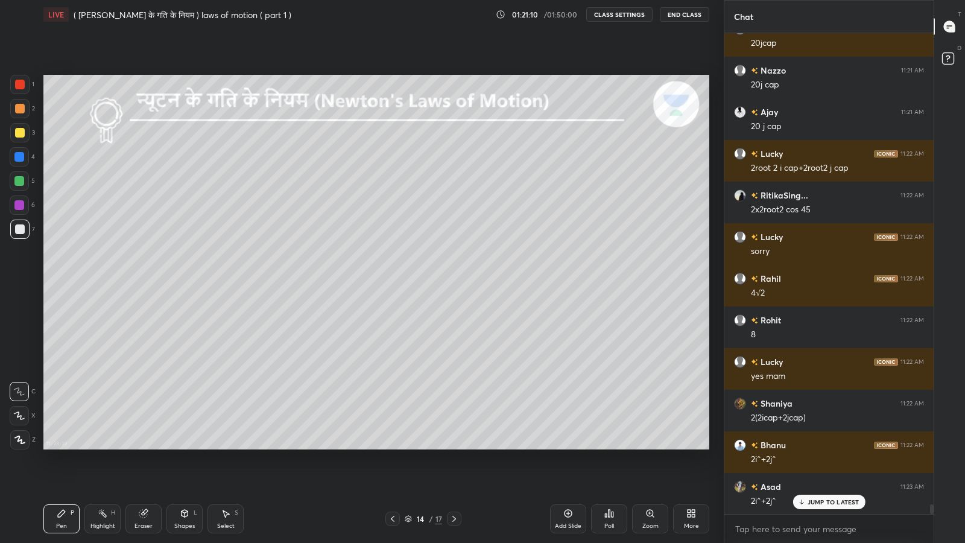
click at [820, 446] on p "JUMP TO LATEST" at bounding box center [834, 501] width 52 height 7
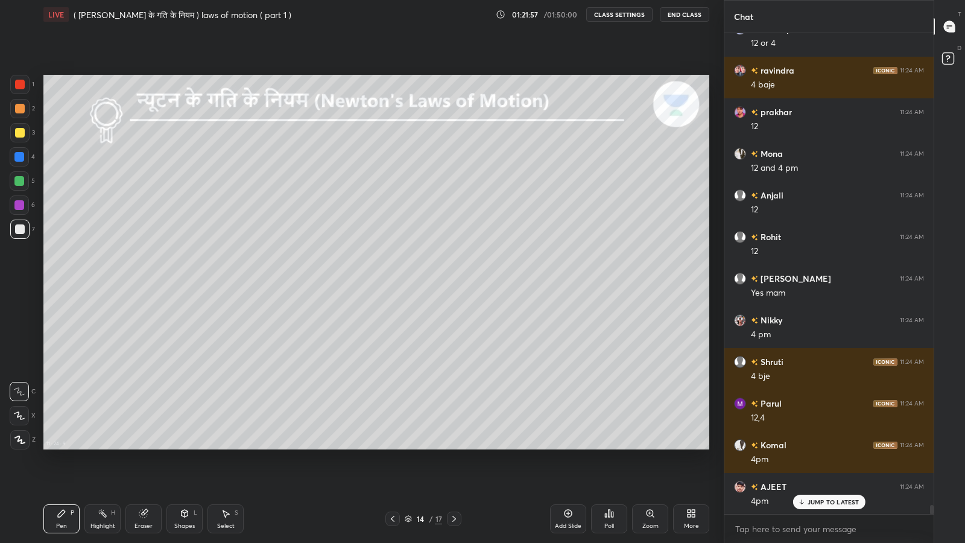
scroll to position [24609, 0]
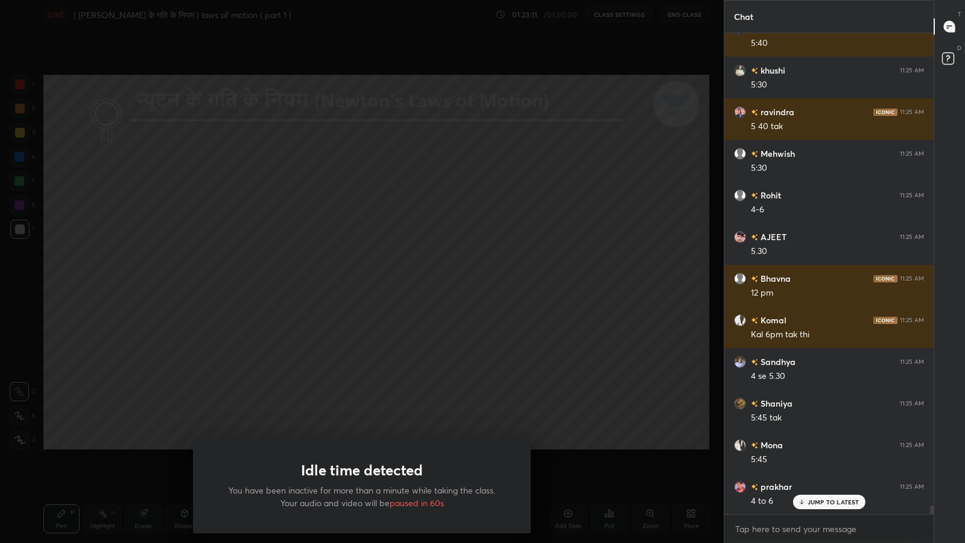
click at [814, 446] on p "JUMP TO LATEST" at bounding box center [834, 501] width 52 height 7
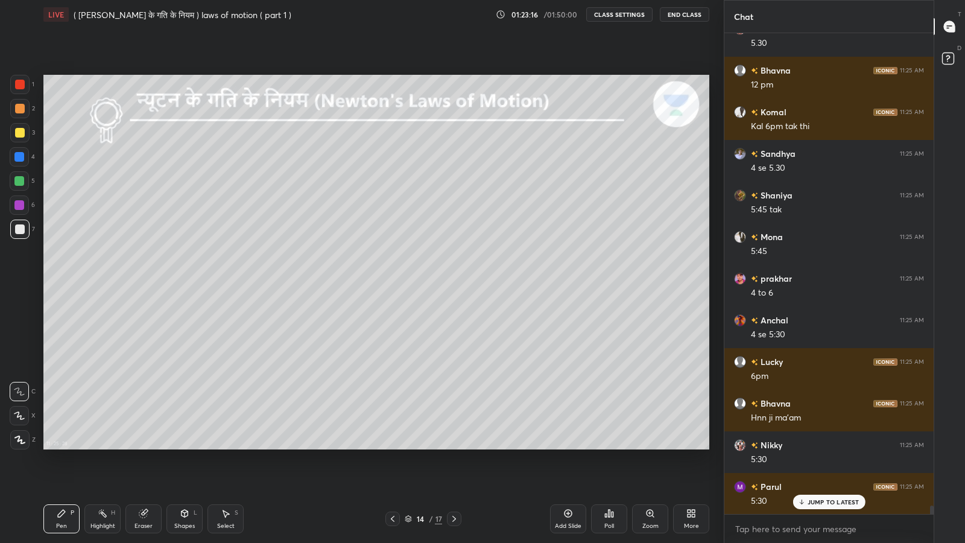
click at [815, 446] on p "JUMP TO LATEST" at bounding box center [834, 501] width 52 height 7
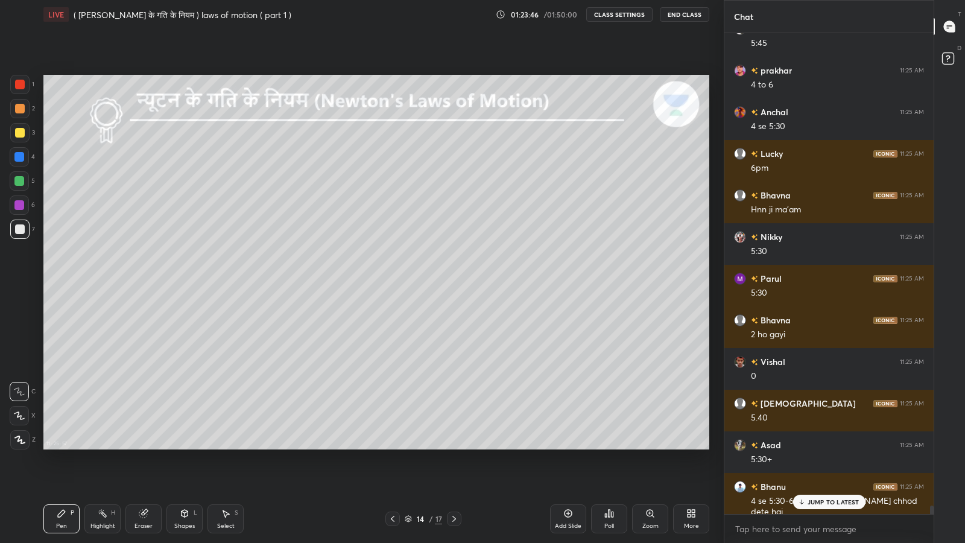
scroll to position [27627, 0]
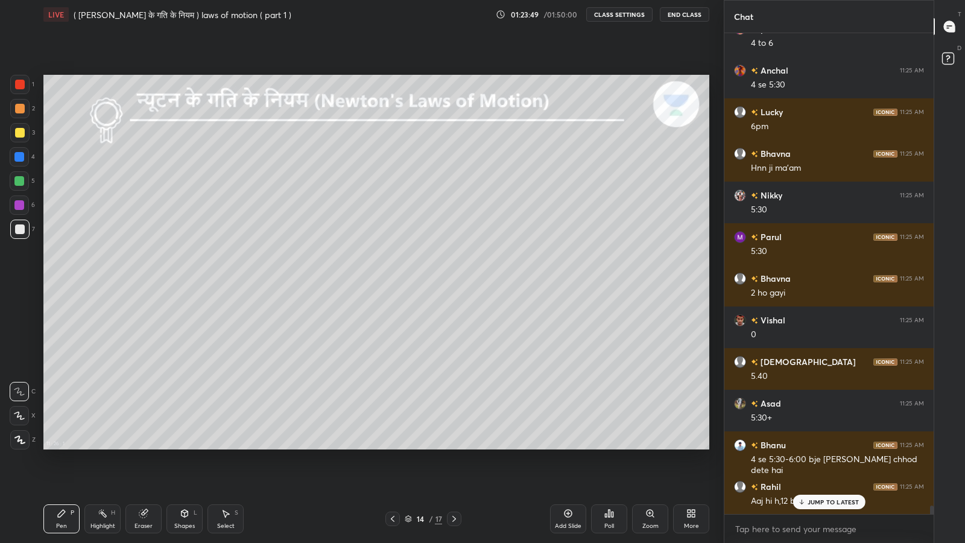
click at [814, 446] on p "JUMP TO LATEST" at bounding box center [834, 501] width 52 height 7
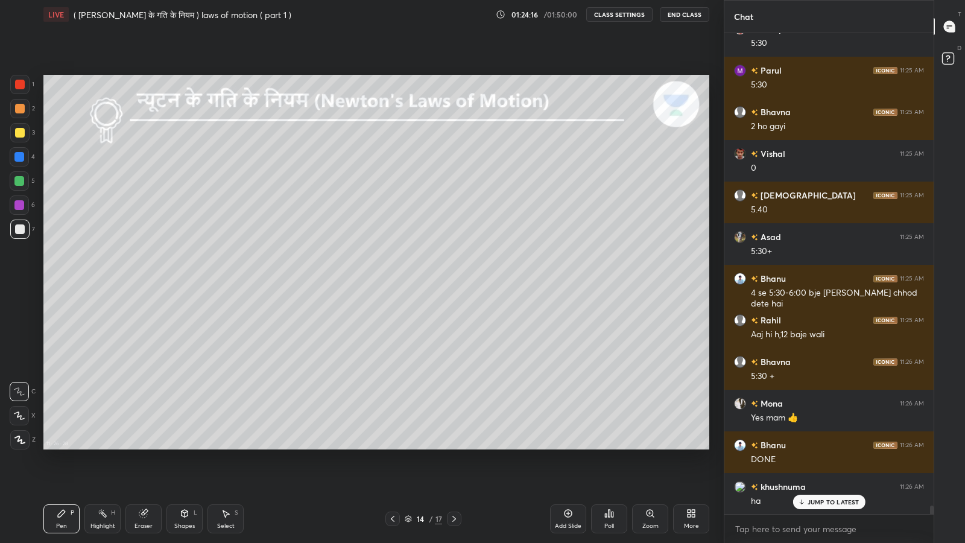
scroll to position [27835, 0]
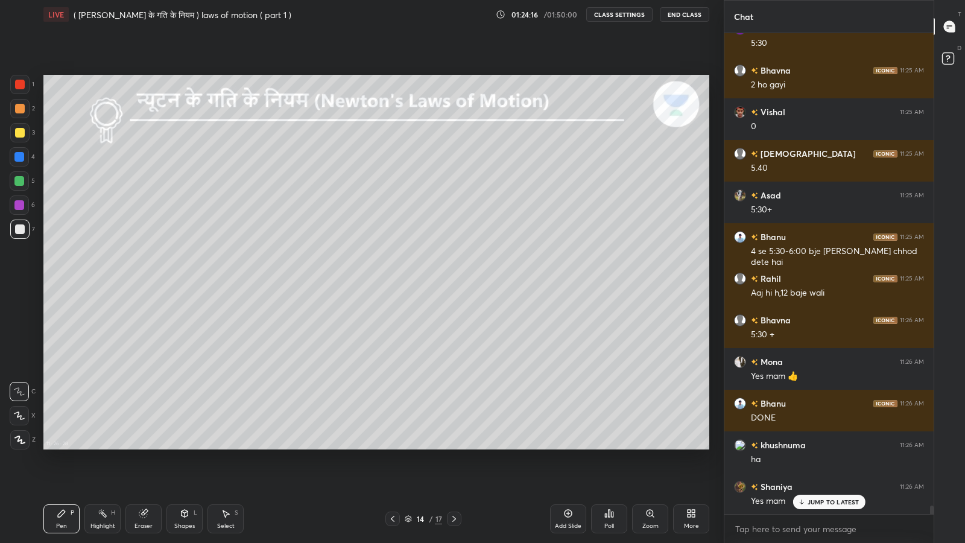
click at [824, 446] on p "JUMP TO LATEST" at bounding box center [834, 501] width 52 height 7
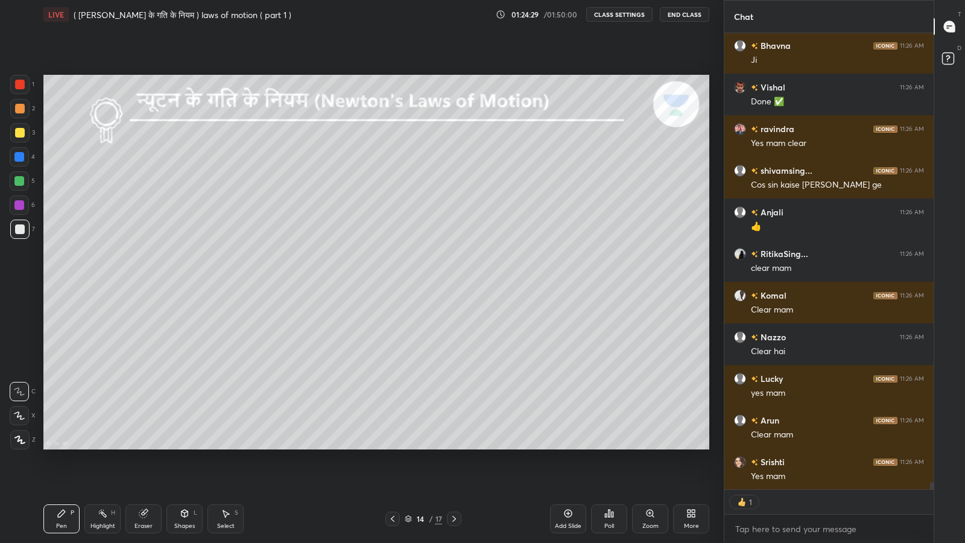
scroll to position [28859, 0]
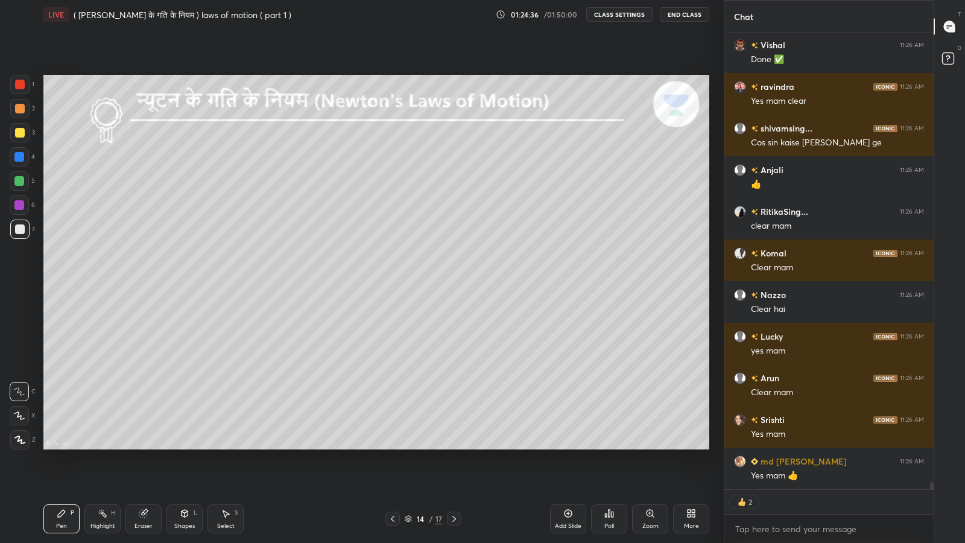
click at [688, 18] on button "End Class" at bounding box center [684, 14] width 49 height 14
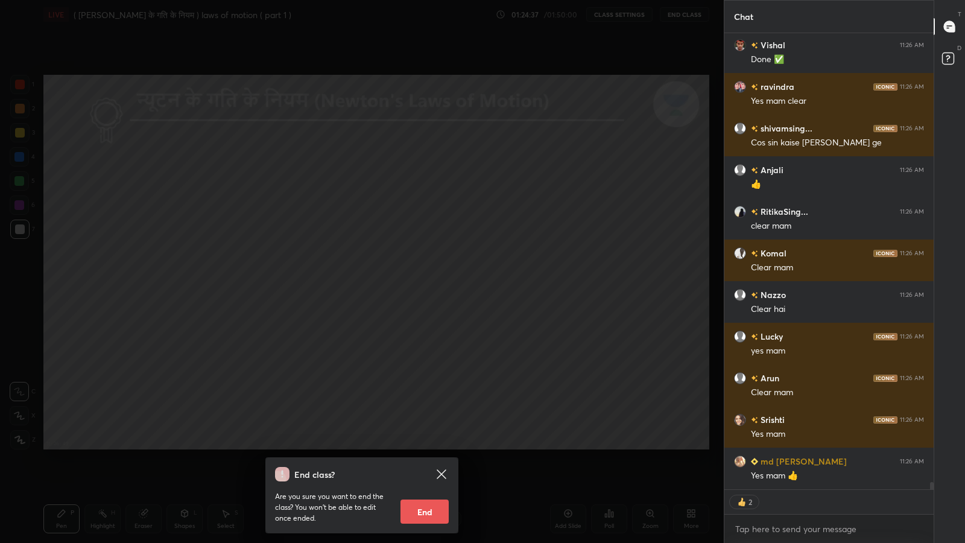
click at [435, 446] on button "End" at bounding box center [424, 511] width 48 height 24
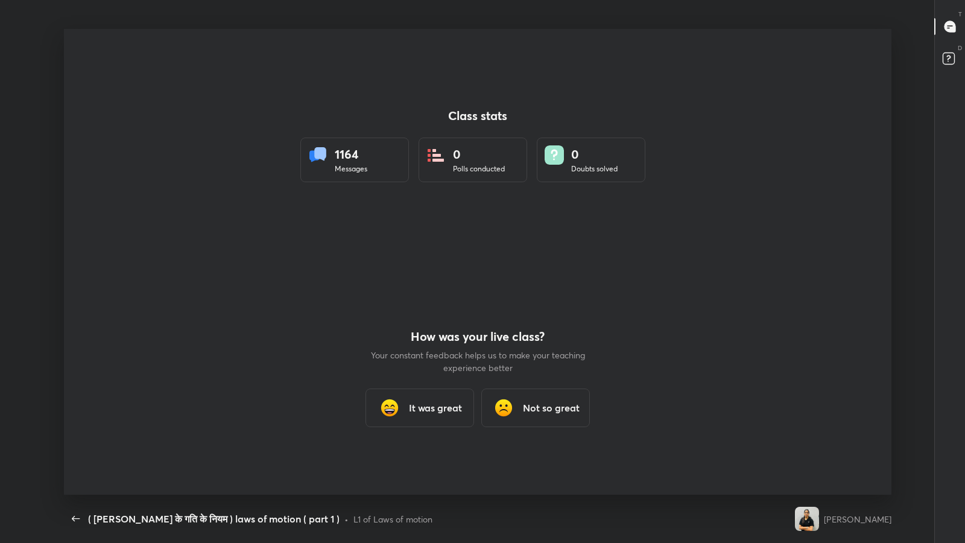
scroll to position [0, 0]
type textarea "x"
click at [69, 446] on icon "button" at bounding box center [76, 518] width 14 height 14
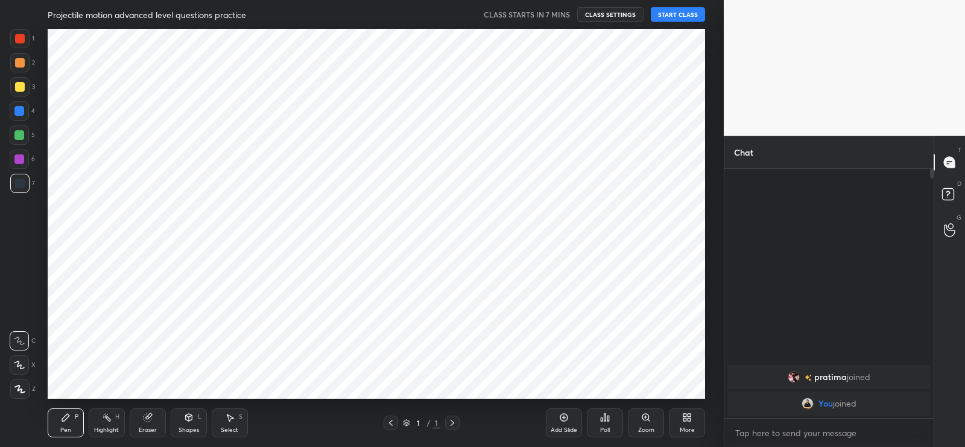
scroll to position [59941, 59635]
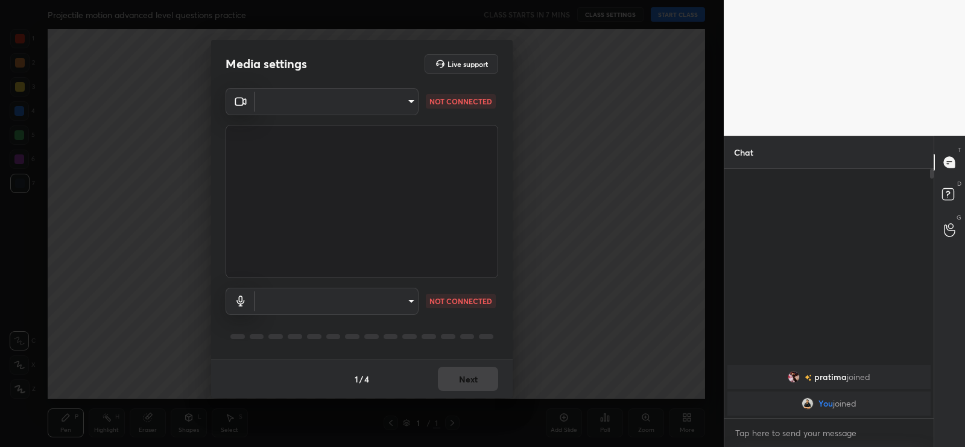
click at [411, 102] on body "1 2 3 4 5 6 7 C X Z C X Z E E Erase all H H Projectile motion advanced level qu…" at bounding box center [482, 223] width 965 height 447
click at [452, 100] on div at bounding box center [482, 223] width 965 height 447
click at [413, 302] on body "1 2 3 4 5 6 7 C X Z C X Z E E Erase all H H Projectile motion advanced level qu…" at bounding box center [482, 223] width 965 height 447
click at [451, 301] on div at bounding box center [482, 223] width 965 height 447
click at [470, 383] on div "1 / 4 Next" at bounding box center [362, 378] width 302 height 39
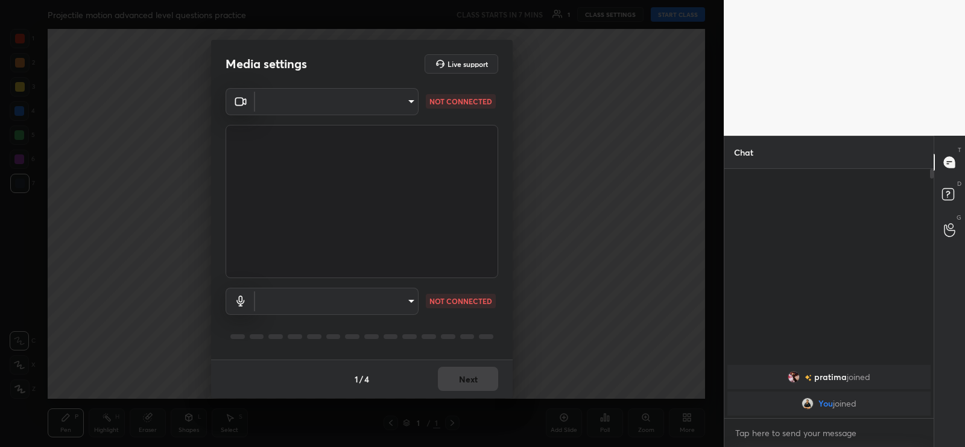
click at [613, 174] on div "Media settings Live support ​ NOT CONNECTED ​ NOT CONNECTED 1 / 4 Next" at bounding box center [362, 223] width 724 height 447
